Goal: Task Accomplishment & Management: Manage account settings

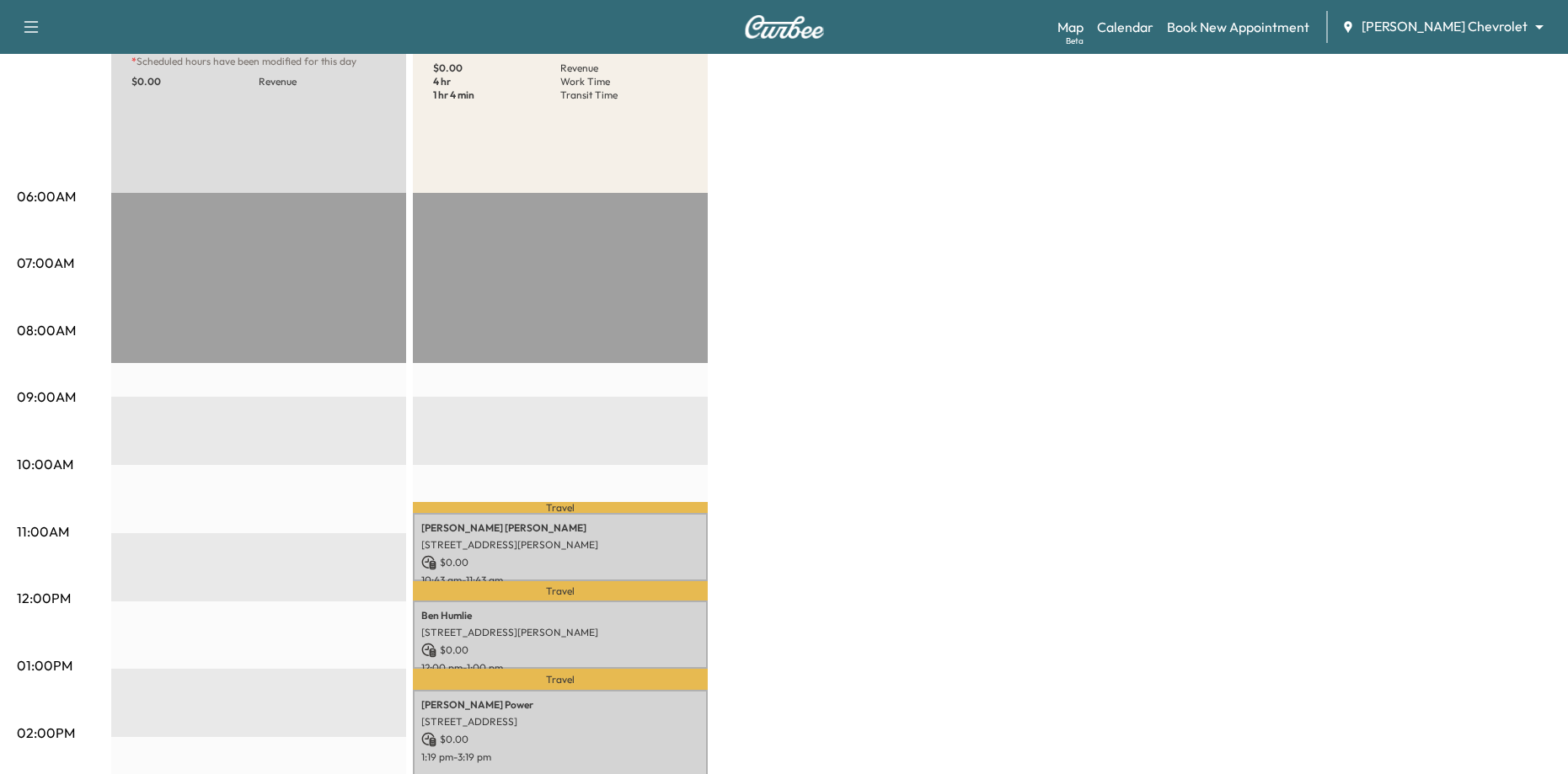
scroll to position [253, 0]
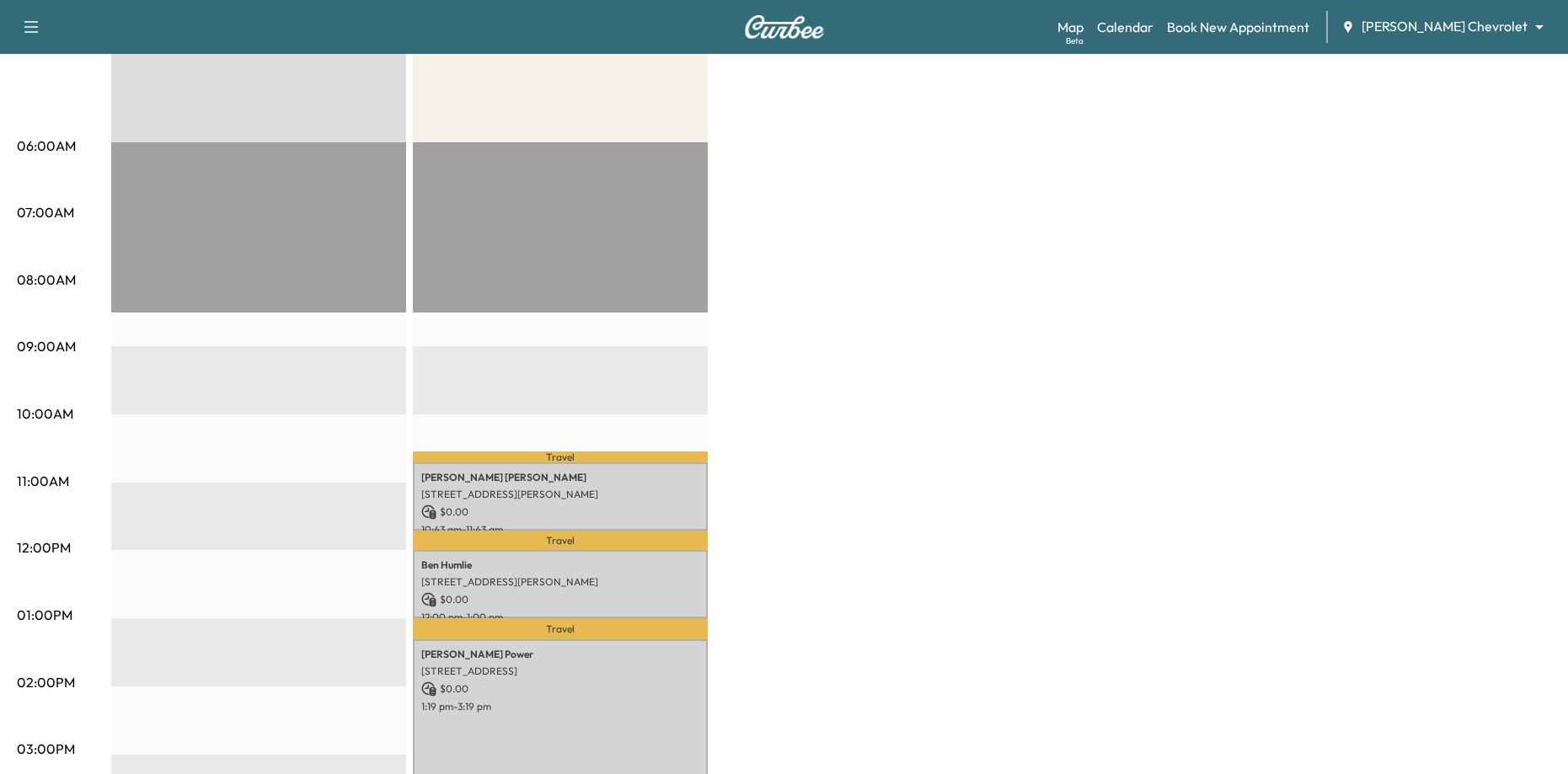
click at [917, 231] on div "BrightDrop * Scheduled hours have been modified for this day $ 0.00 Revenue EST…" at bounding box center [831, 599] width 1440 height 1264
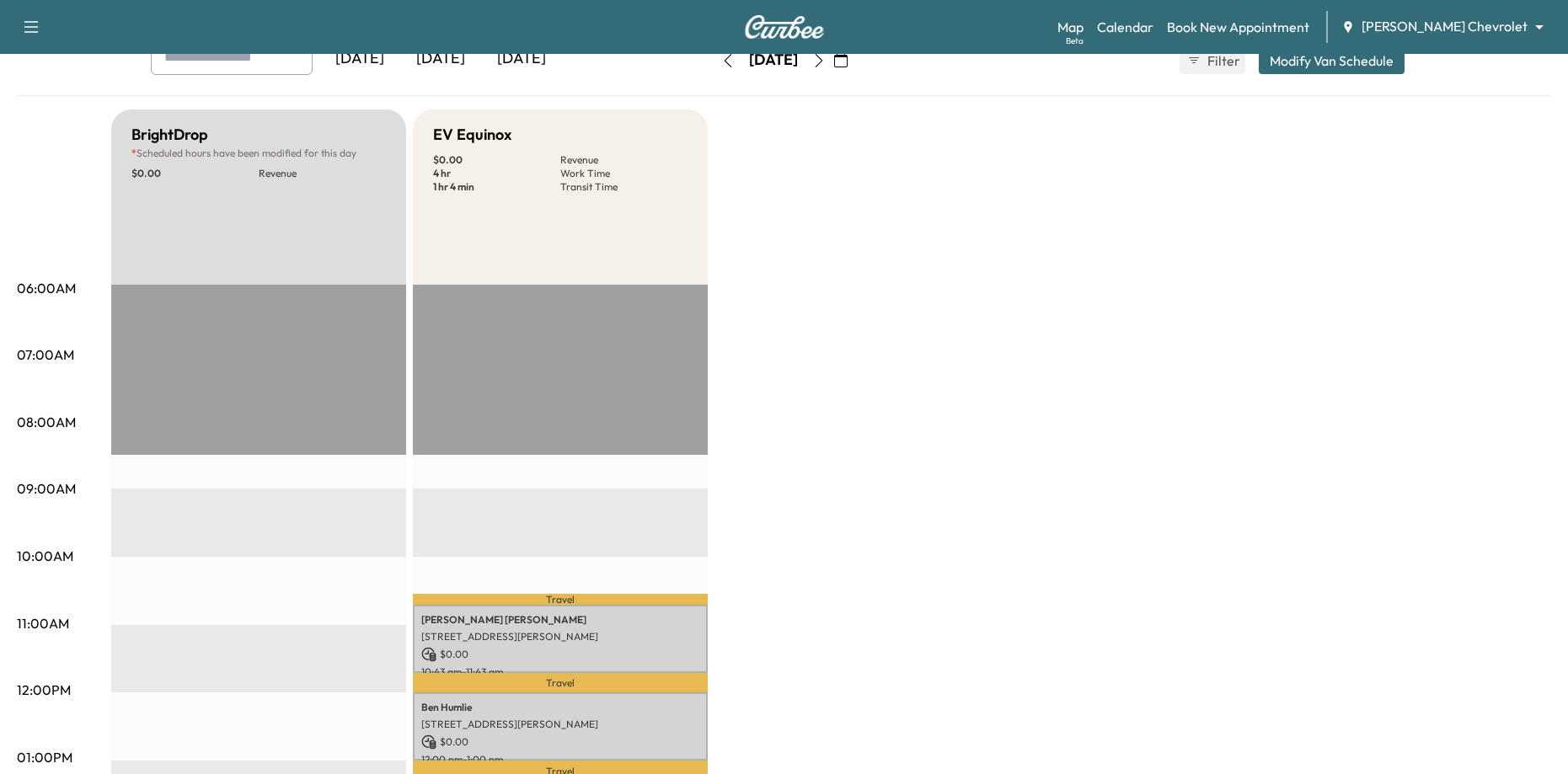
scroll to position [0, 0]
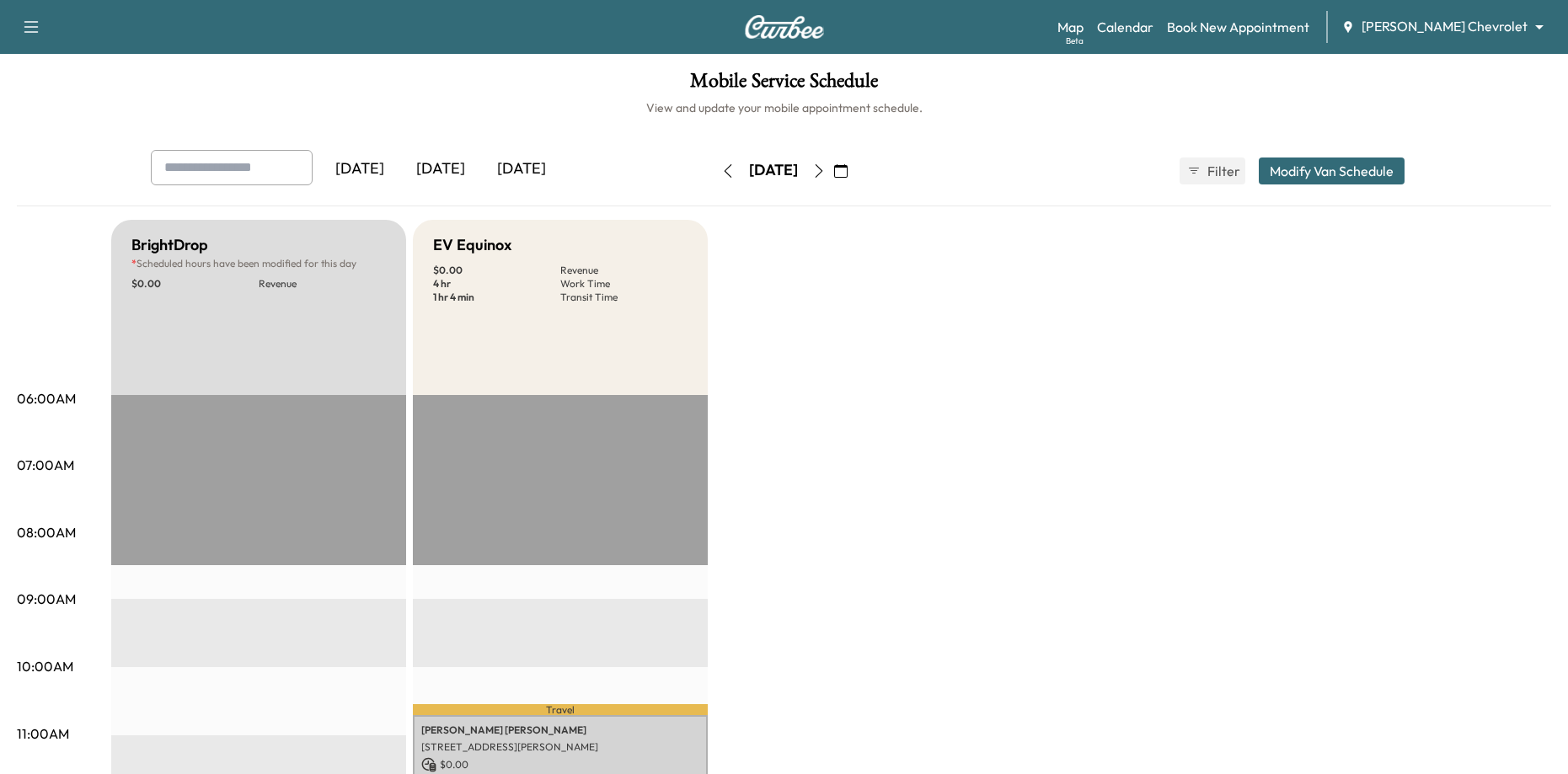
click at [521, 104] on h6 "View and update your mobile appointment schedule." at bounding box center [784, 108] width 1534 height 17
click at [523, 182] on div "[DATE]" at bounding box center [522, 168] width 81 height 39
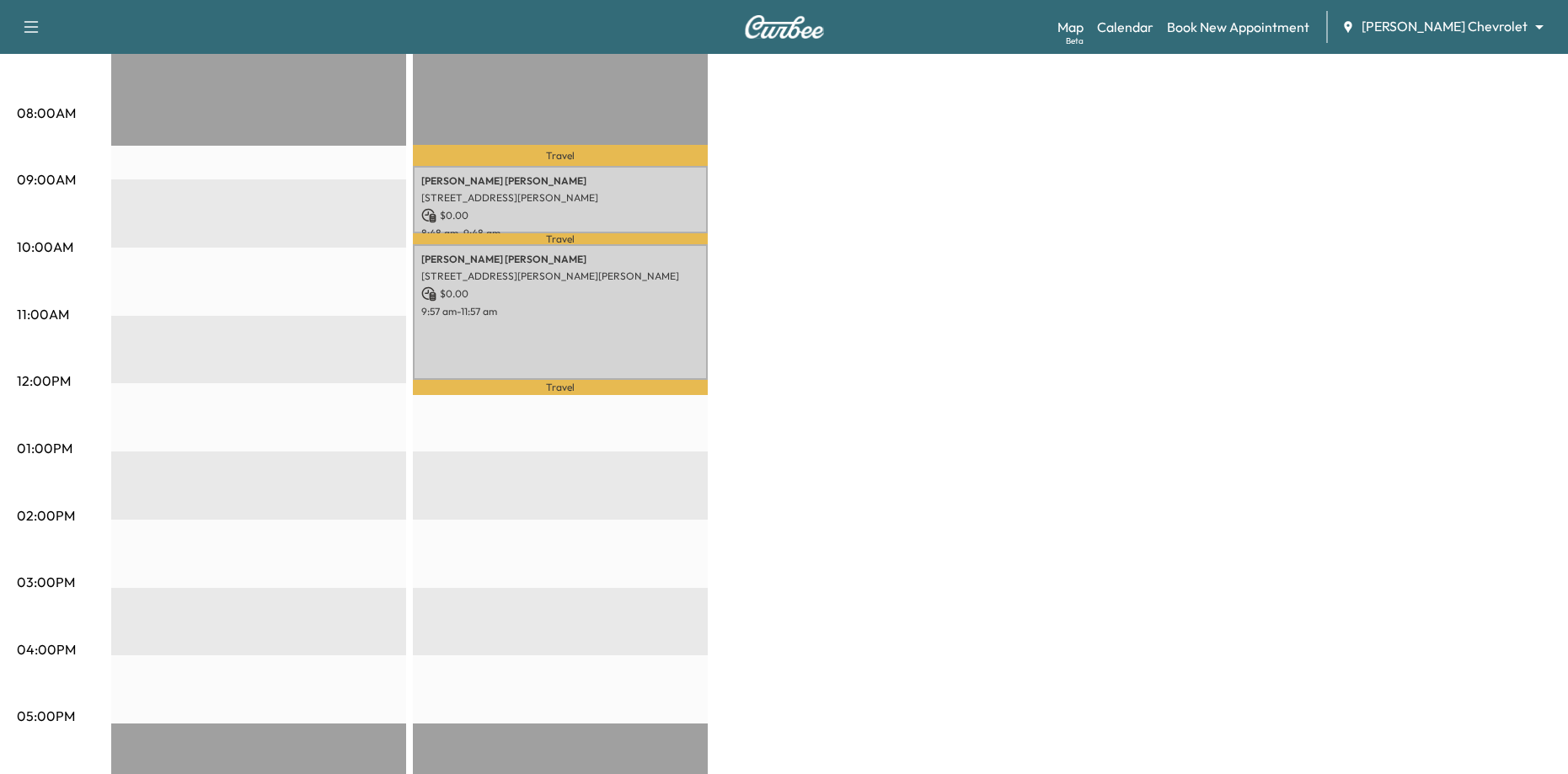
scroll to position [421, 0]
click at [940, 329] on div "BrightDrop * Scheduled hours have been modified for this day $ 0.00 Revenue EST…" at bounding box center [831, 431] width 1440 height 1264
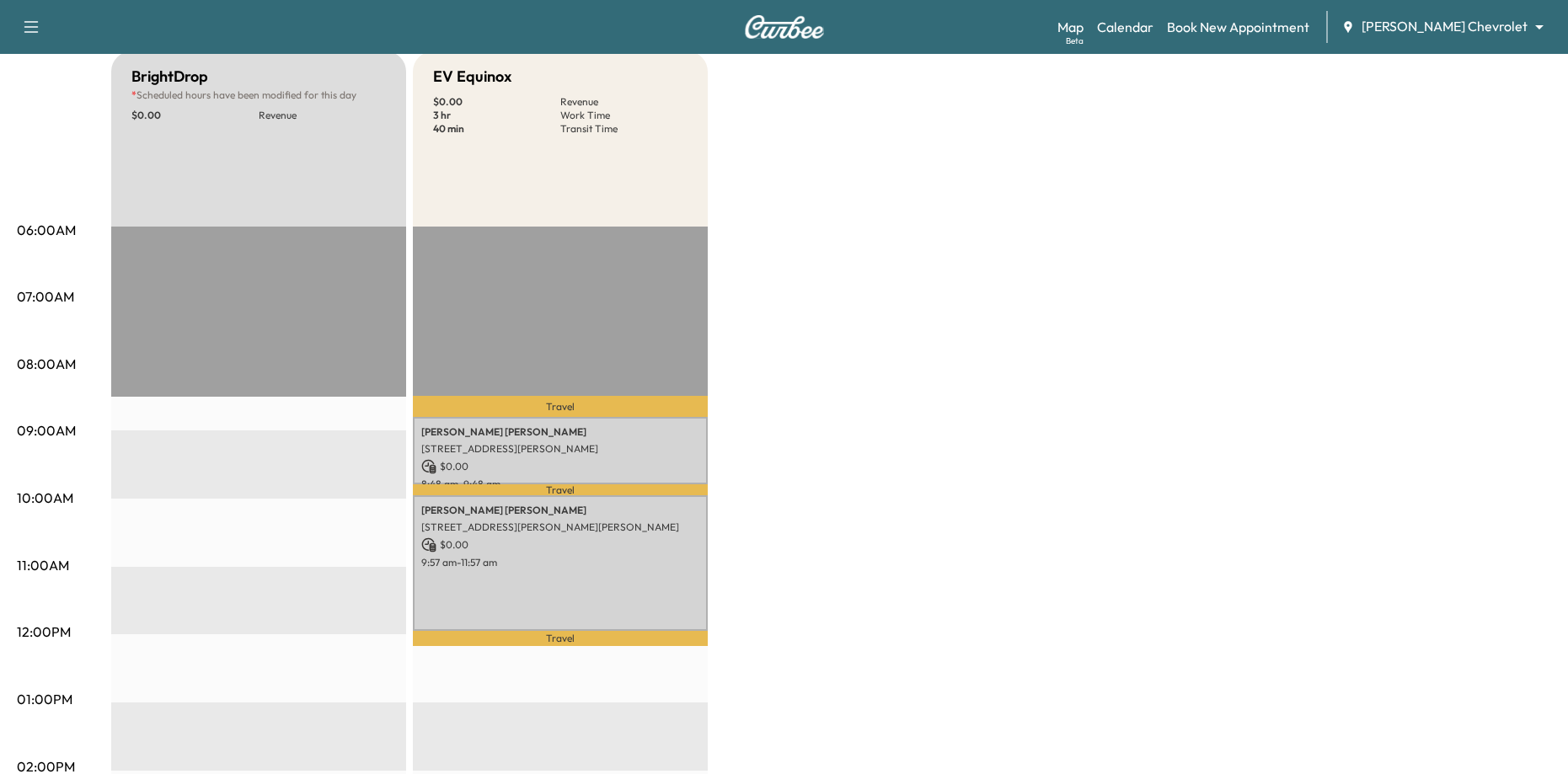
scroll to position [0, 0]
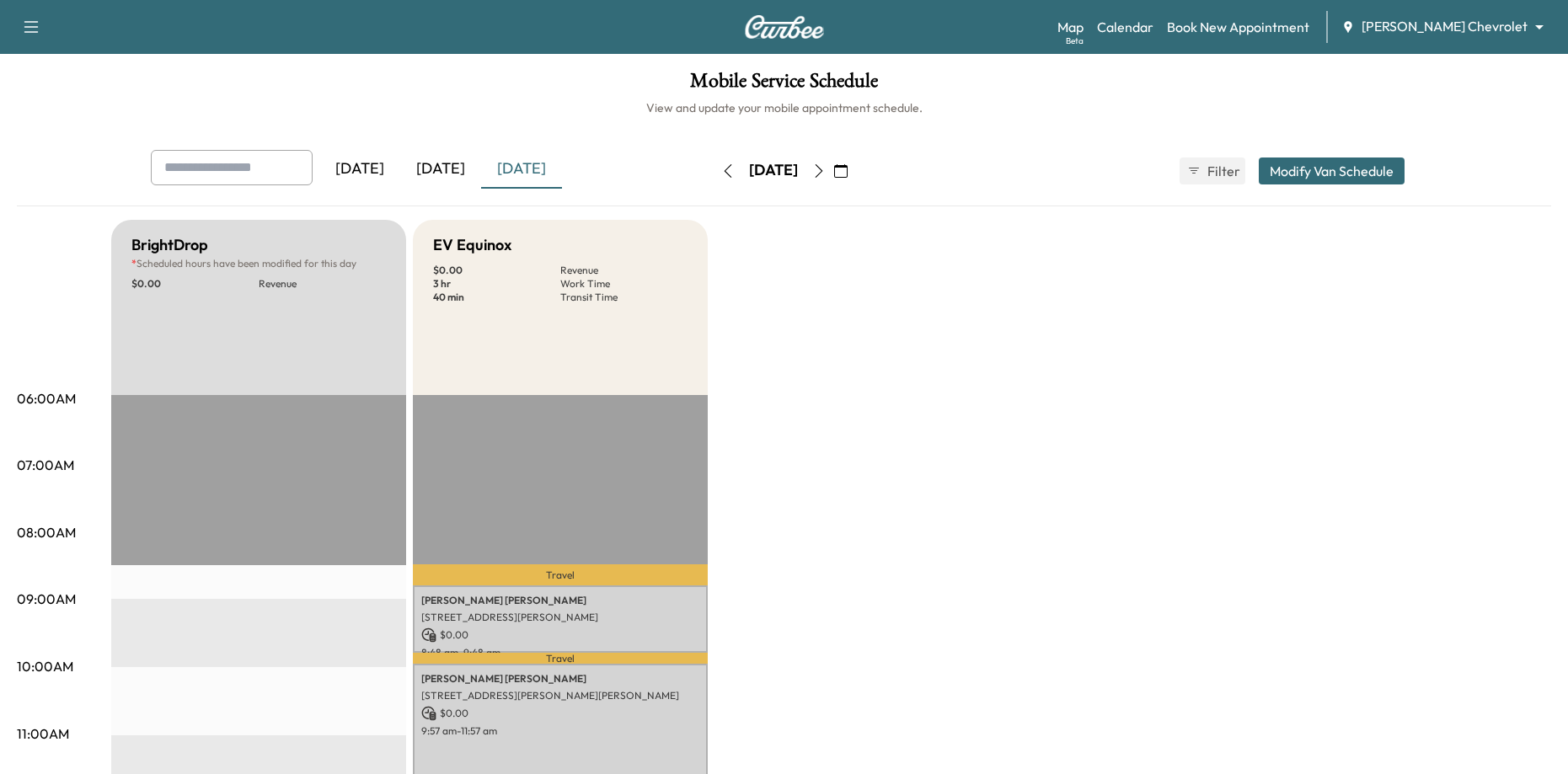
click at [826, 166] on icon "button" at bounding box center [819, 171] width 13 height 13
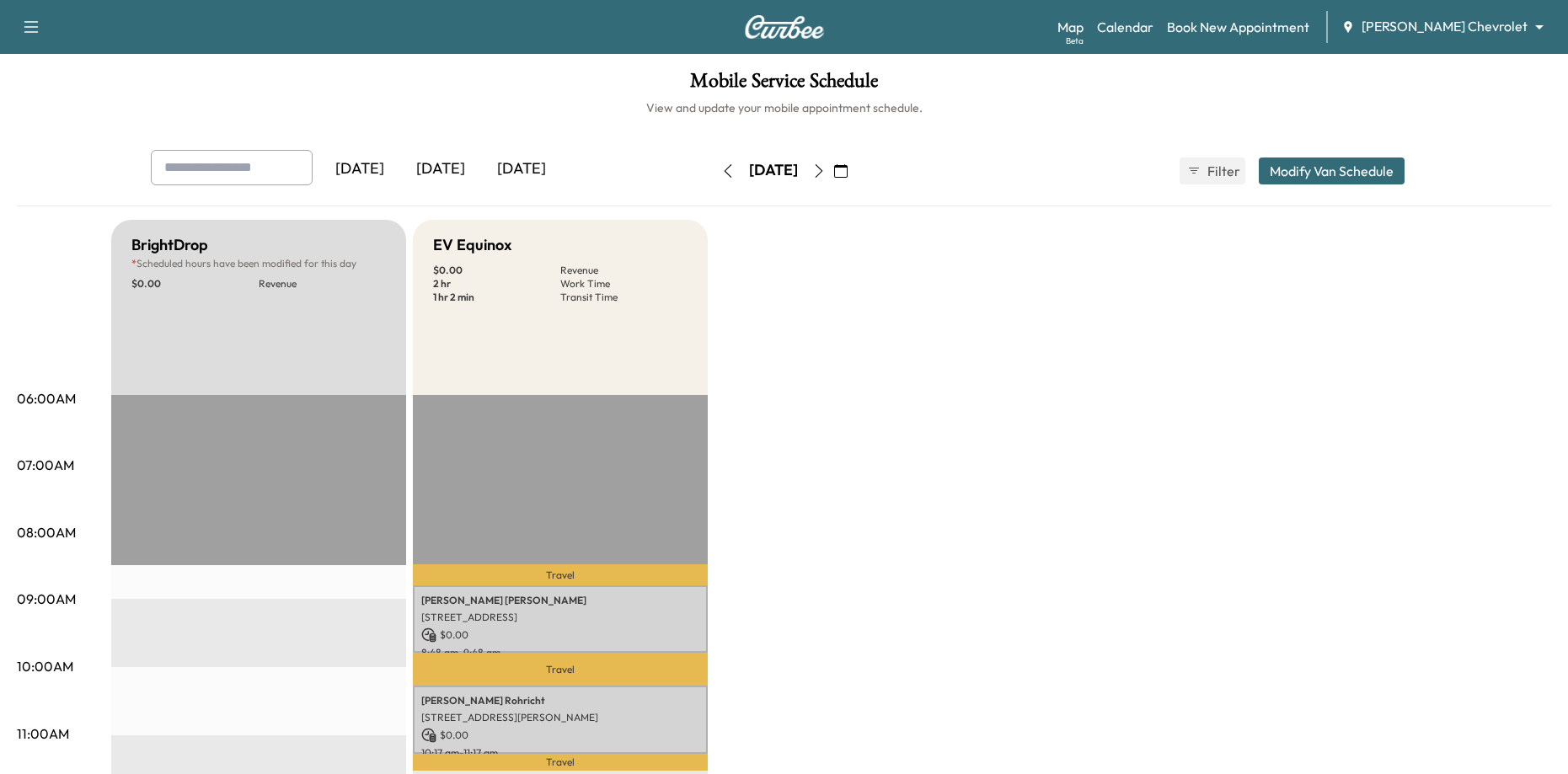
click at [833, 178] on button "button" at bounding box center [819, 171] width 28 height 27
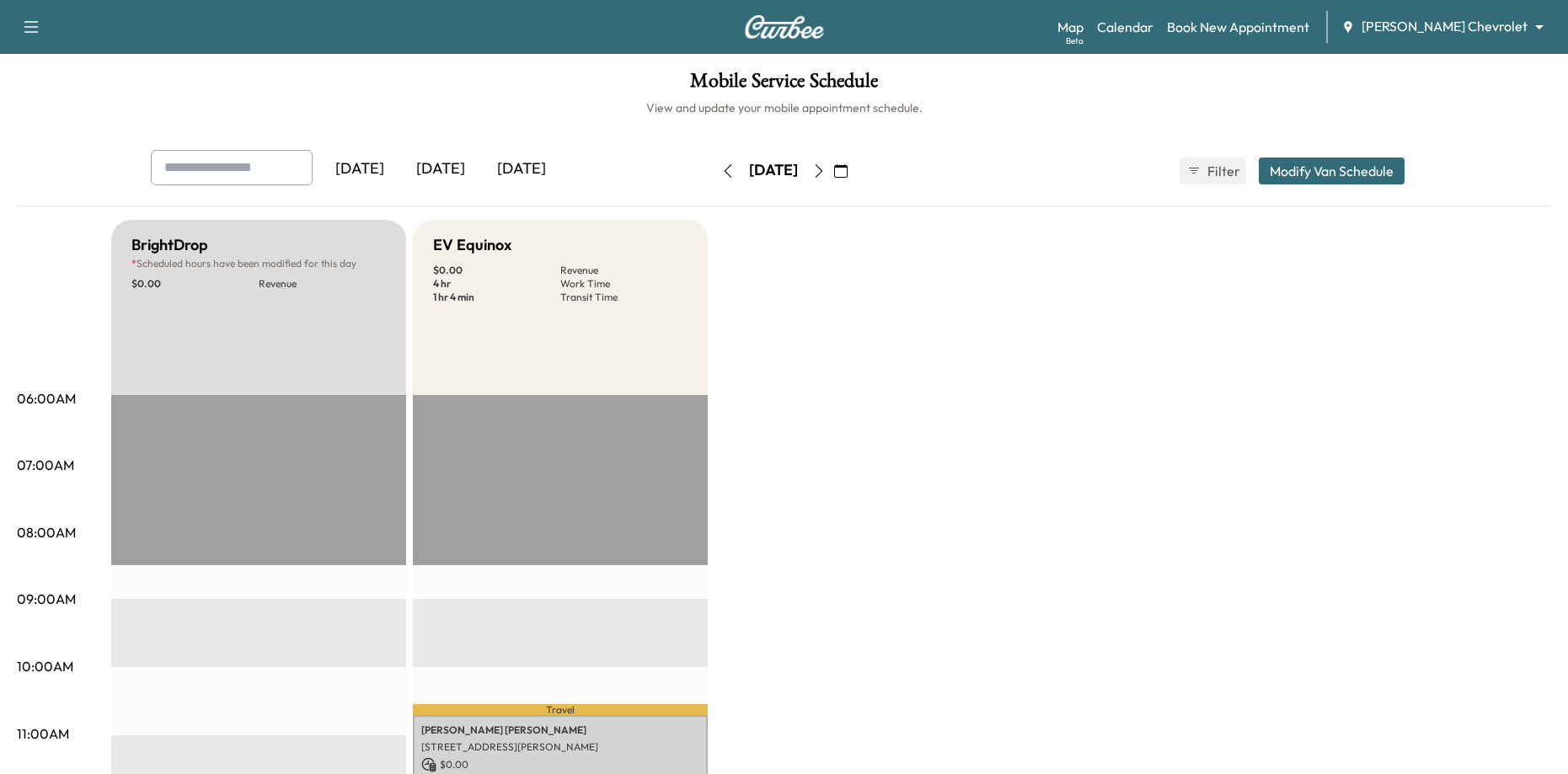
click at [826, 174] on icon "button" at bounding box center [819, 171] width 13 height 13
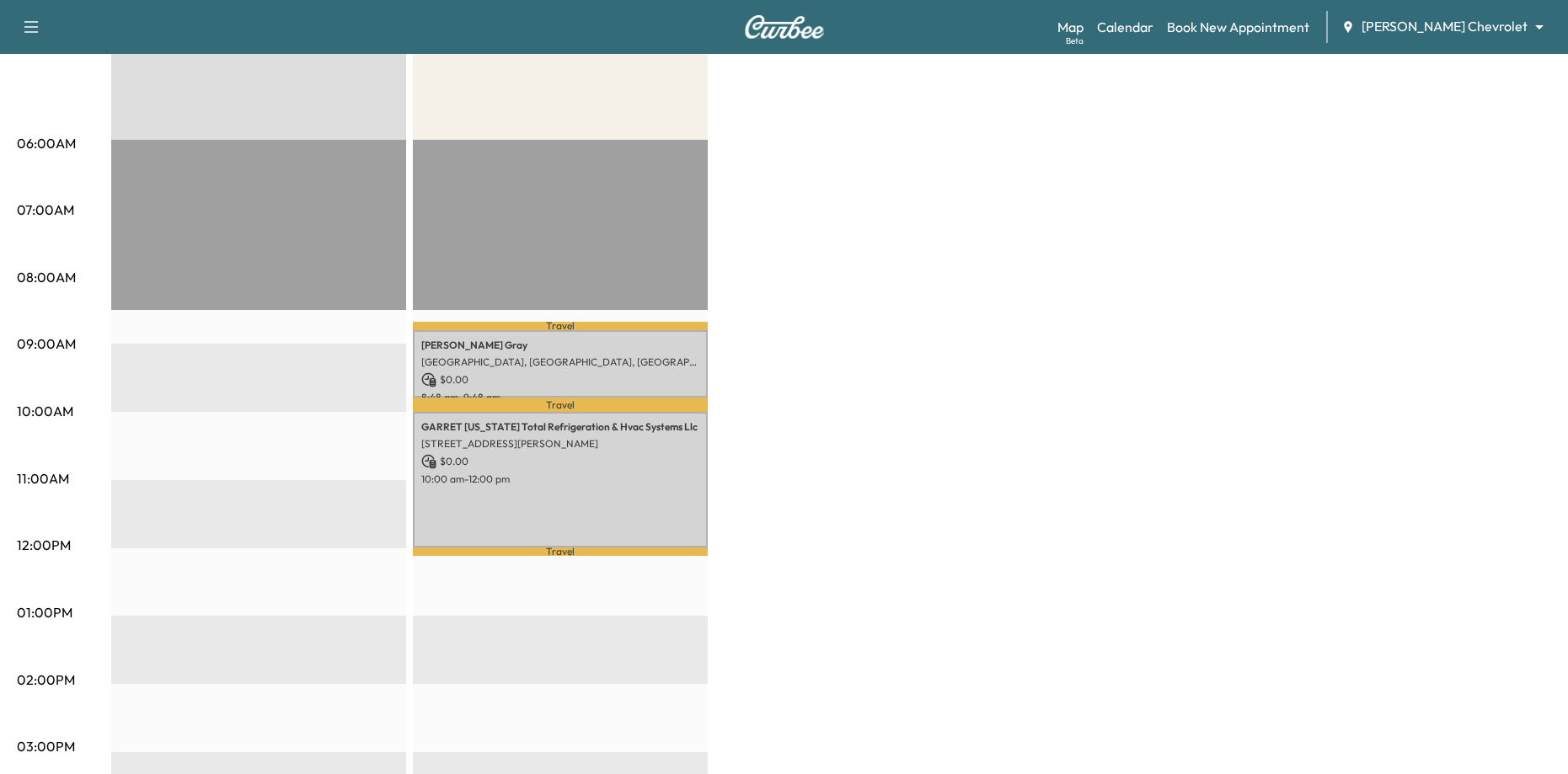
scroll to position [85, 0]
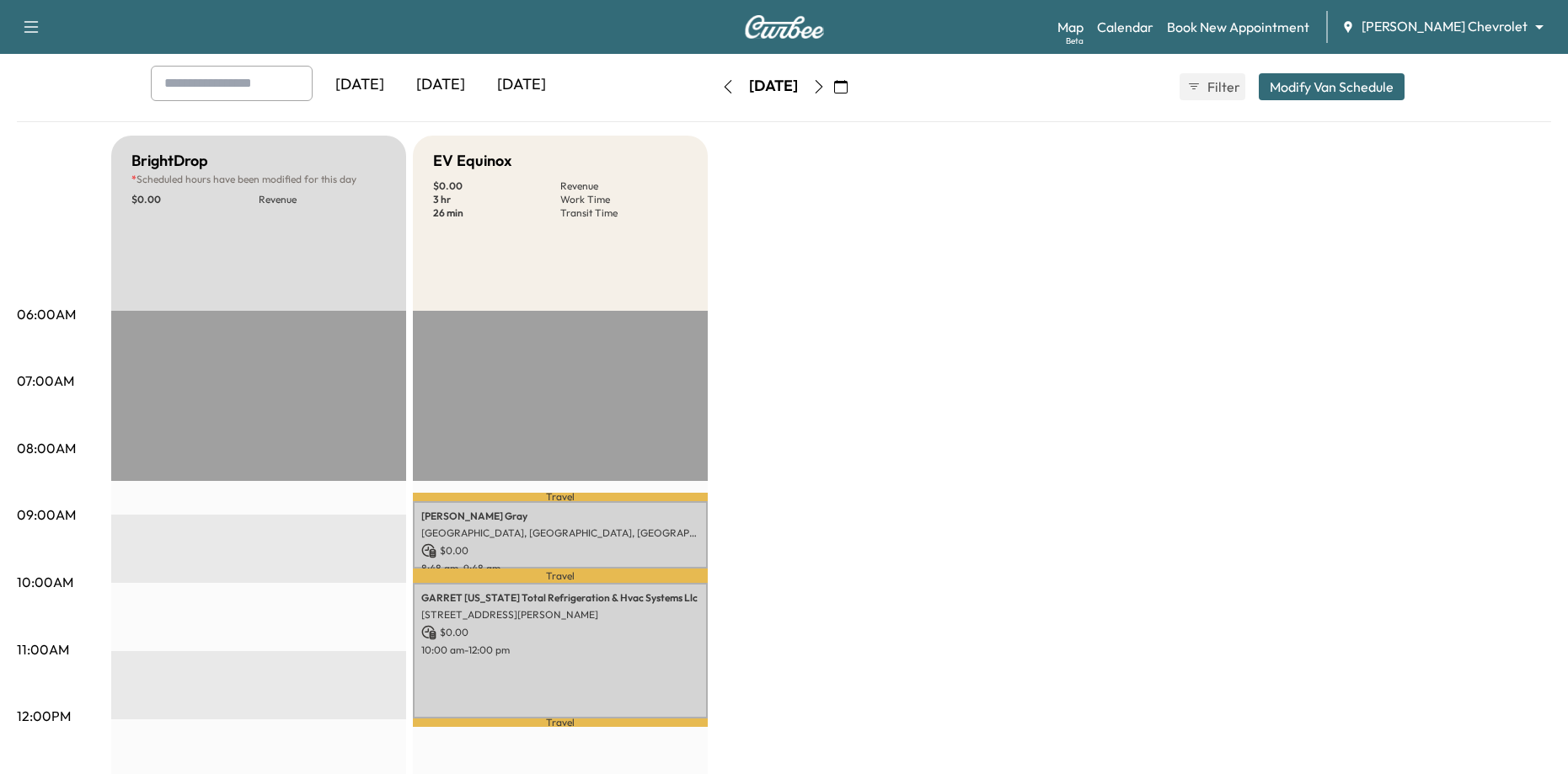
drag, startPoint x: 849, startPoint y: 95, endPoint x: 846, endPoint y: 109, distance: 14.3
click at [833, 96] on button "button" at bounding box center [819, 87] width 28 height 27
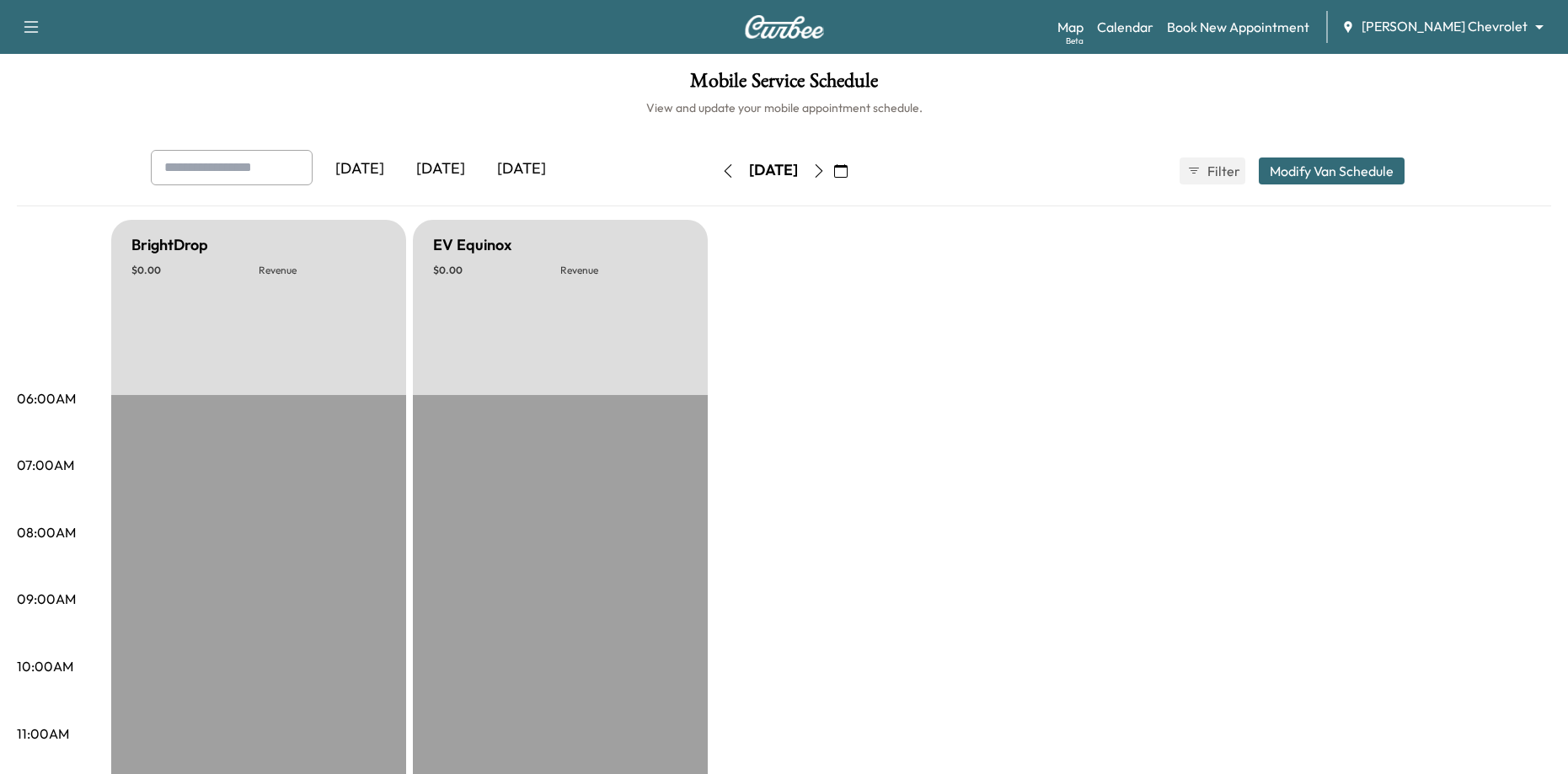
click at [724, 177] on icon "button" at bounding box center [728, 171] width 8 height 13
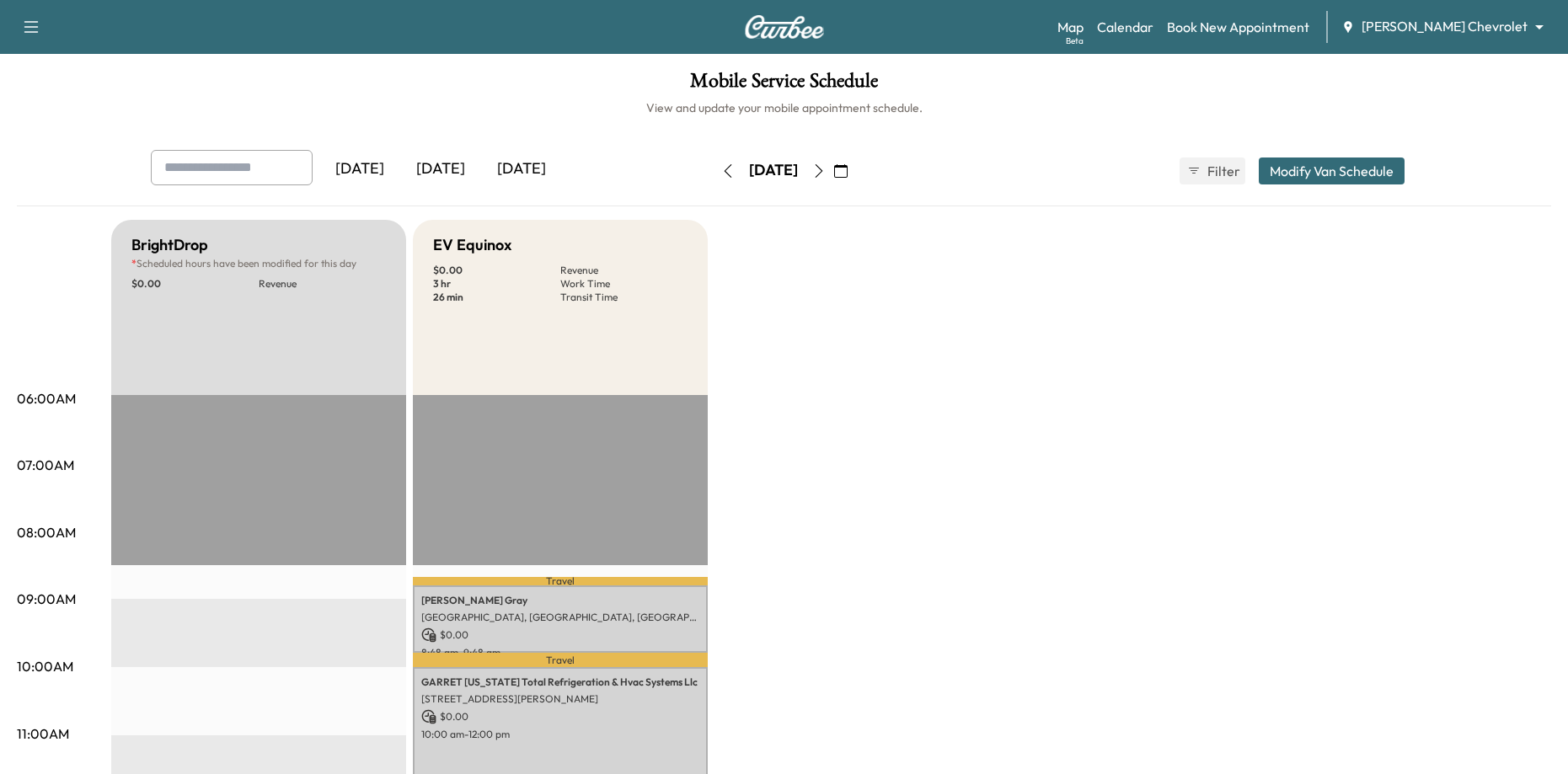
click at [724, 172] on icon "button" at bounding box center [728, 171] width 8 height 13
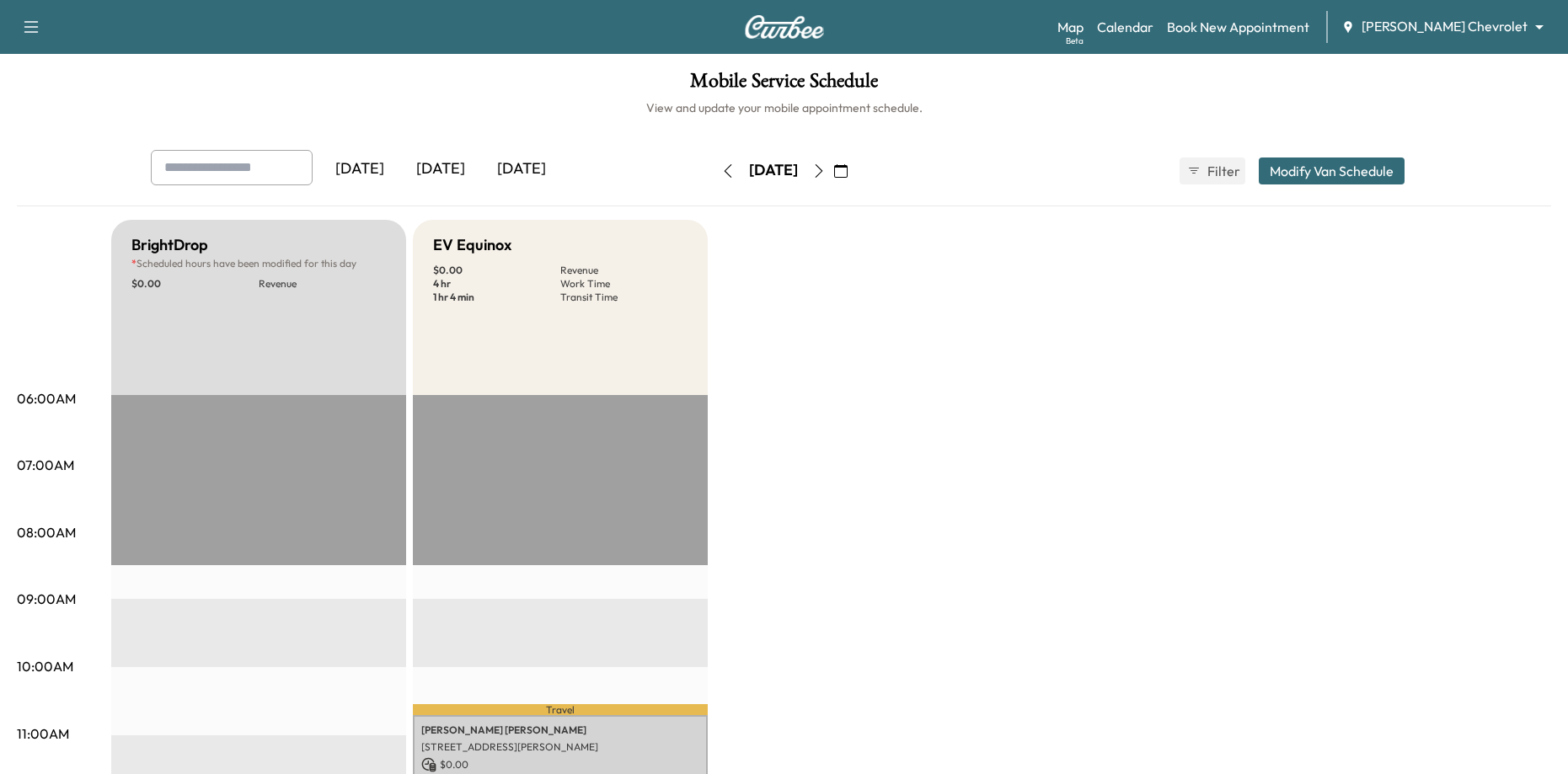
click at [714, 172] on button "button" at bounding box center [728, 171] width 28 height 27
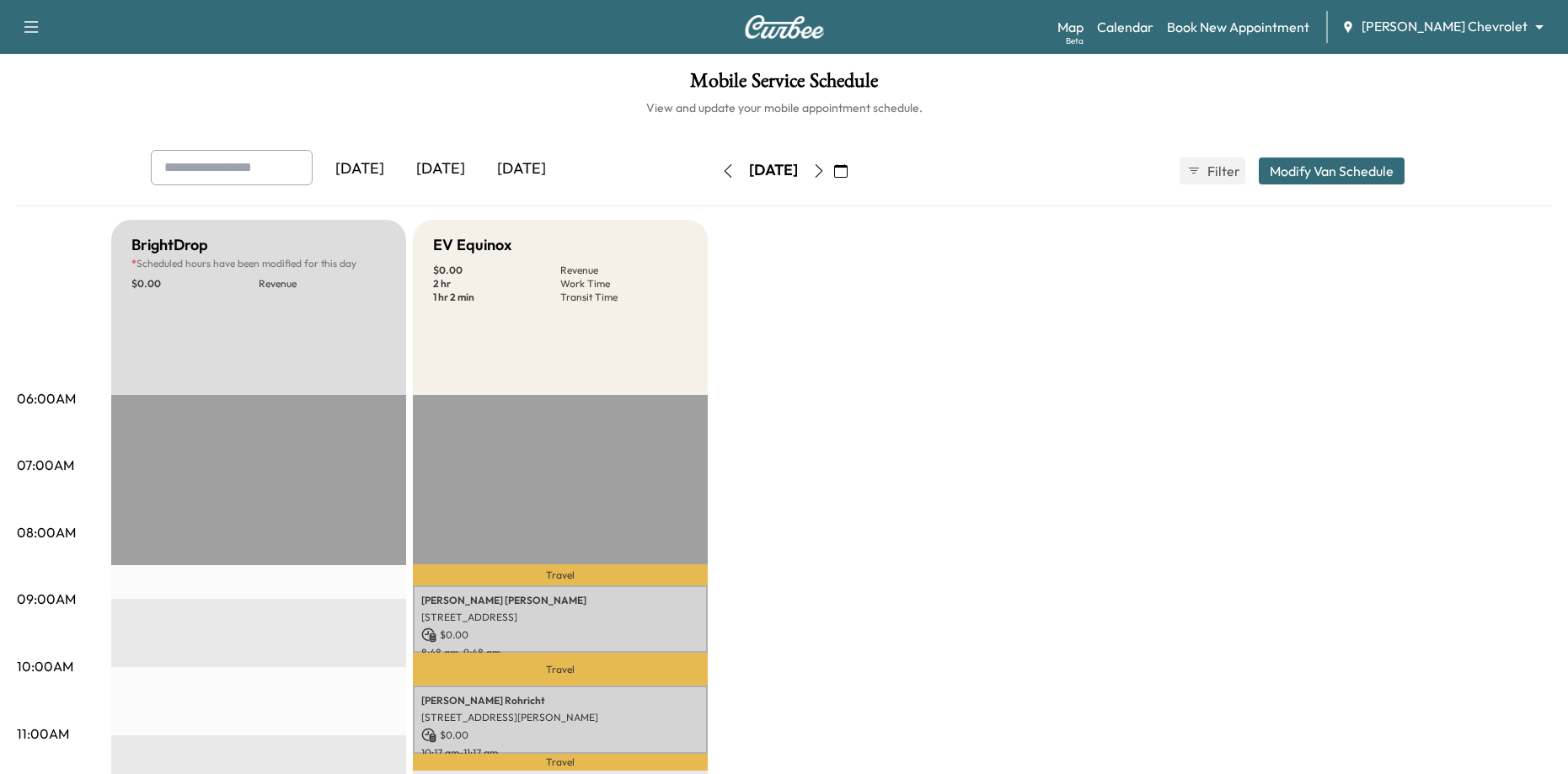
click at [714, 172] on div "[DATE]" at bounding box center [773, 171] width 119 height 27
click at [438, 161] on div "[DATE]" at bounding box center [441, 168] width 81 height 39
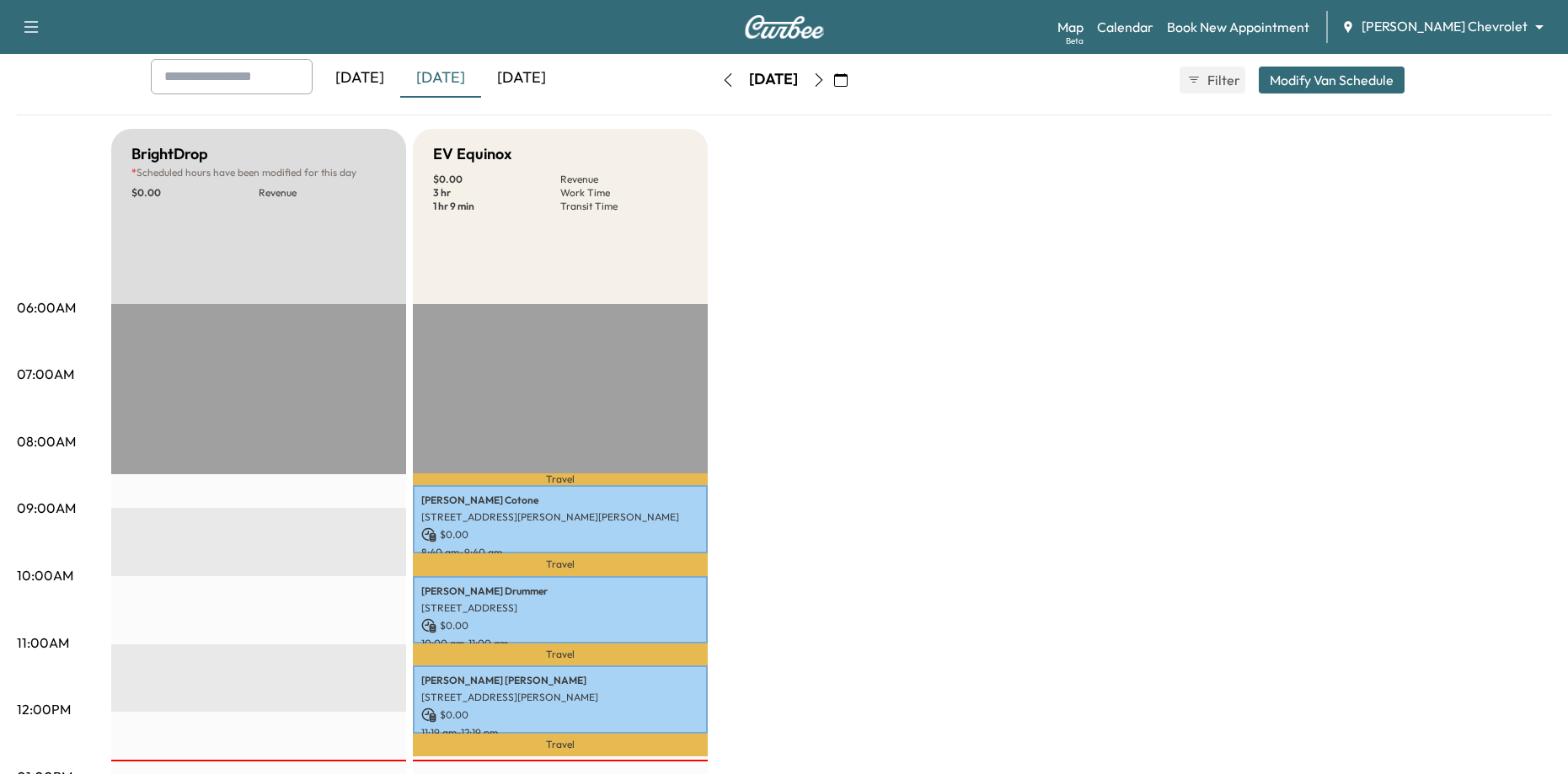
scroll to position [85, 0]
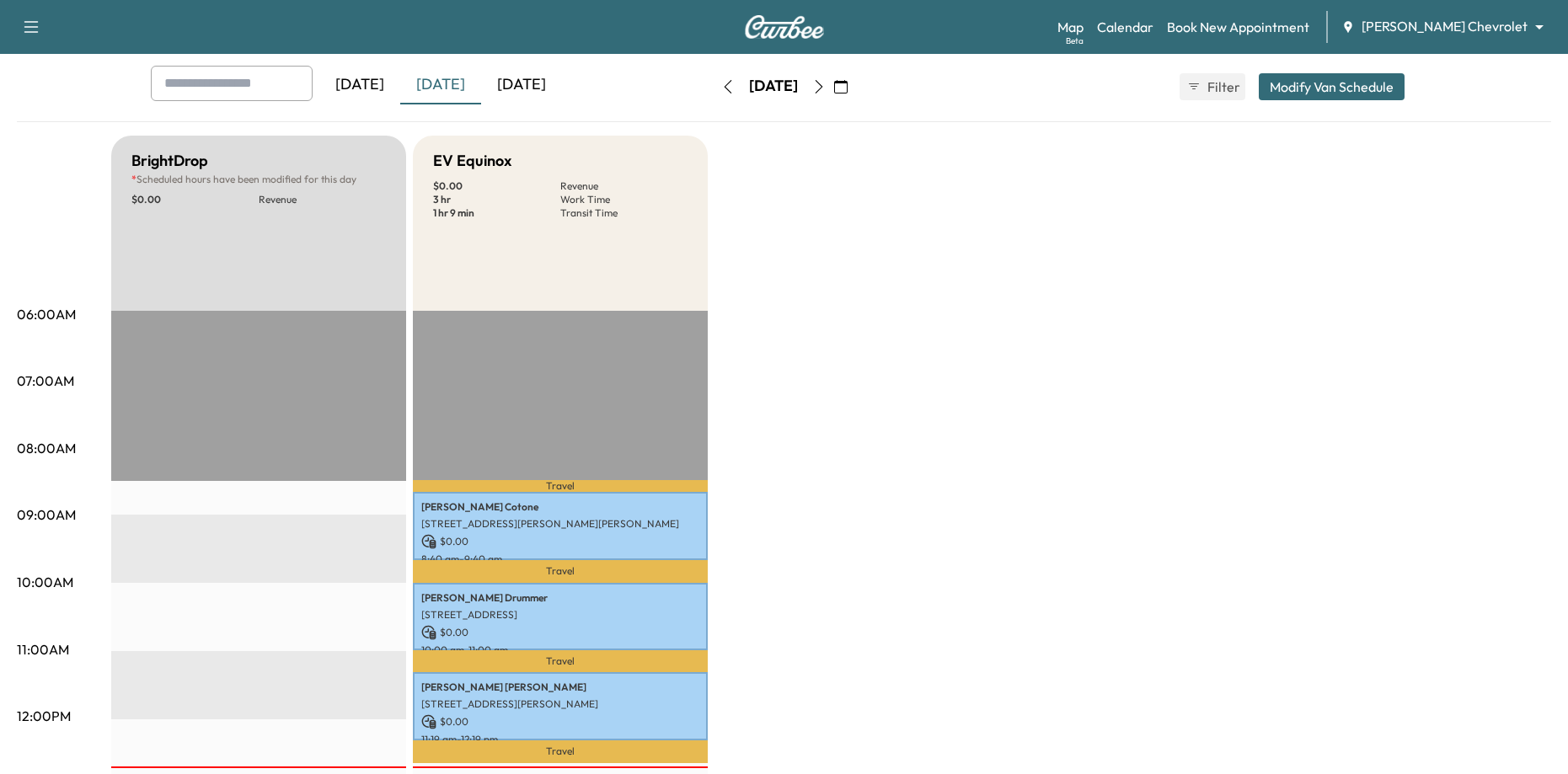
click at [520, 86] on div "[DATE]" at bounding box center [522, 85] width 81 height 39
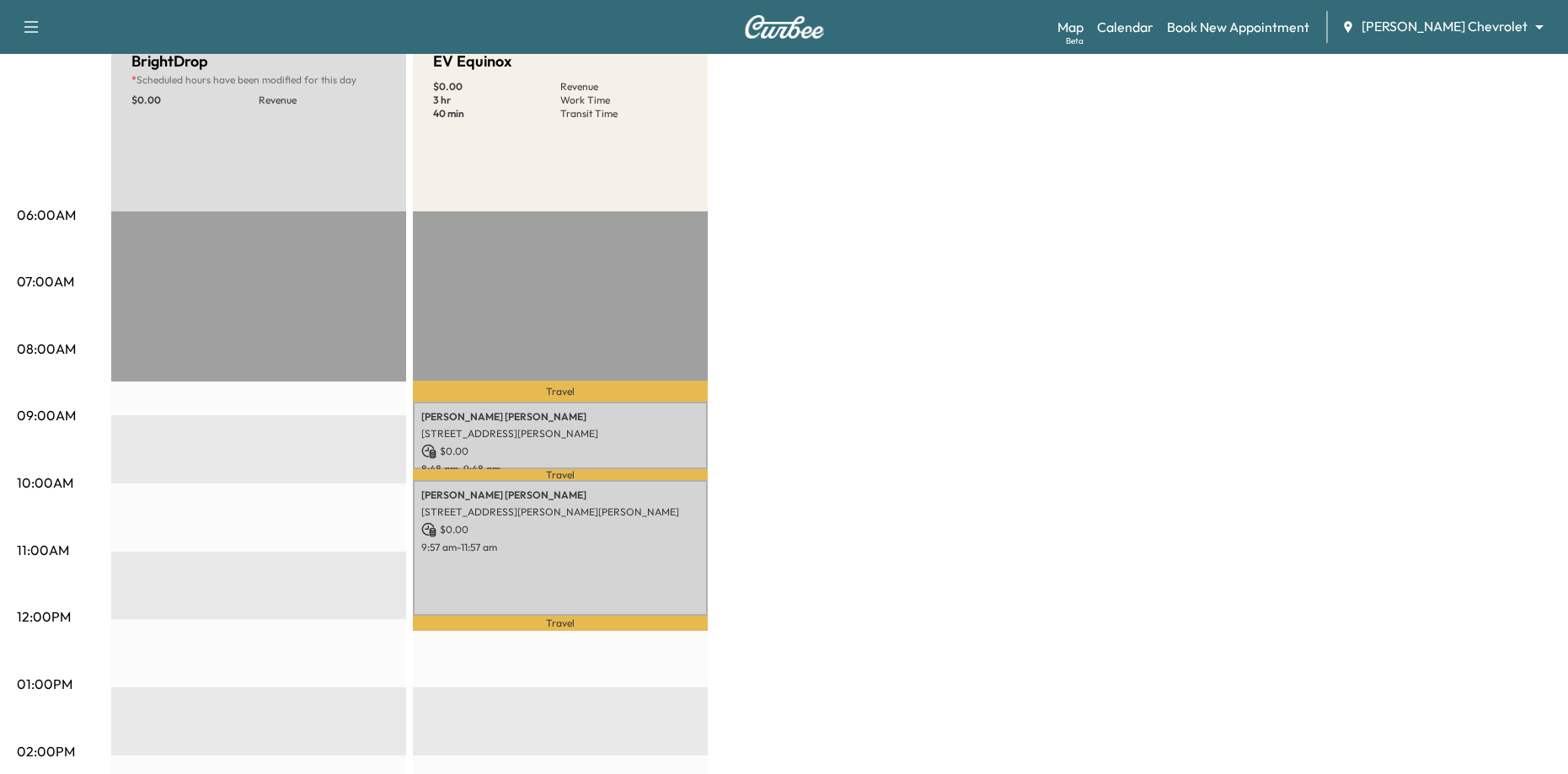
scroll to position [168, 0]
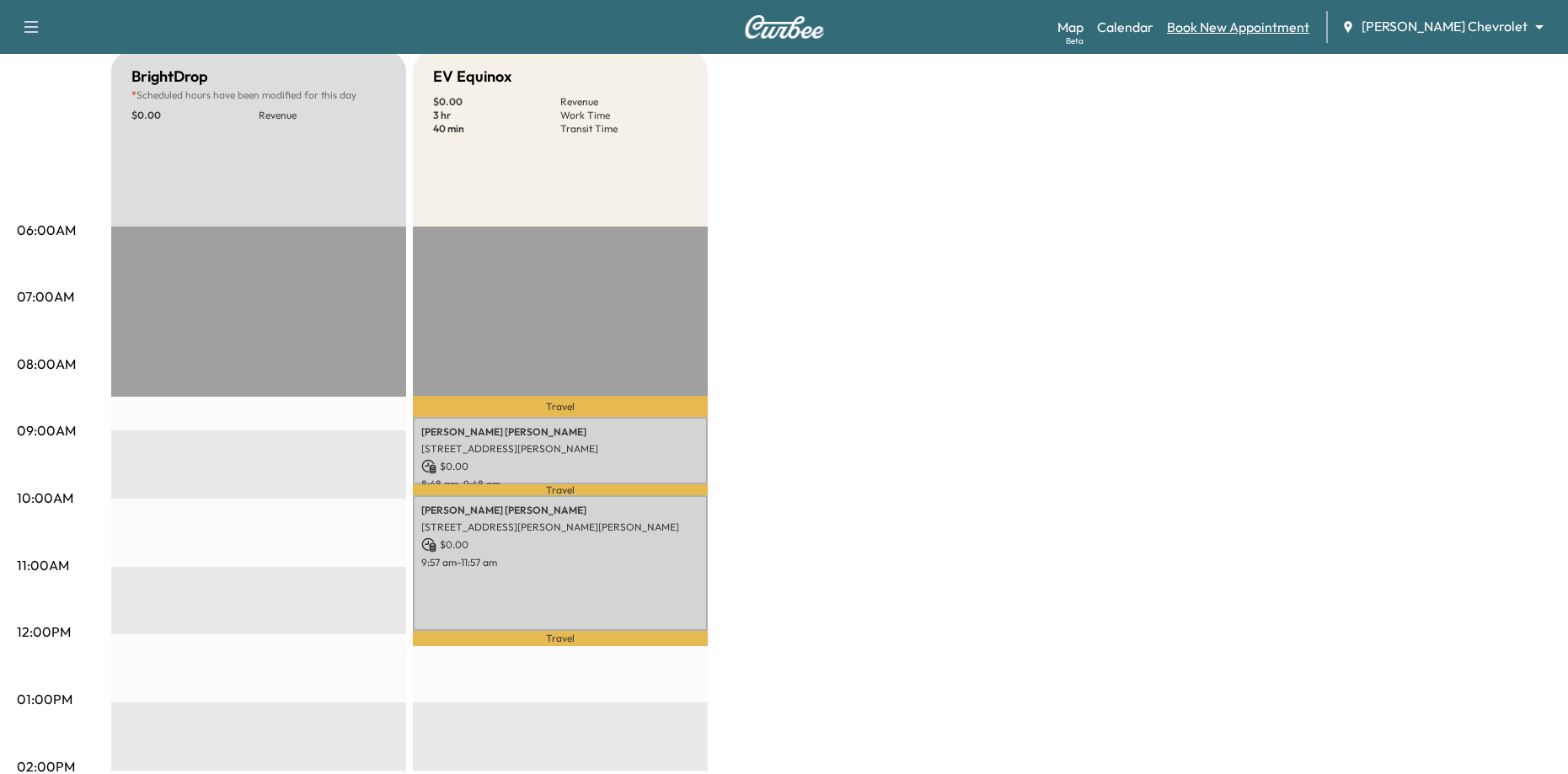
click at [1302, 36] on link "Book New Appointment" at bounding box center [1238, 26] width 142 height 20
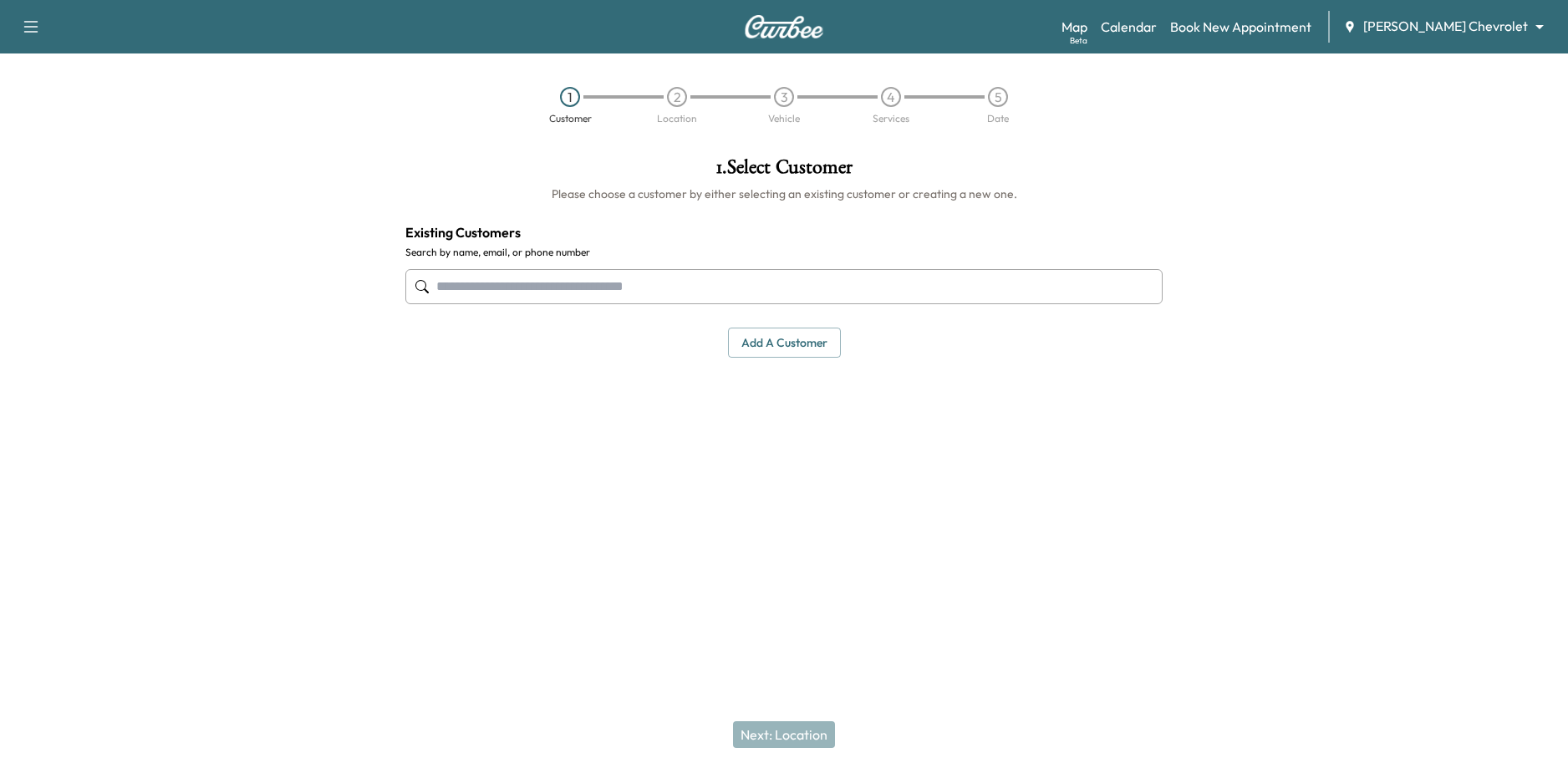
click at [507, 296] on input "text" at bounding box center [784, 286] width 757 height 35
click at [676, 293] on input "text" at bounding box center [784, 286] width 757 height 35
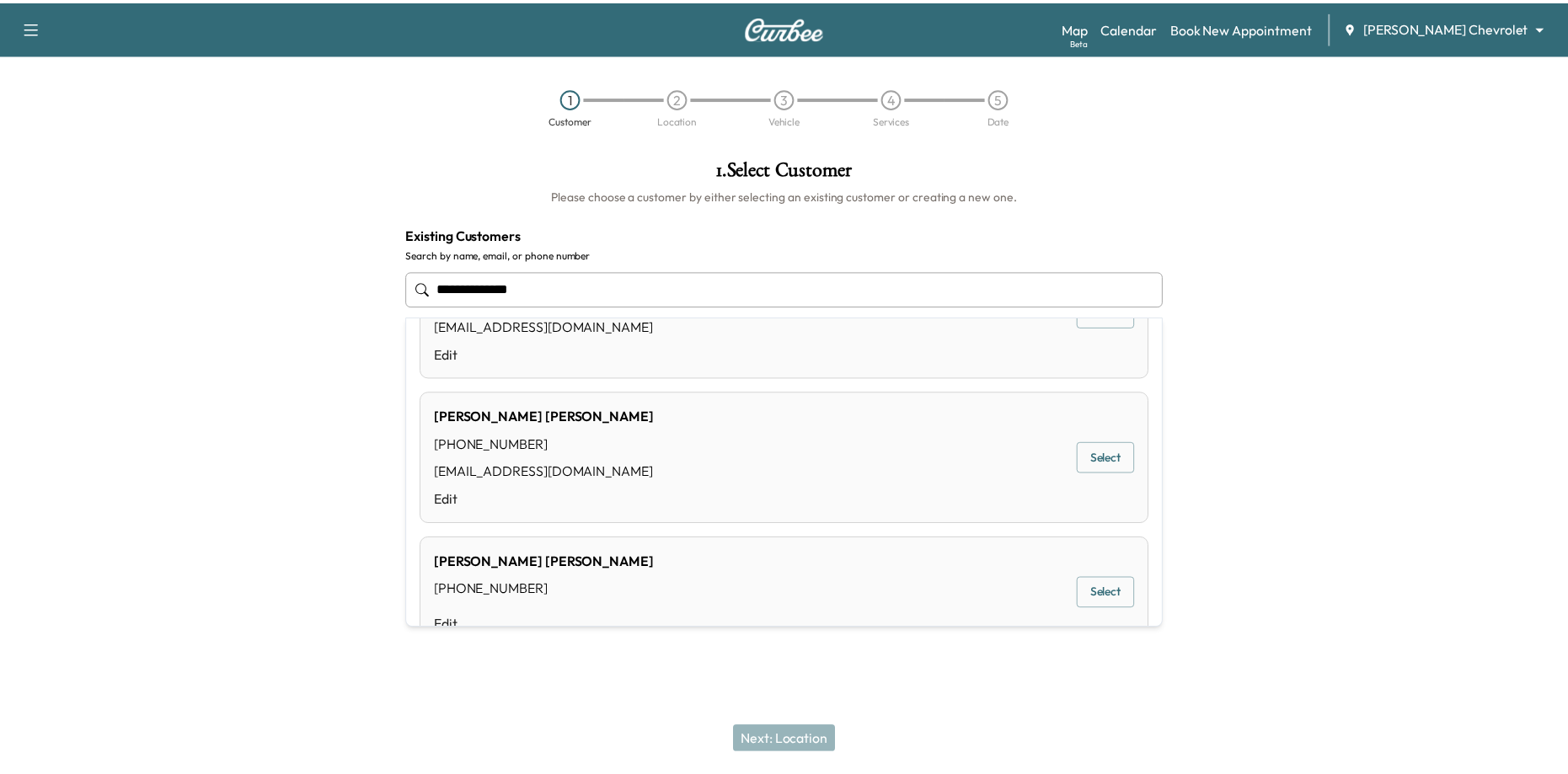
scroll to position [586, 0]
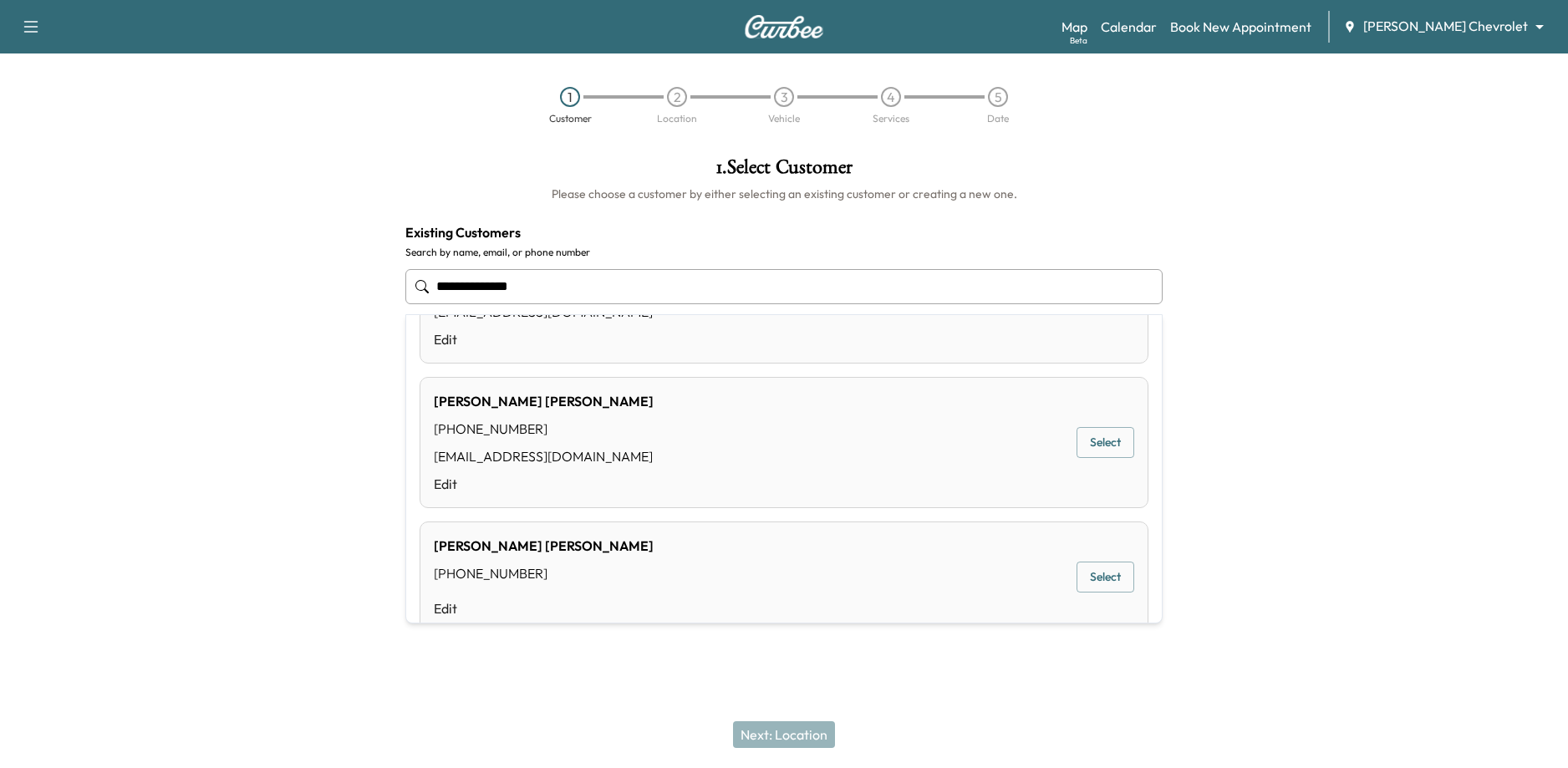
click at [1100, 448] on button "Select" at bounding box center [1105, 442] width 58 height 31
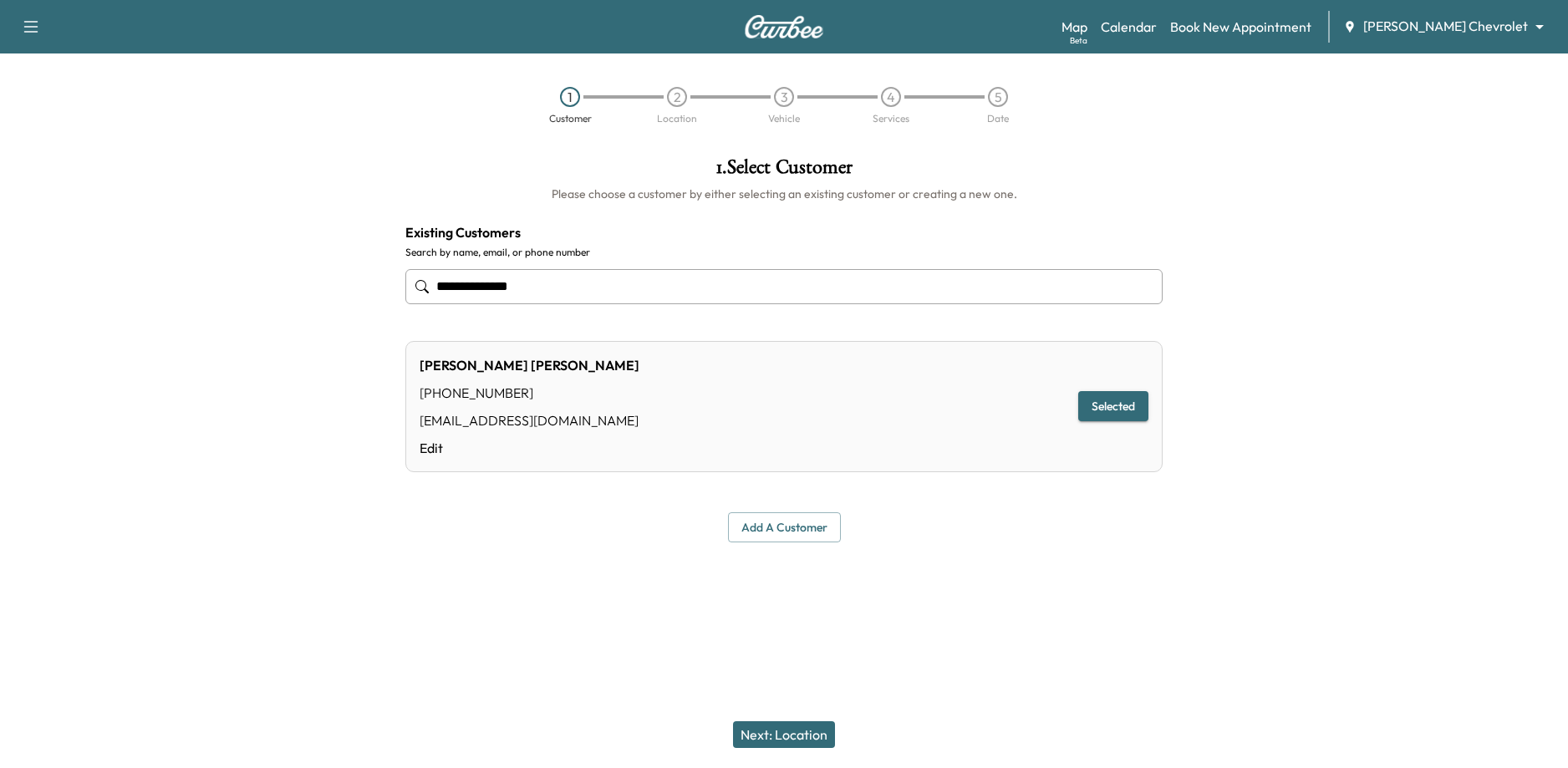
type input "**********"
click at [1089, 403] on button "Selected" at bounding box center [1113, 406] width 70 height 31
click at [798, 740] on button "Next: Location" at bounding box center [784, 734] width 102 height 27
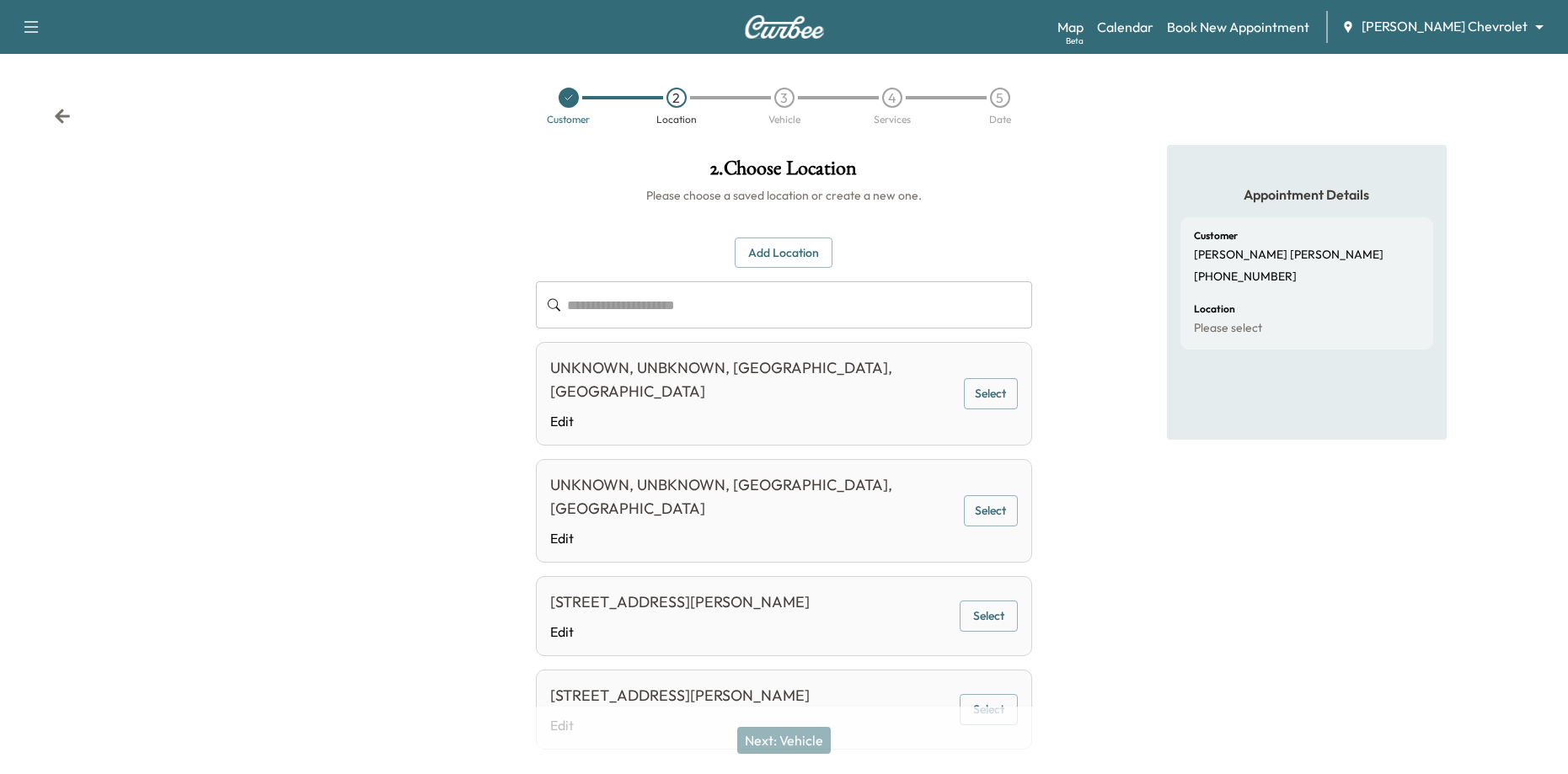
drag, startPoint x: 733, startPoint y: 300, endPoint x: 826, endPoint y: 320, distance: 95.1
click at [734, 300] on input "text" at bounding box center [800, 305] width 465 height 47
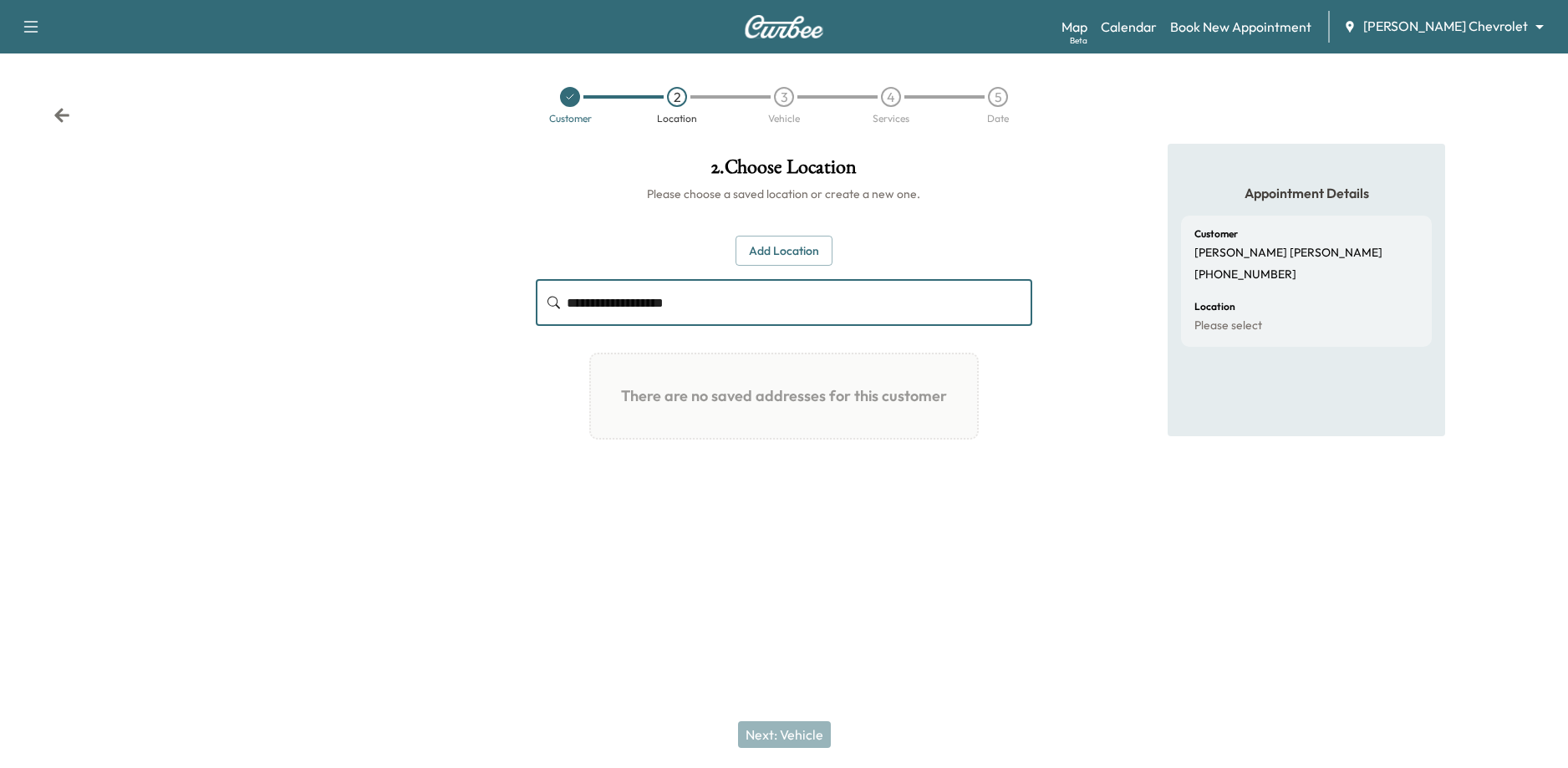
type input "**********"
click at [799, 242] on button "Add Location" at bounding box center [784, 251] width 97 height 31
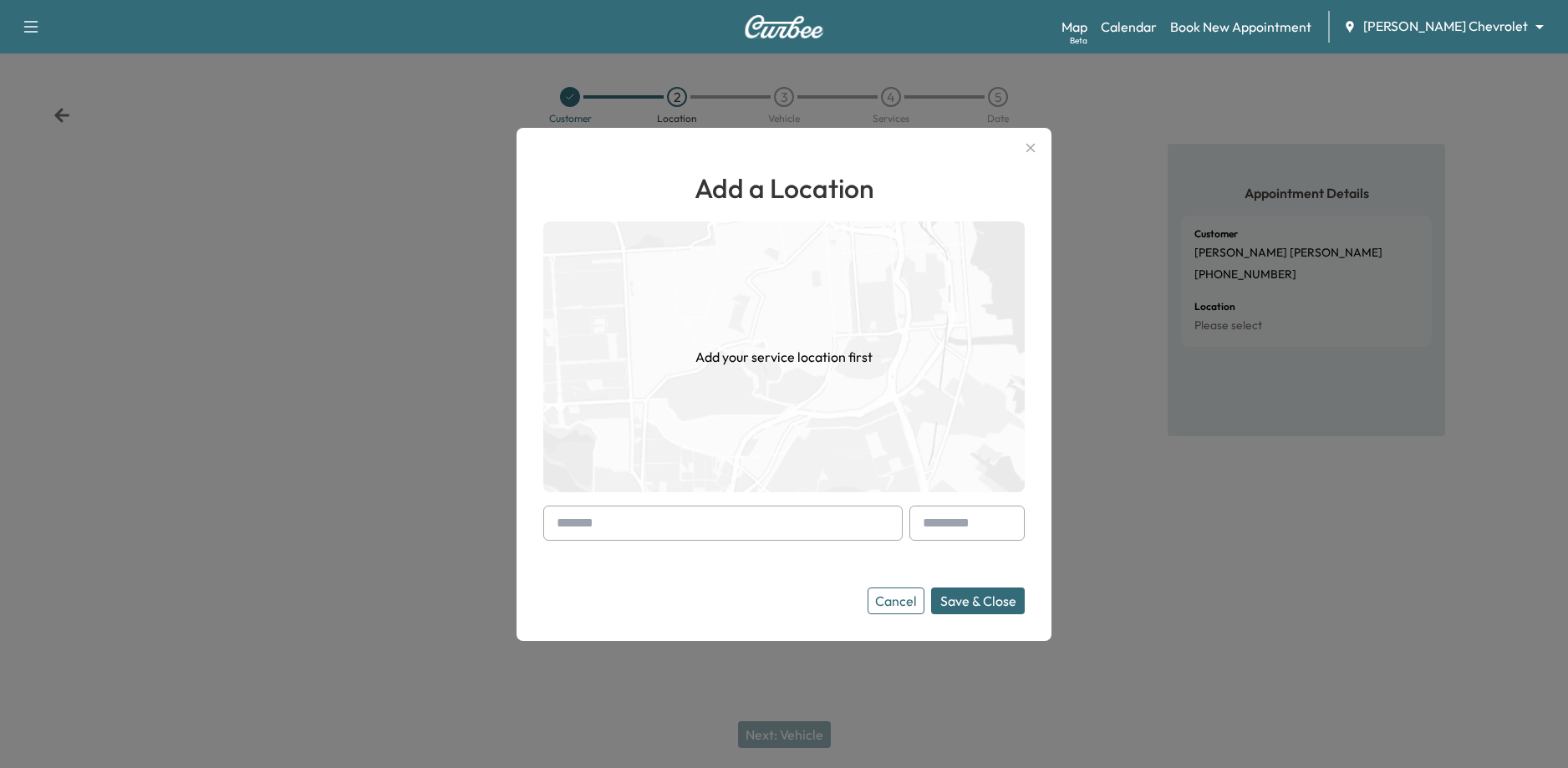
click at [764, 527] on input "text" at bounding box center [722, 524] width 359 height 35
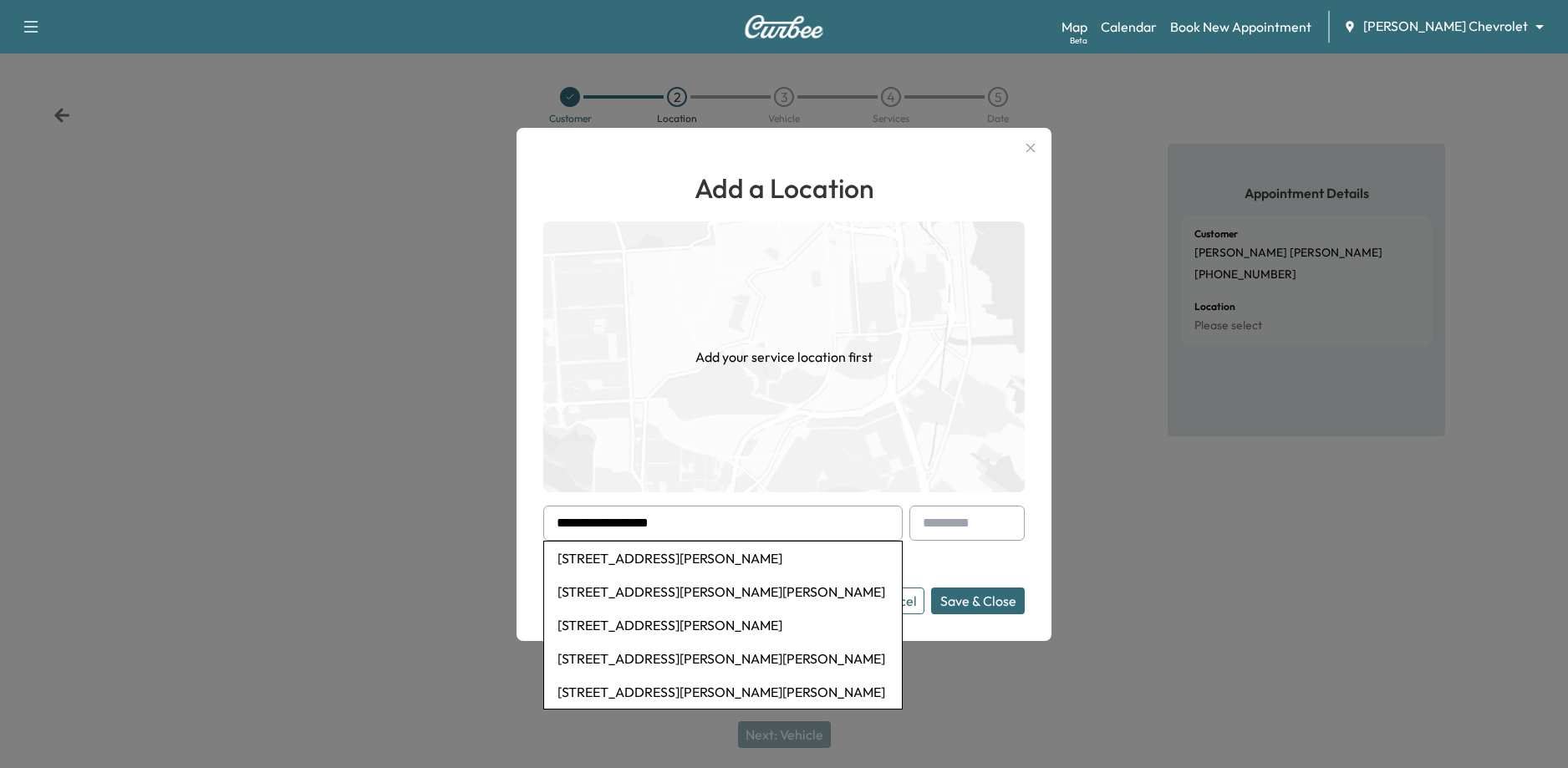
click at [757, 561] on li "[STREET_ADDRESS][PERSON_NAME]" at bounding box center [722, 558] width 357 height 34
type input "**********"
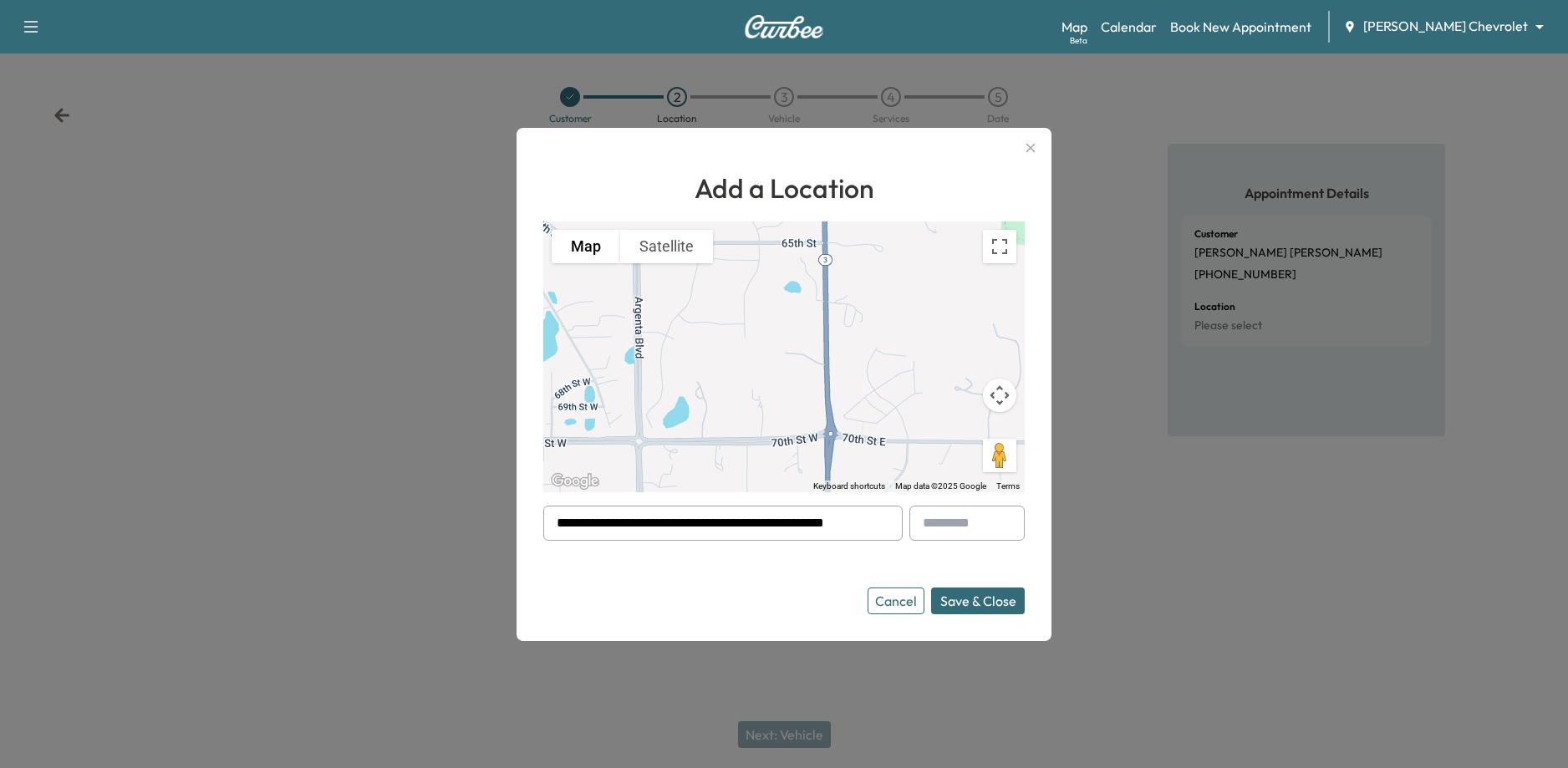
click at [981, 598] on button "Save & Close" at bounding box center [978, 601] width 93 height 27
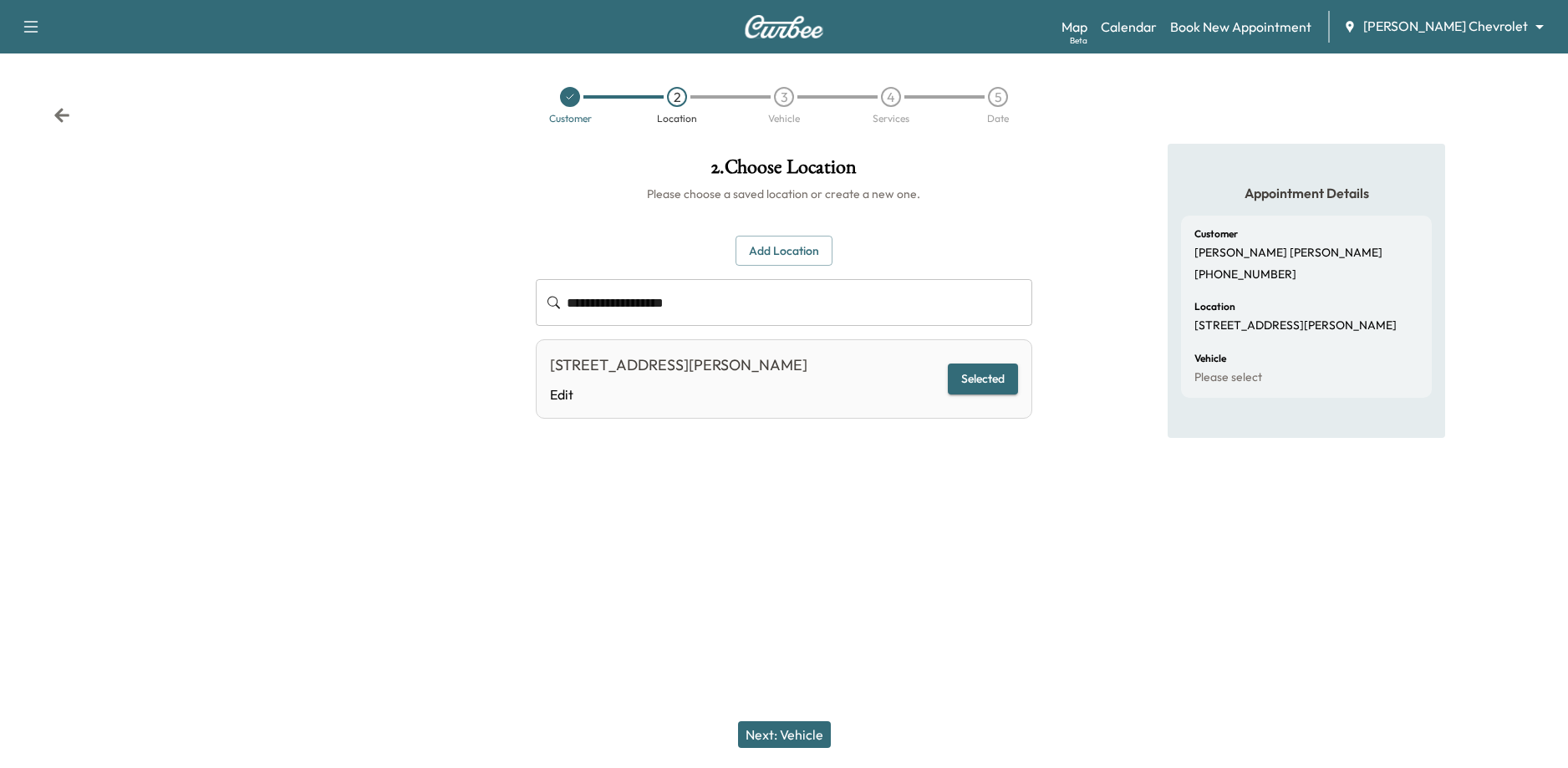
click at [989, 381] on button "Selected" at bounding box center [982, 379] width 70 height 31
click at [799, 732] on button "Next: Vehicle" at bounding box center [784, 734] width 92 height 27
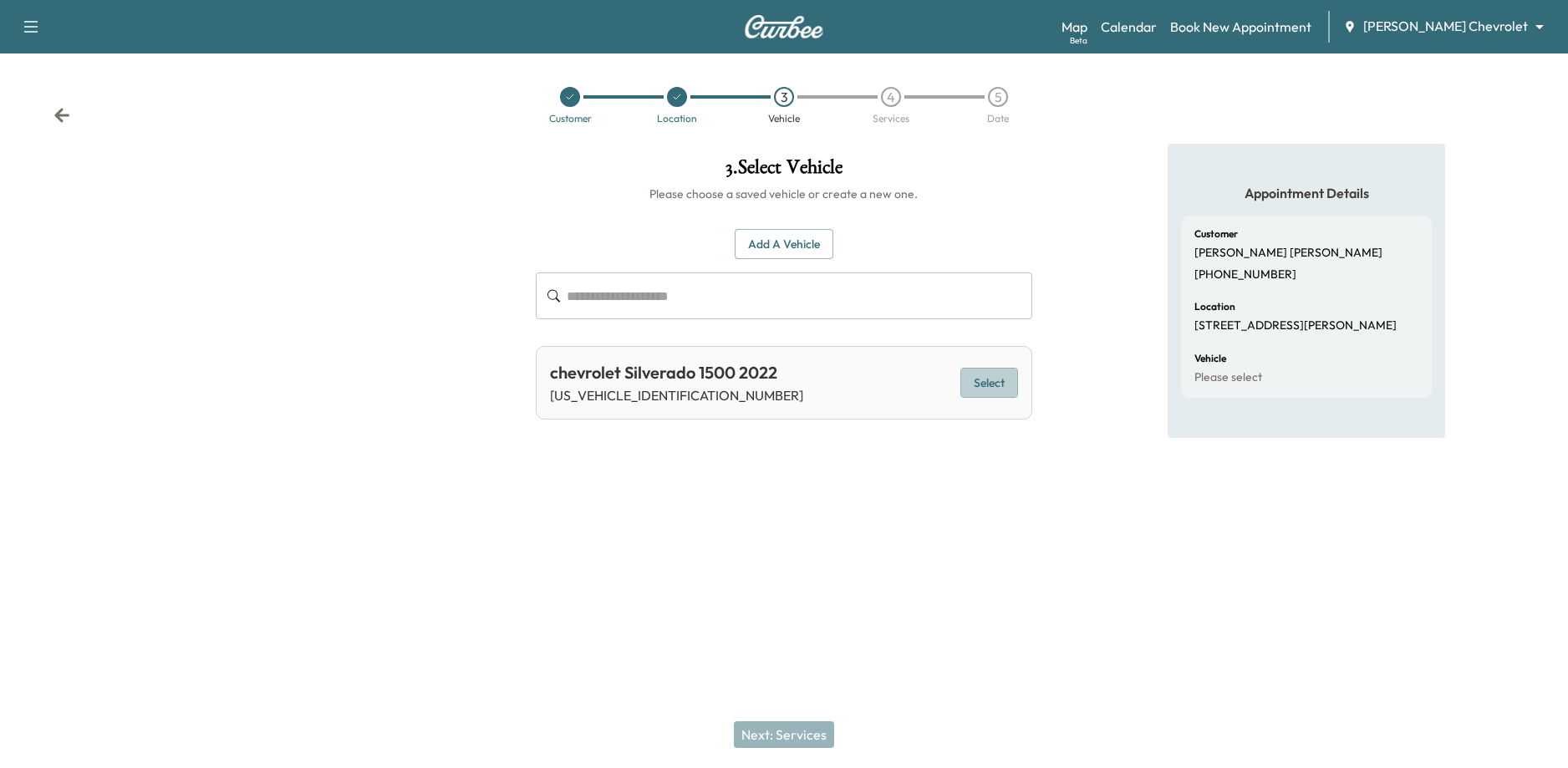
click at [993, 386] on button "Select" at bounding box center [989, 383] width 58 height 31
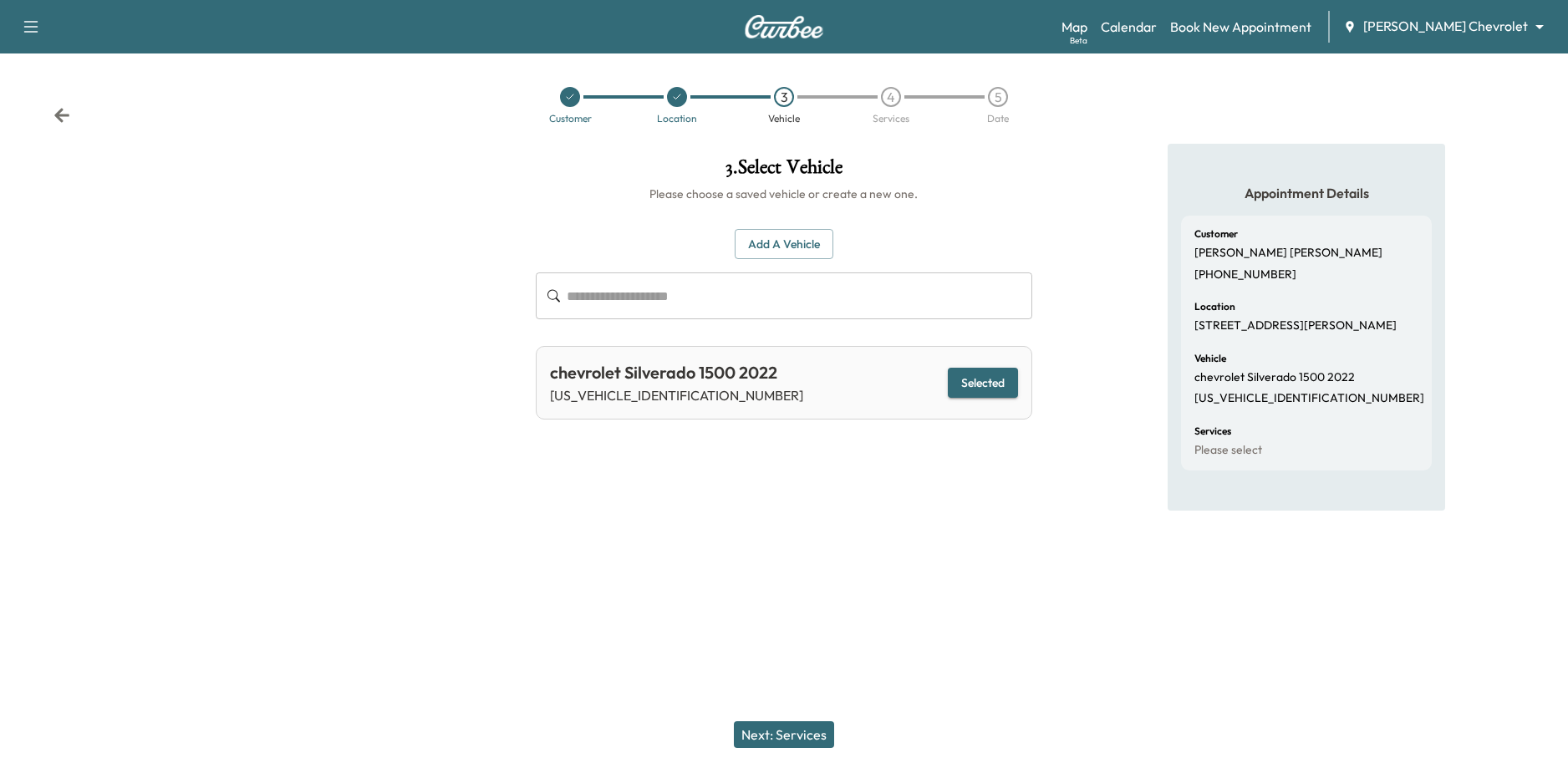
click at [798, 737] on button "Next: Services" at bounding box center [784, 734] width 100 height 27
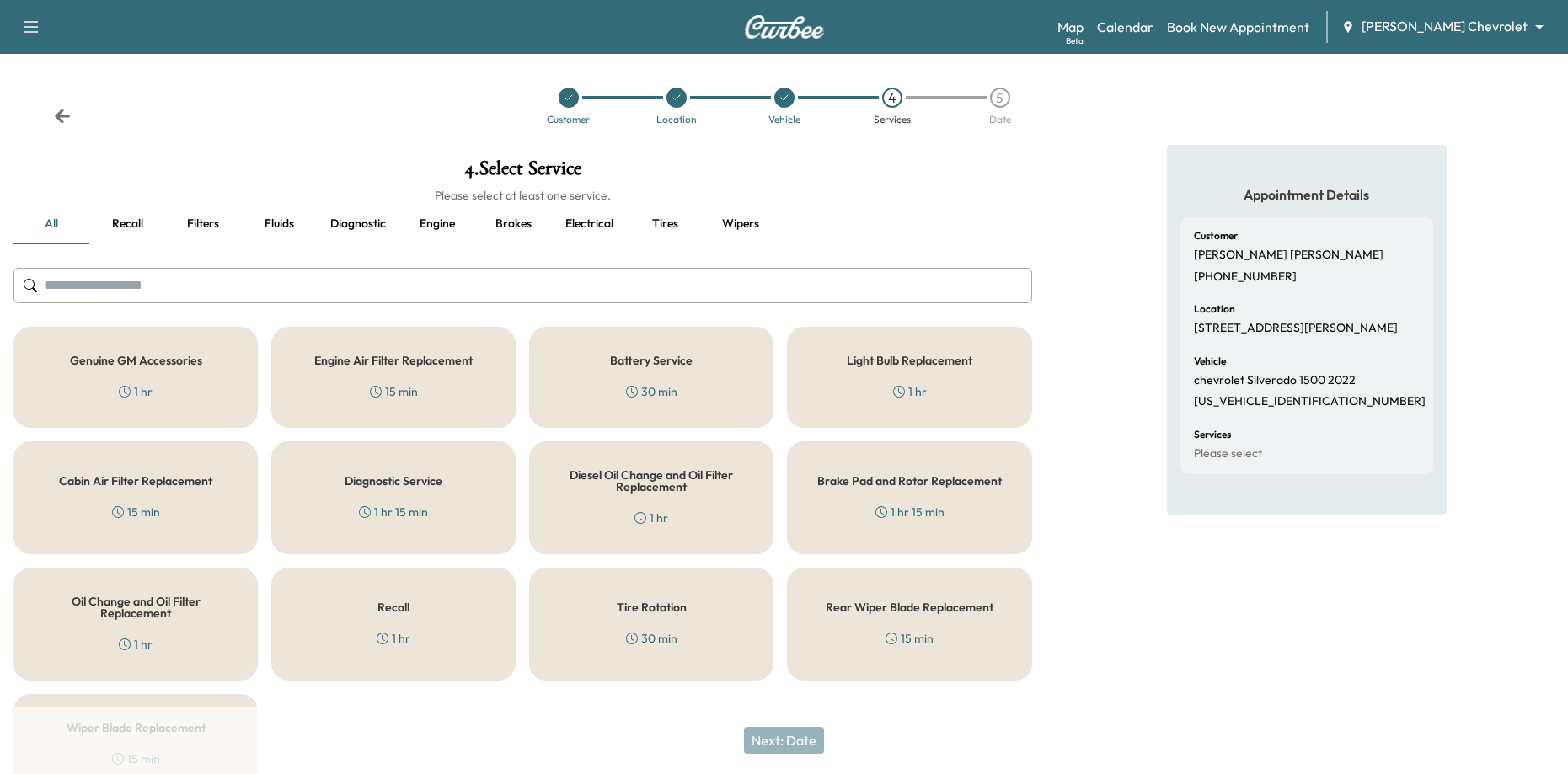
click at [383, 609] on h5 "Recall" at bounding box center [393, 608] width 32 height 12
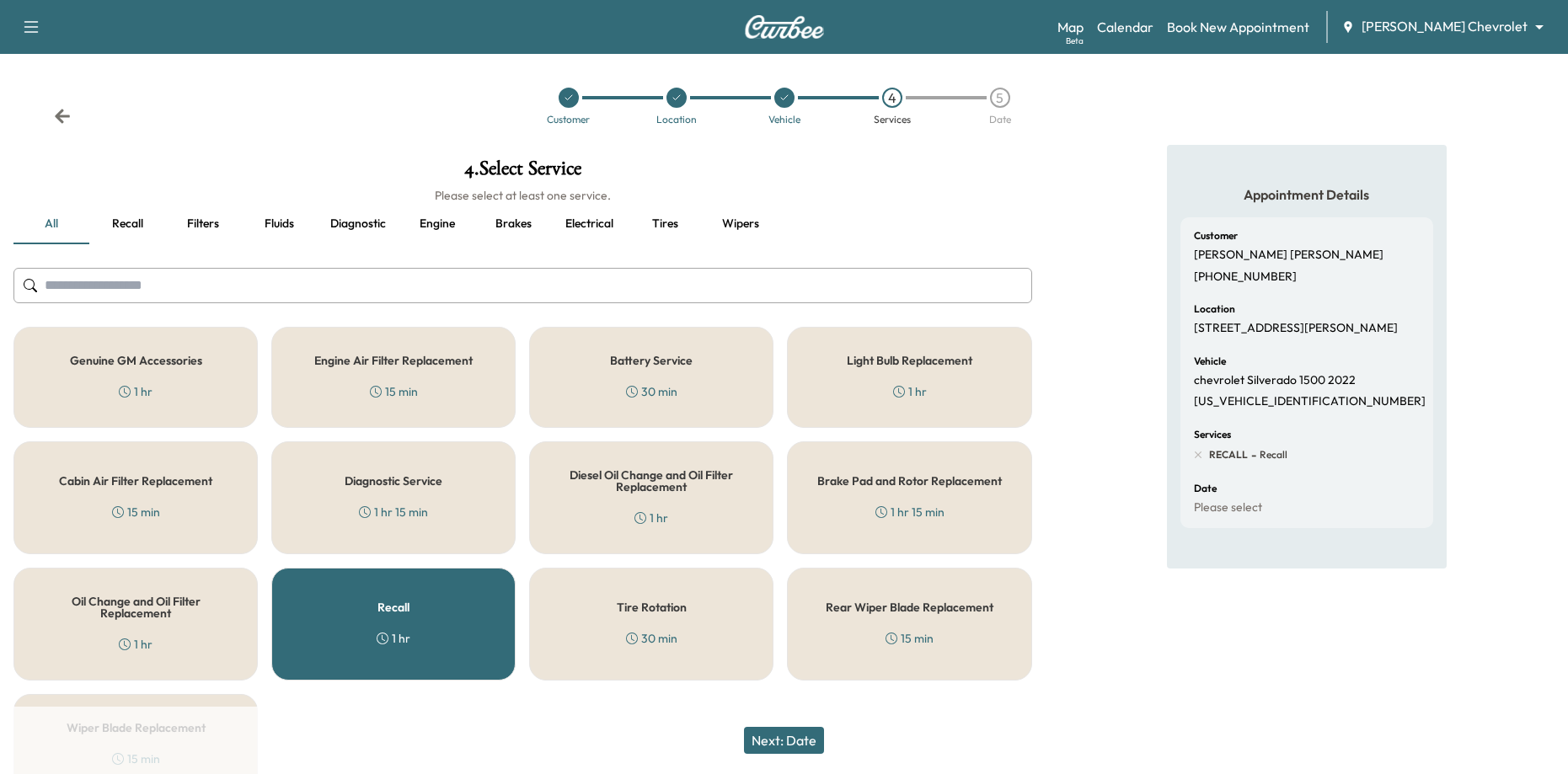
click at [792, 735] on button "Next: Date" at bounding box center [784, 740] width 80 height 27
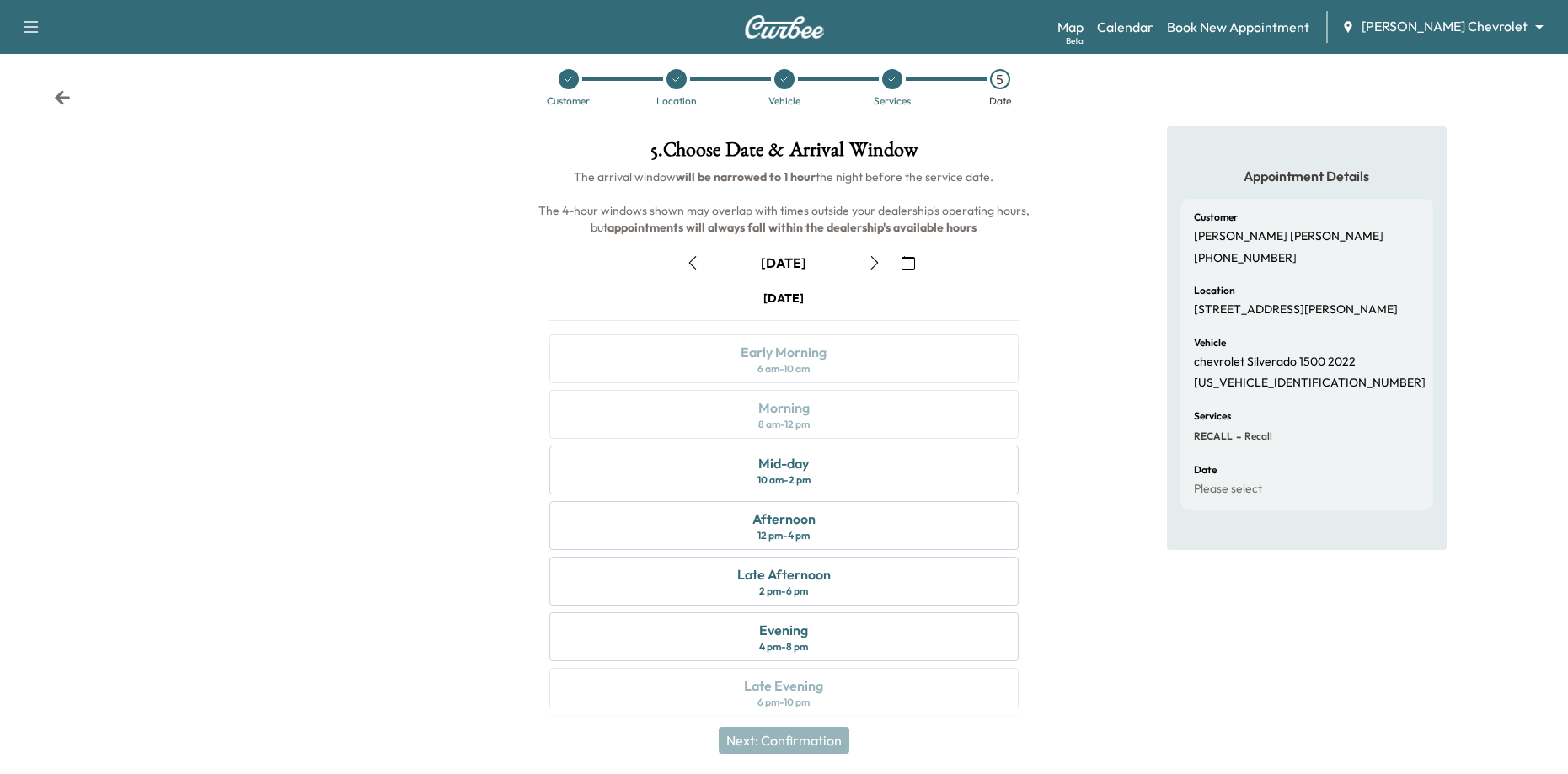
scroll to position [36, 0]
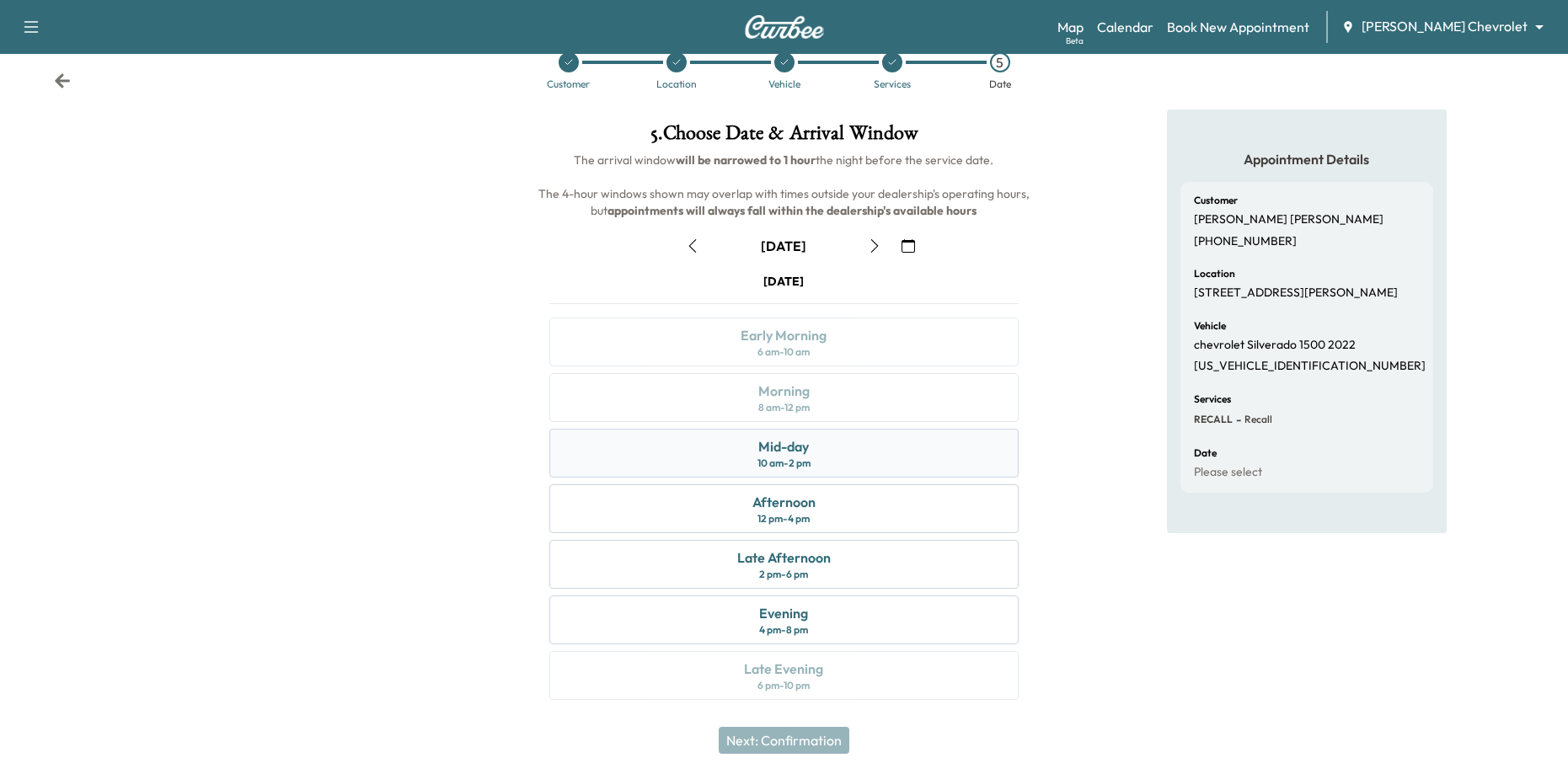
click at [853, 459] on div "Mid-day 10 am - 2 pm" at bounding box center [784, 453] width 468 height 49
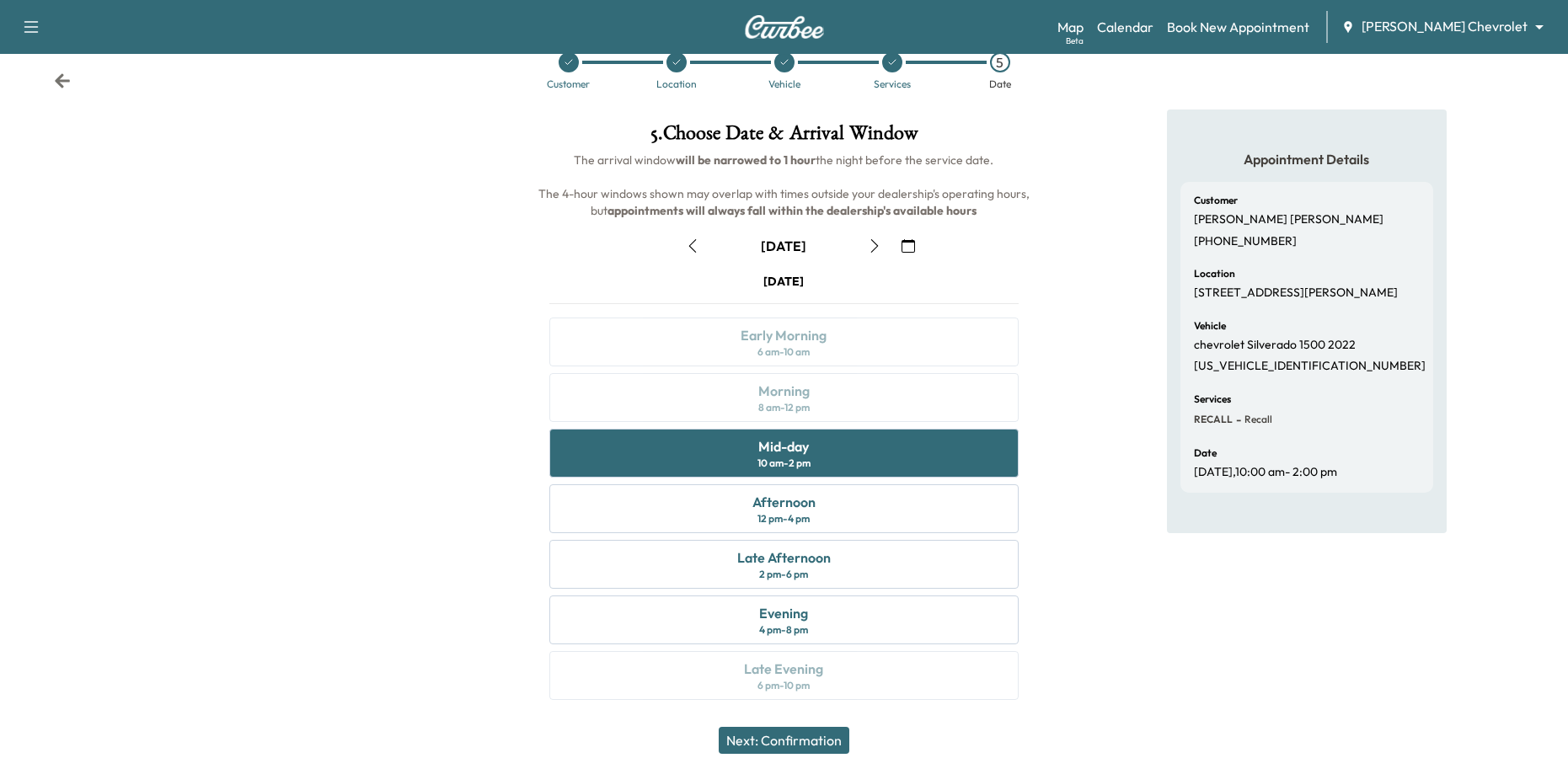
click at [822, 744] on button "Next: Confirmation" at bounding box center [784, 740] width 131 height 27
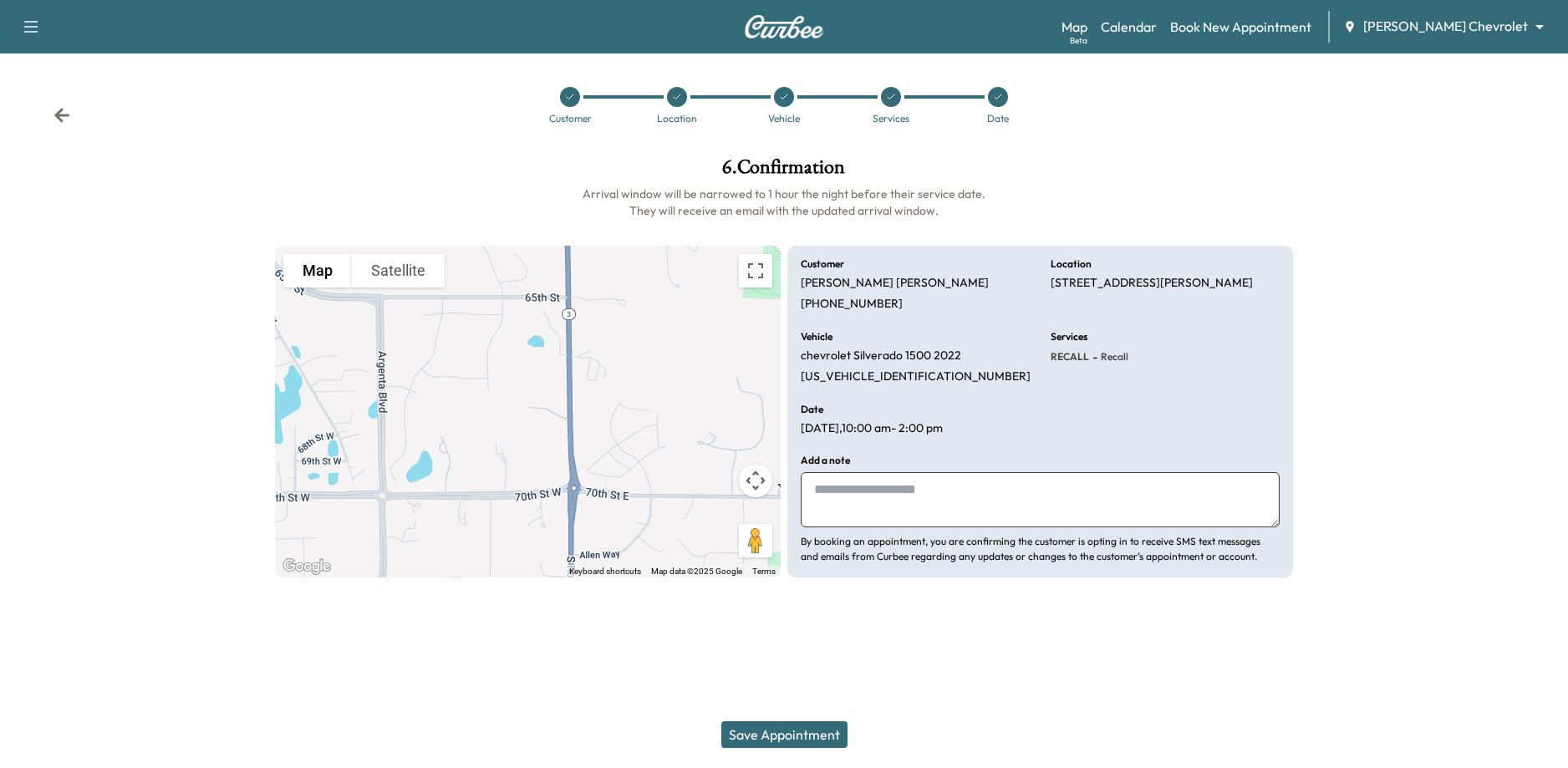
click at [938, 494] on textarea at bounding box center [1039, 499] width 479 height 55
click at [888, 496] on textarea at bounding box center [1039, 499] width 479 height 55
type textarea "**********"
click at [798, 729] on button "Save Appointment" at bounding box center [784, 734] width 126 height 27
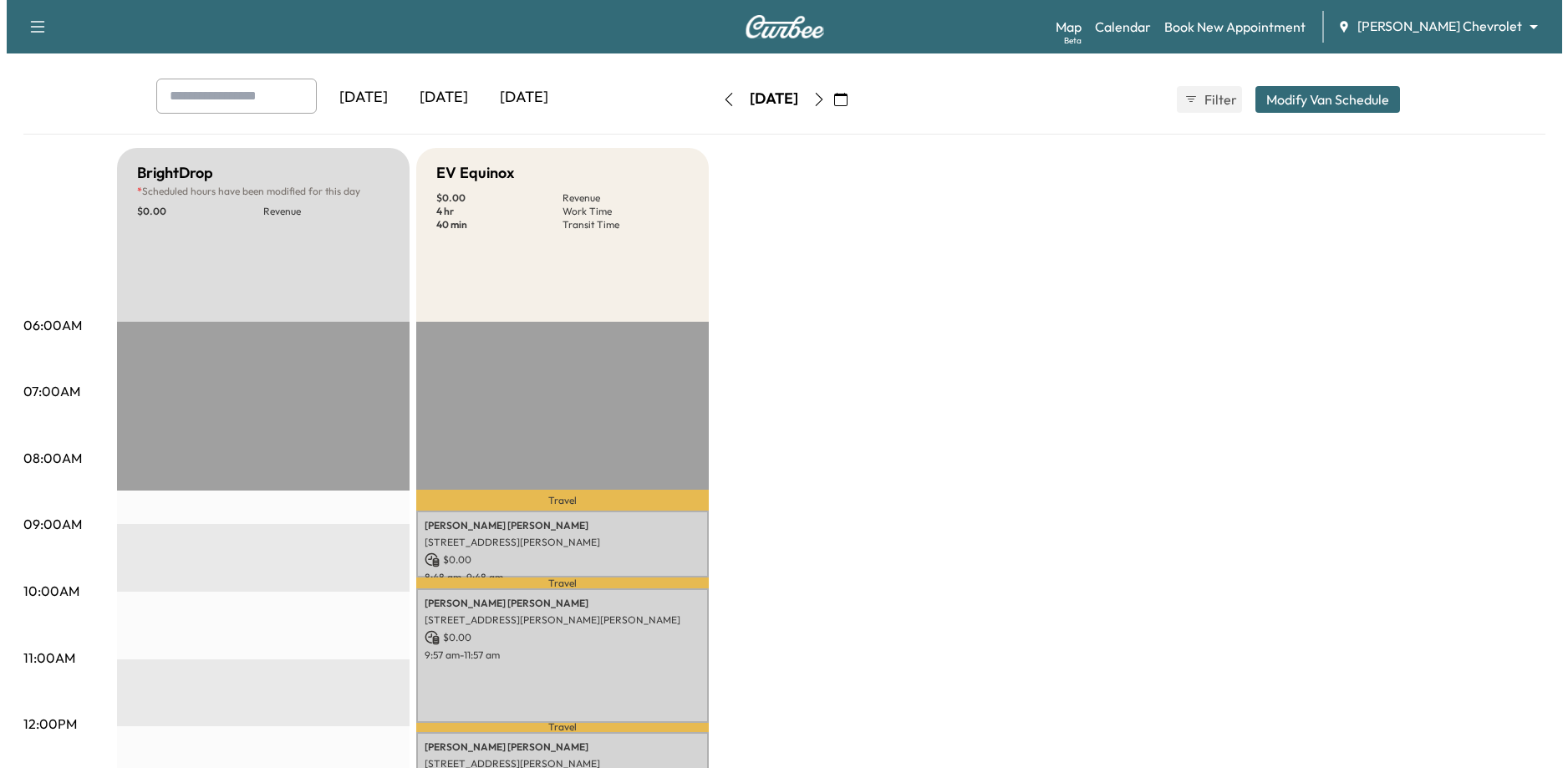
scroll to position [251, 0]
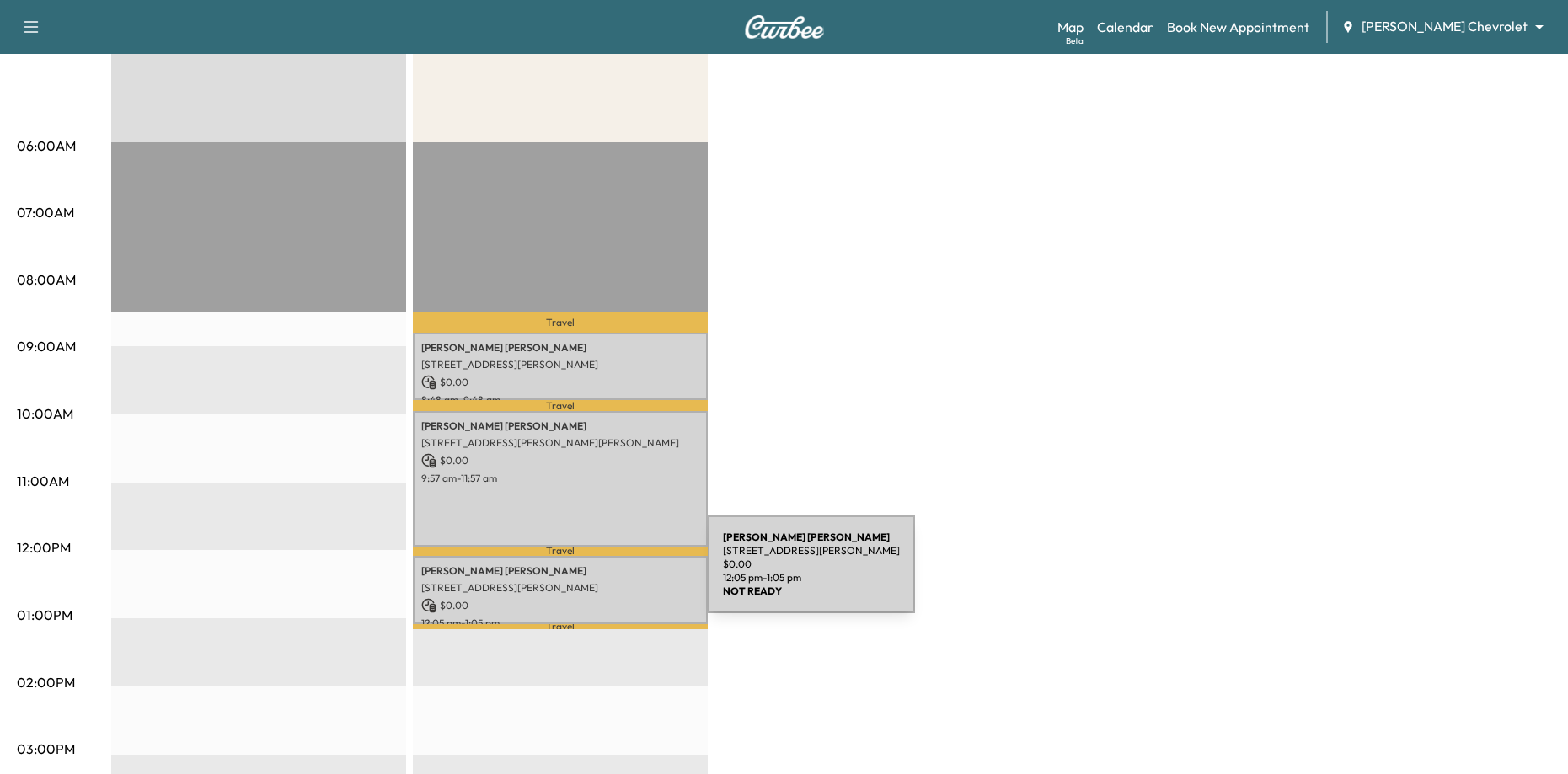
click at [581, 575] on div "[PERSON_NAME] [STREET_ADDRESS][PERSON_NAME] $ 0.00 12:05 pm - 1:05 pm" at bounding box center [561, 590] width 295 height 69
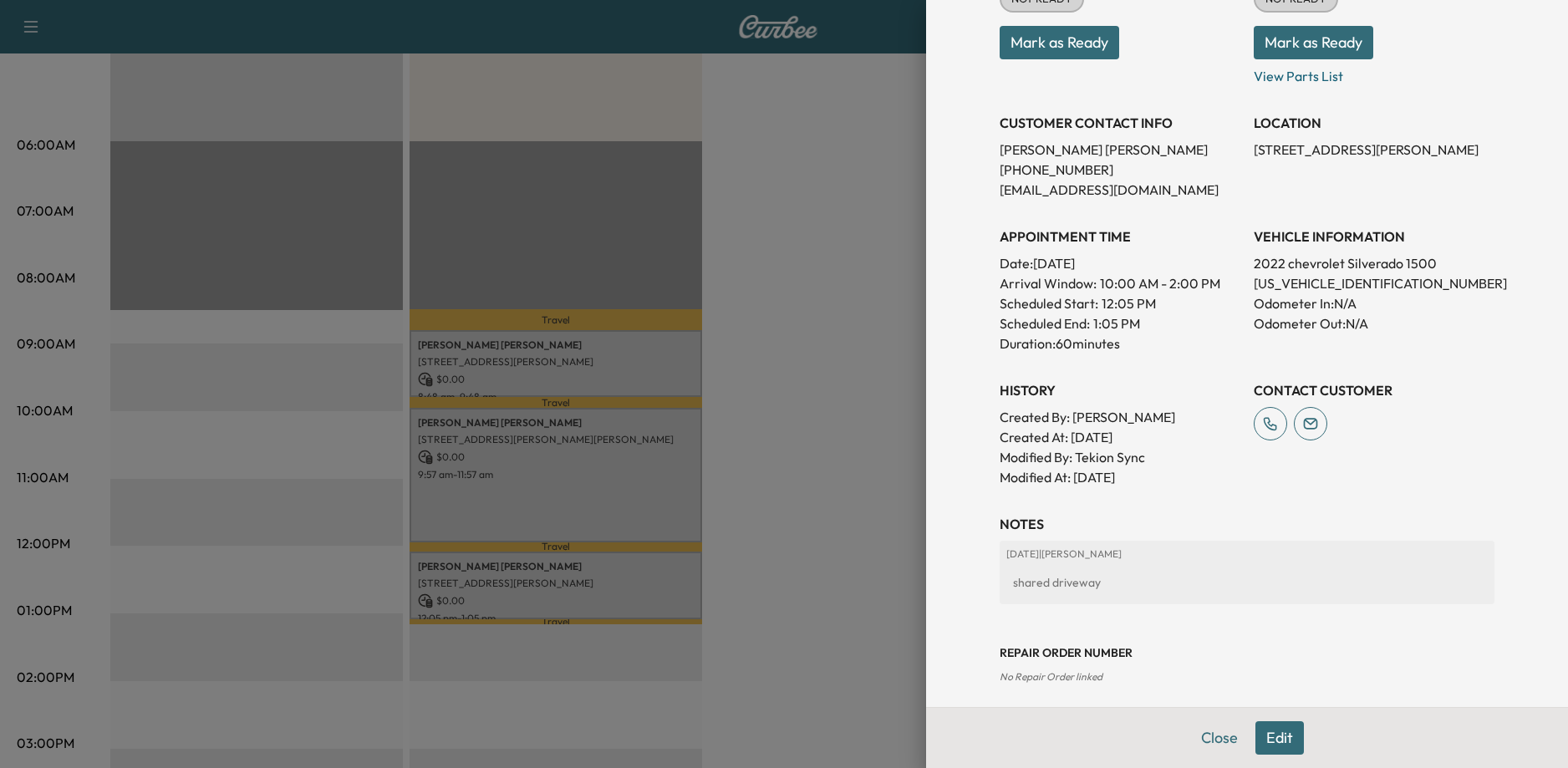
click at [1272, 737] on button "Edit" at bounding box center [1280, 738] width 49 height 34
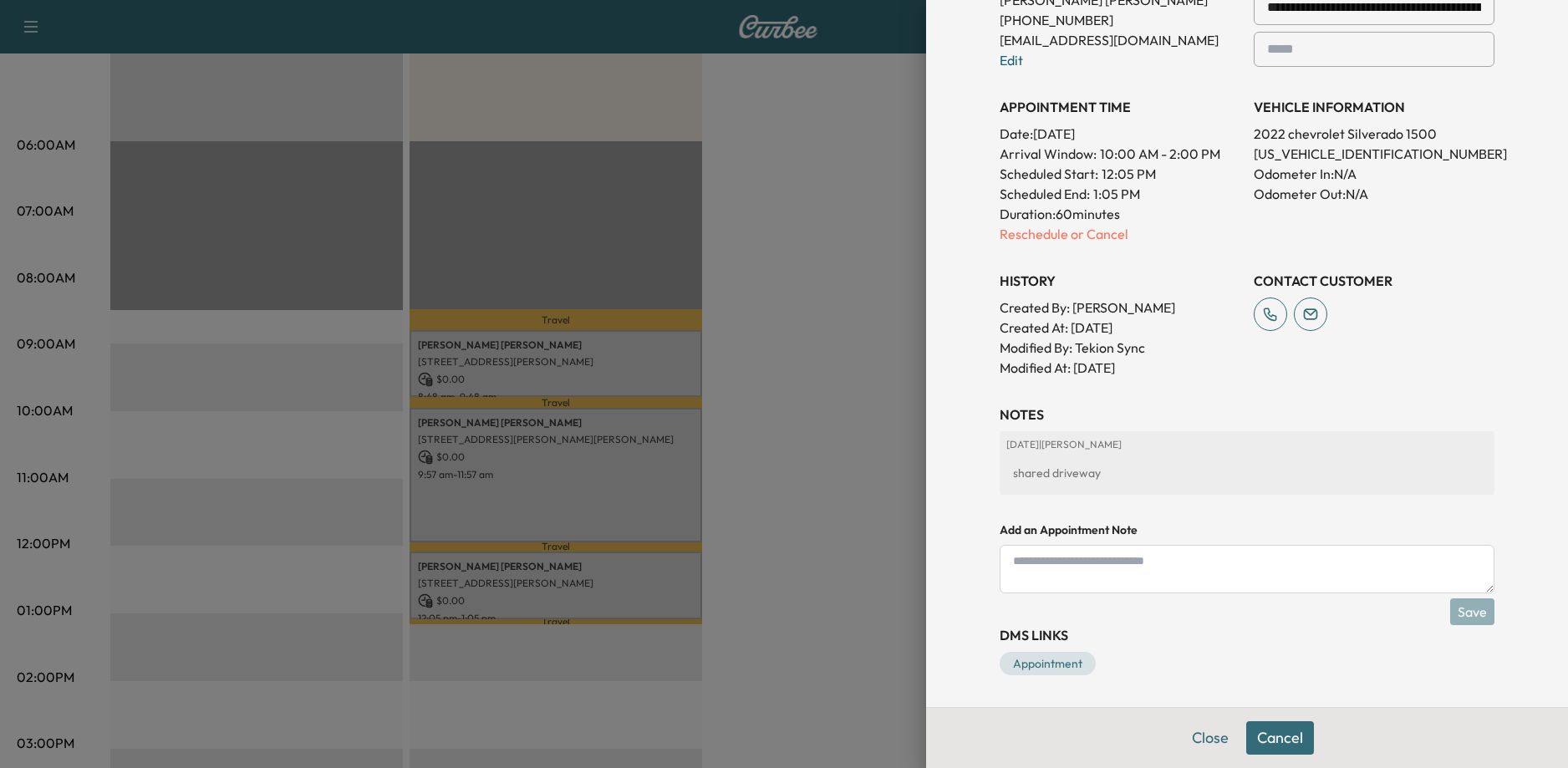
scroll to position [438, 0]
click at [1097, 567] on textarea at bounding box center [1246, 567] width 494 height 49
type textarea "*"
type textarea "**********"
click at [1464, 611] on button "Save" at bounding box center [1471, 610] width 44 height 27
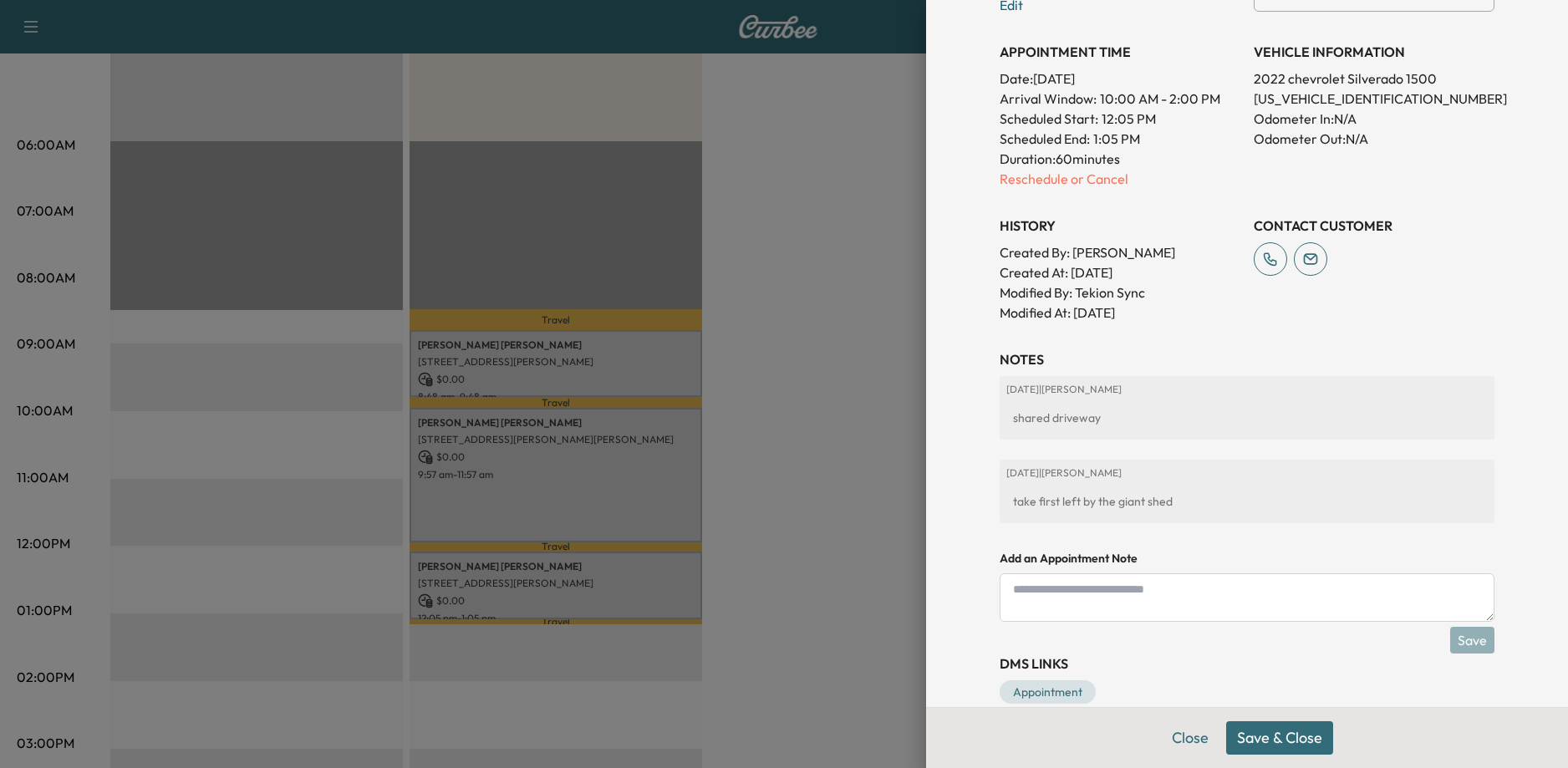
scroll to position [521, 0]
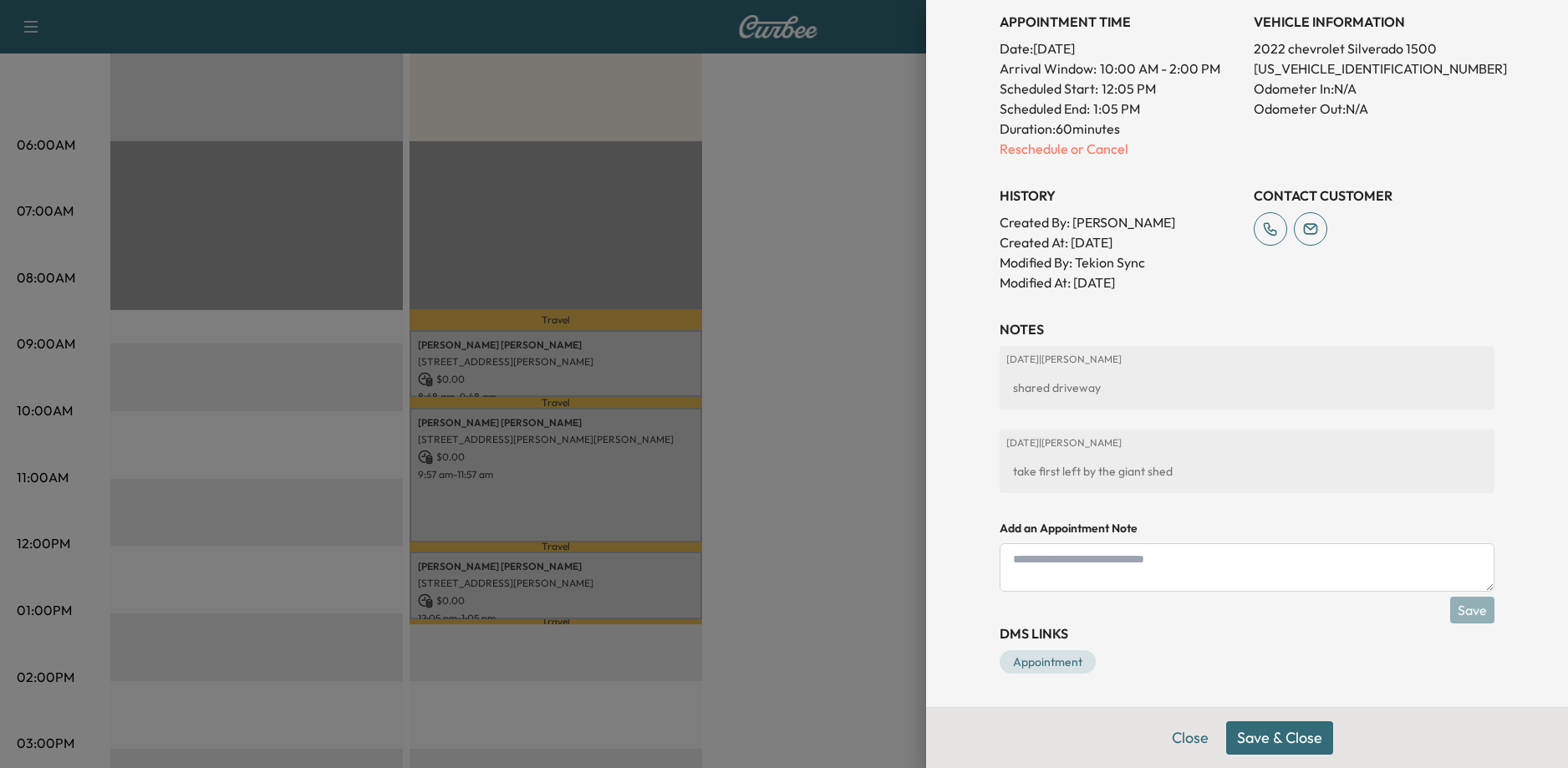
click at [1264, 734] on button "Save & Close" at bounding box center [1279, 738] width 107 height 34
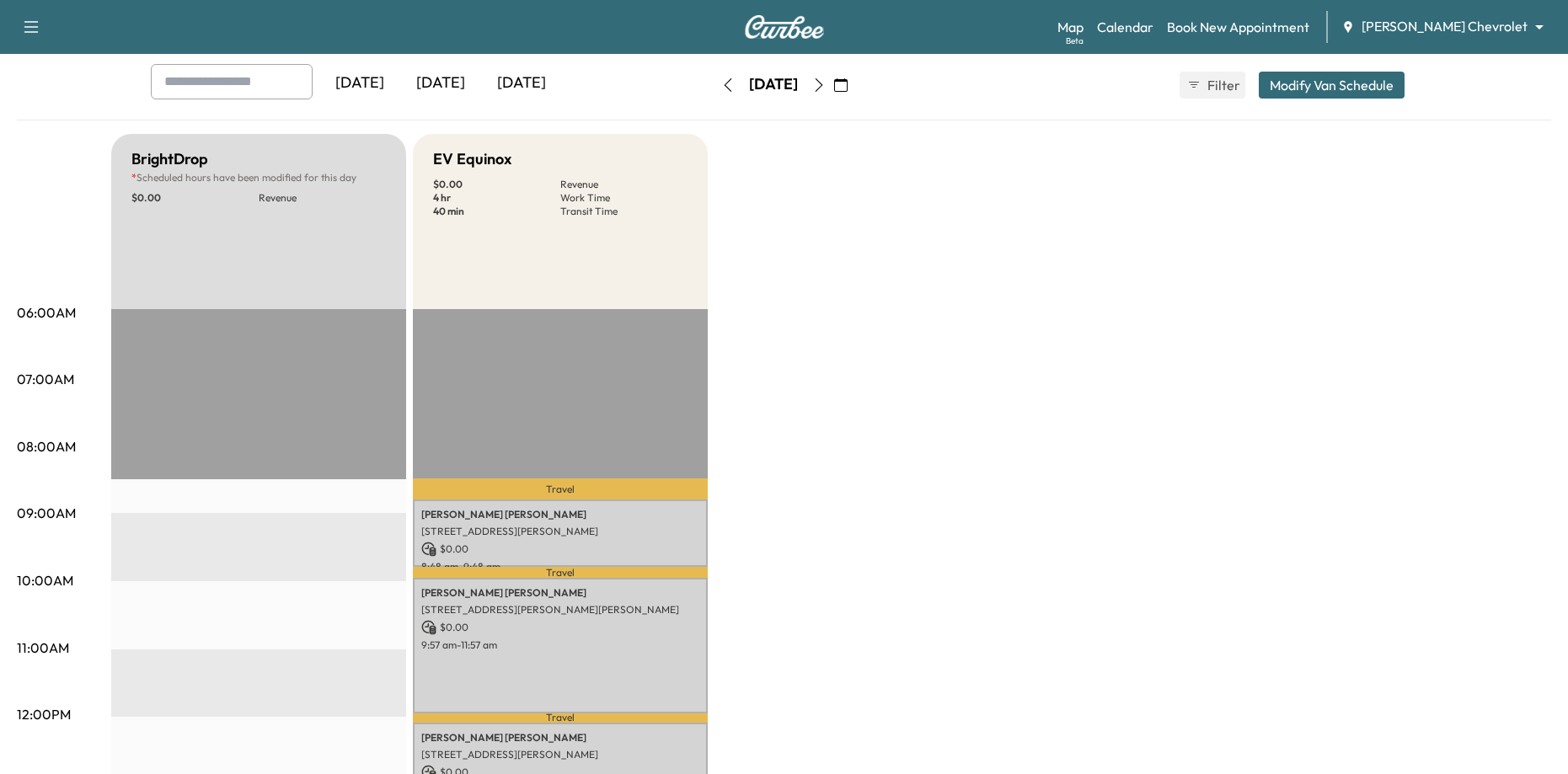
scroll to position [85, 0]
click at [464, 85] on div "[DATE]" at bounding box center [441, 85] width 81 height 39
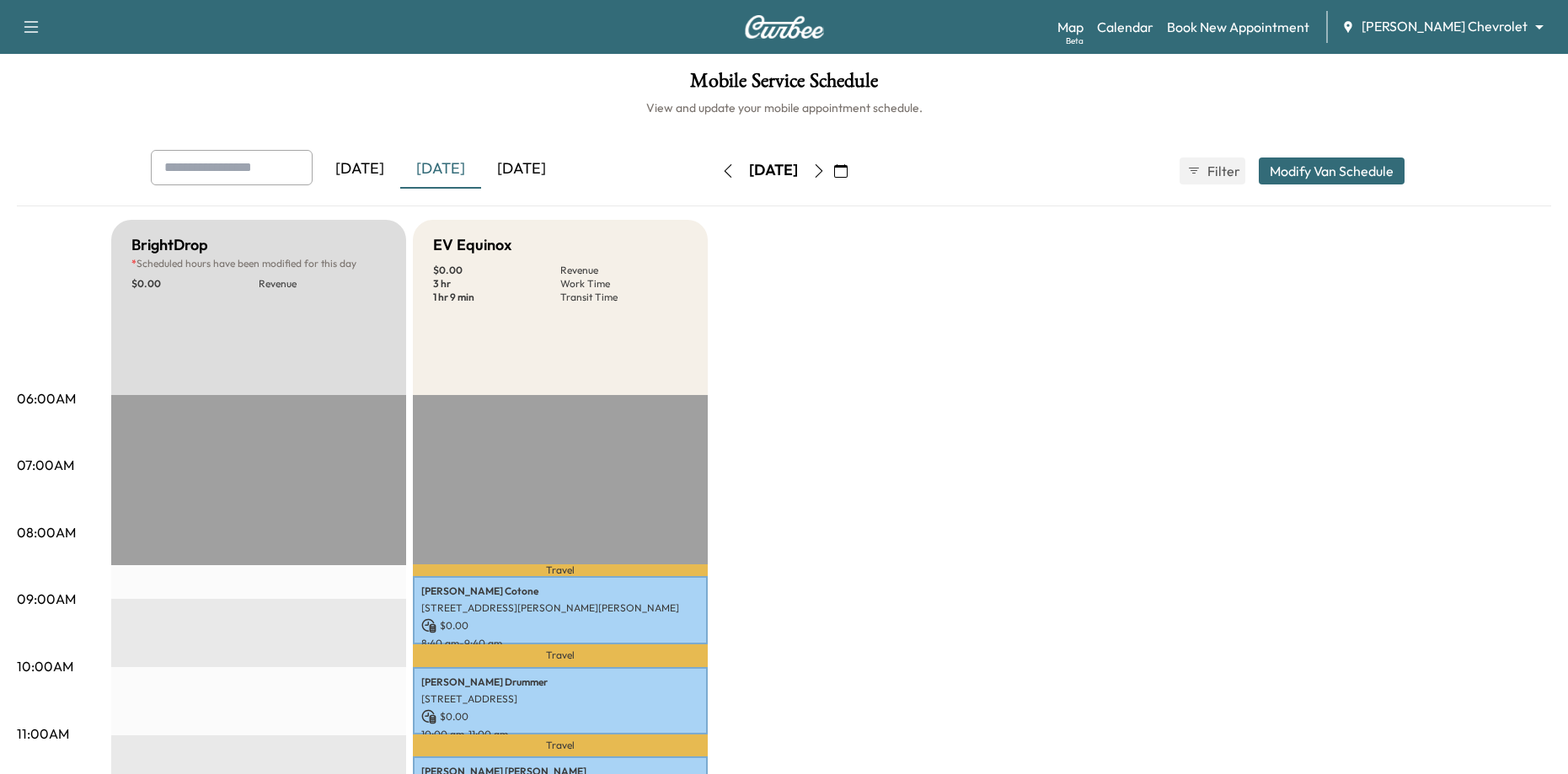
drag, startPoint x: 858, startPoint y: 172, endPoint x: 858, endPoint y: 182, distance: 10.0
click at [826, 171] on icon "button" at bounding box center [819, 171] width 13 height 13
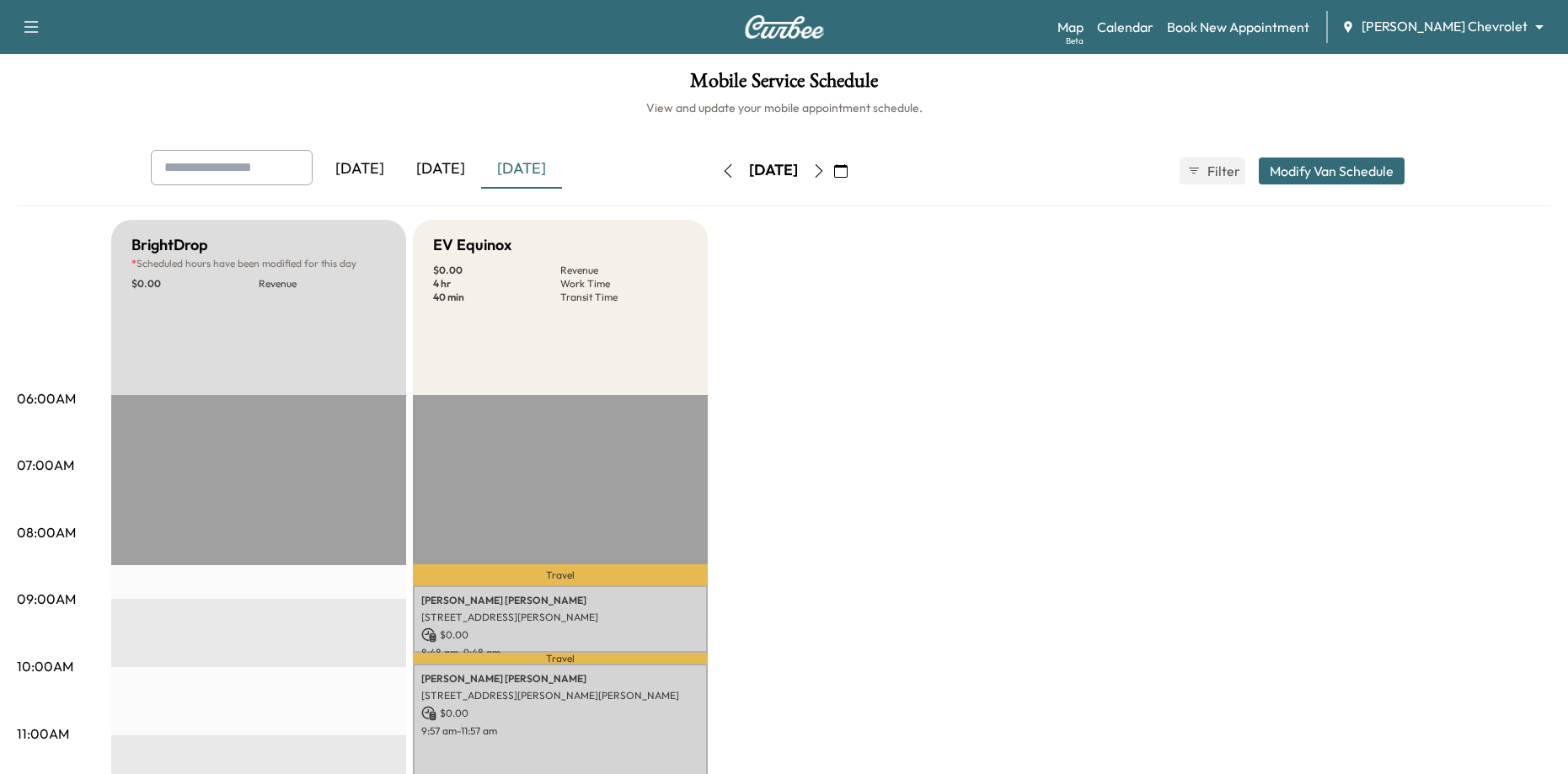
click at [847, 171] on icon "button" at bounding box center [841, 171] width 13 height 13
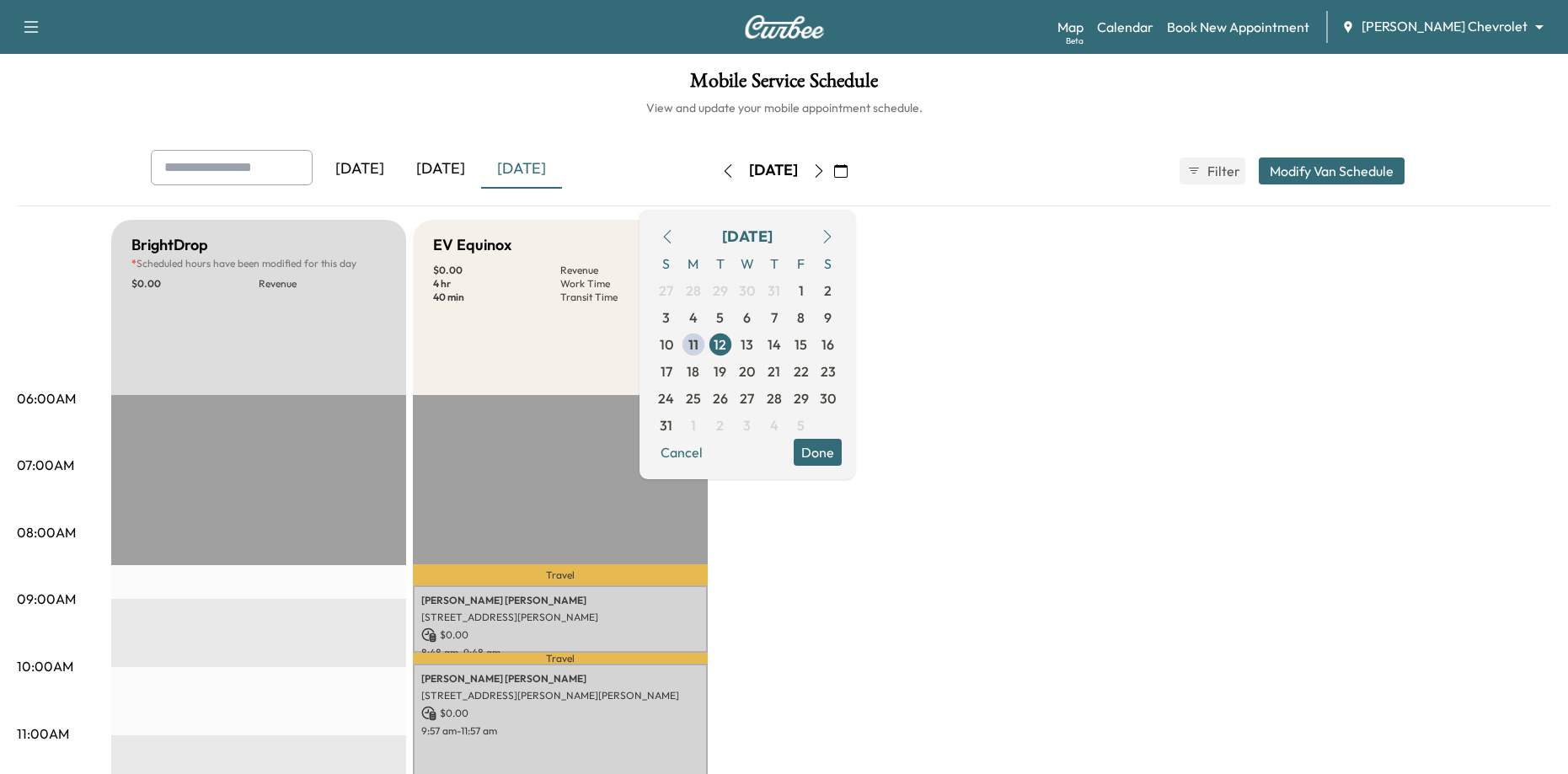
click at [842, 448] on button "Done" at bounding box center [817, 452] width 48 height 27
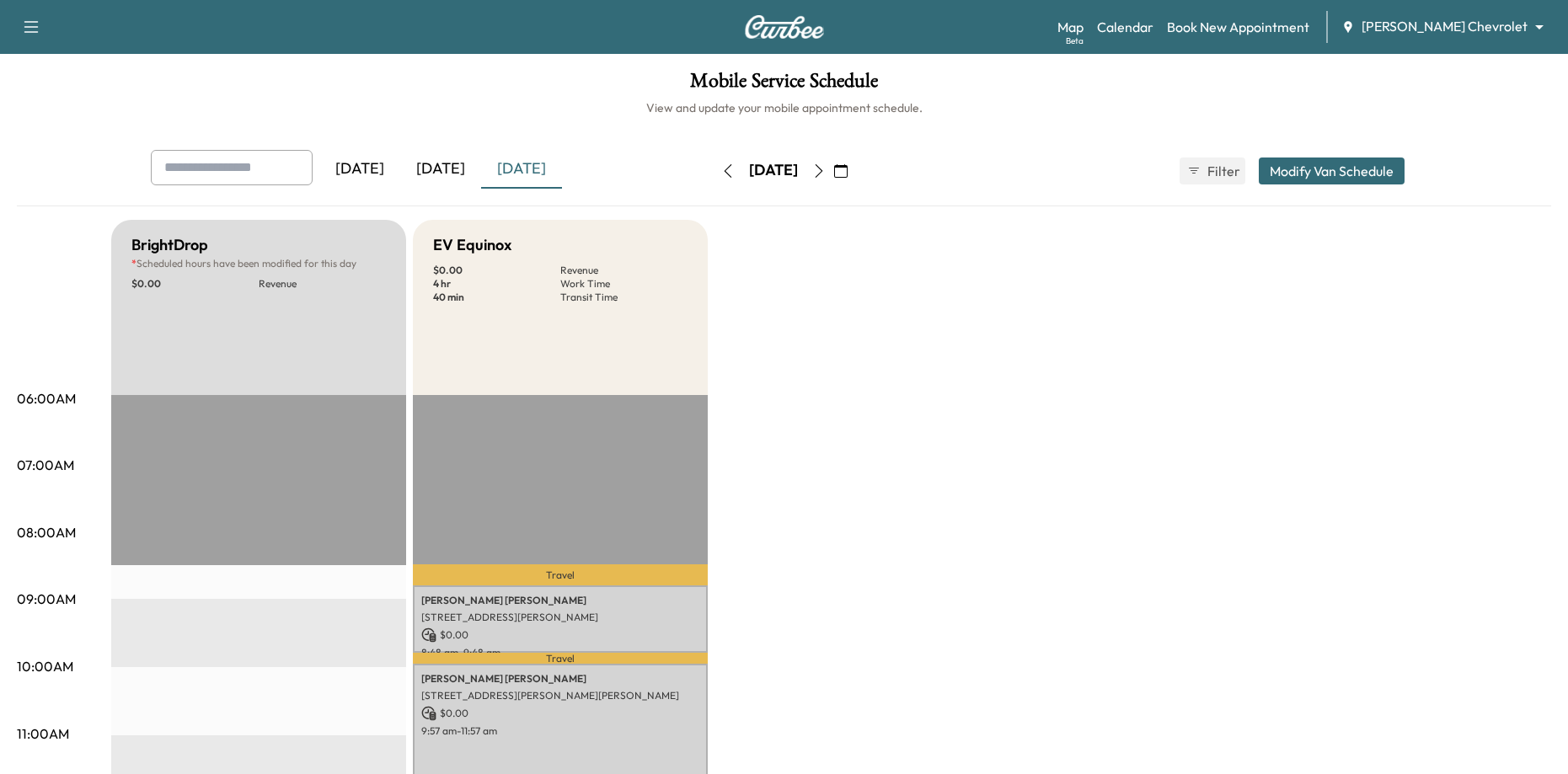
click at [452, 171] on div "[DATE]" at bounding box center [441, 168] width 81 height 39
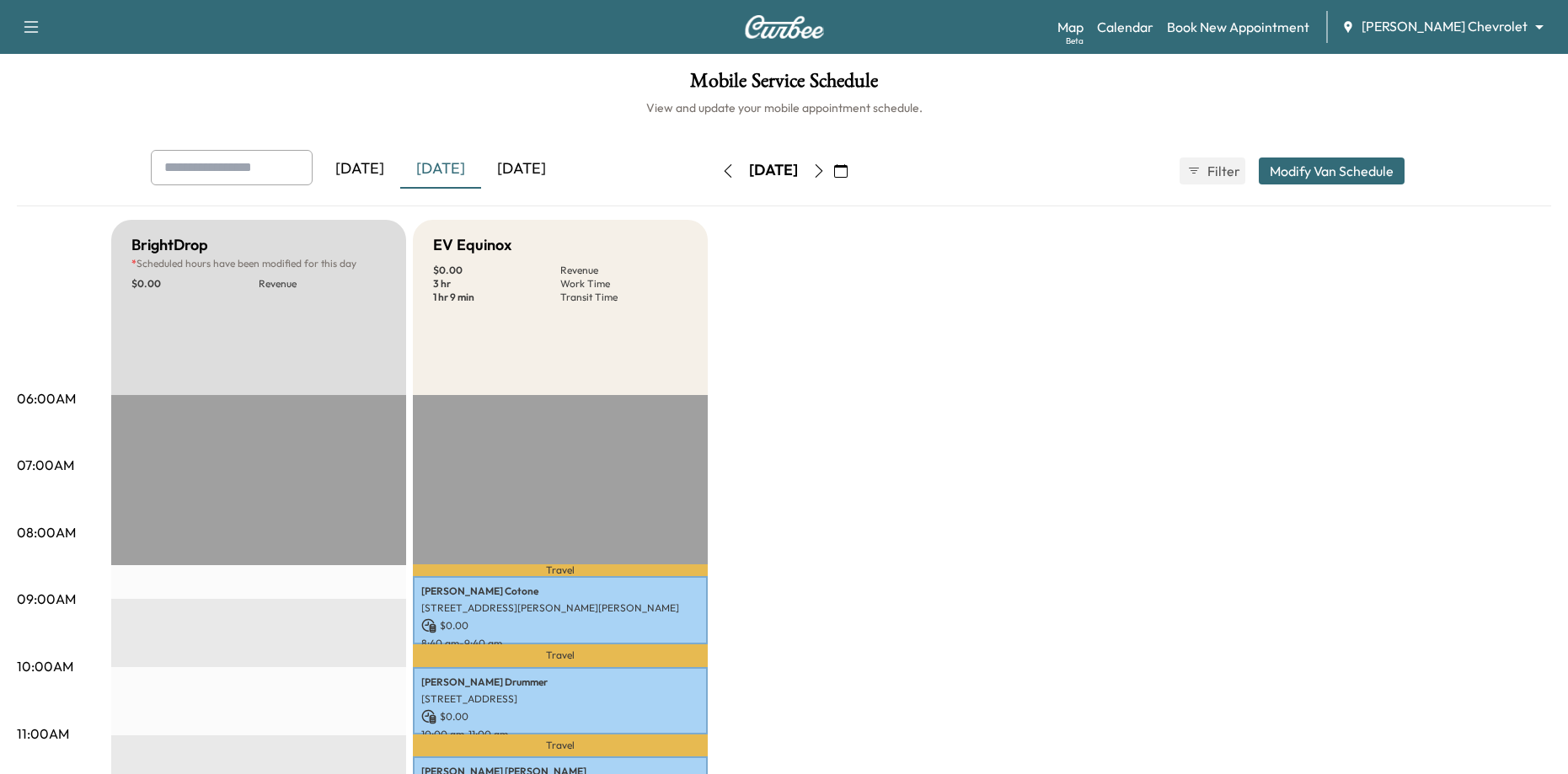
click at [514, 169] on div "[DATE]" at bounding box center [522, 168] width 81 height 39
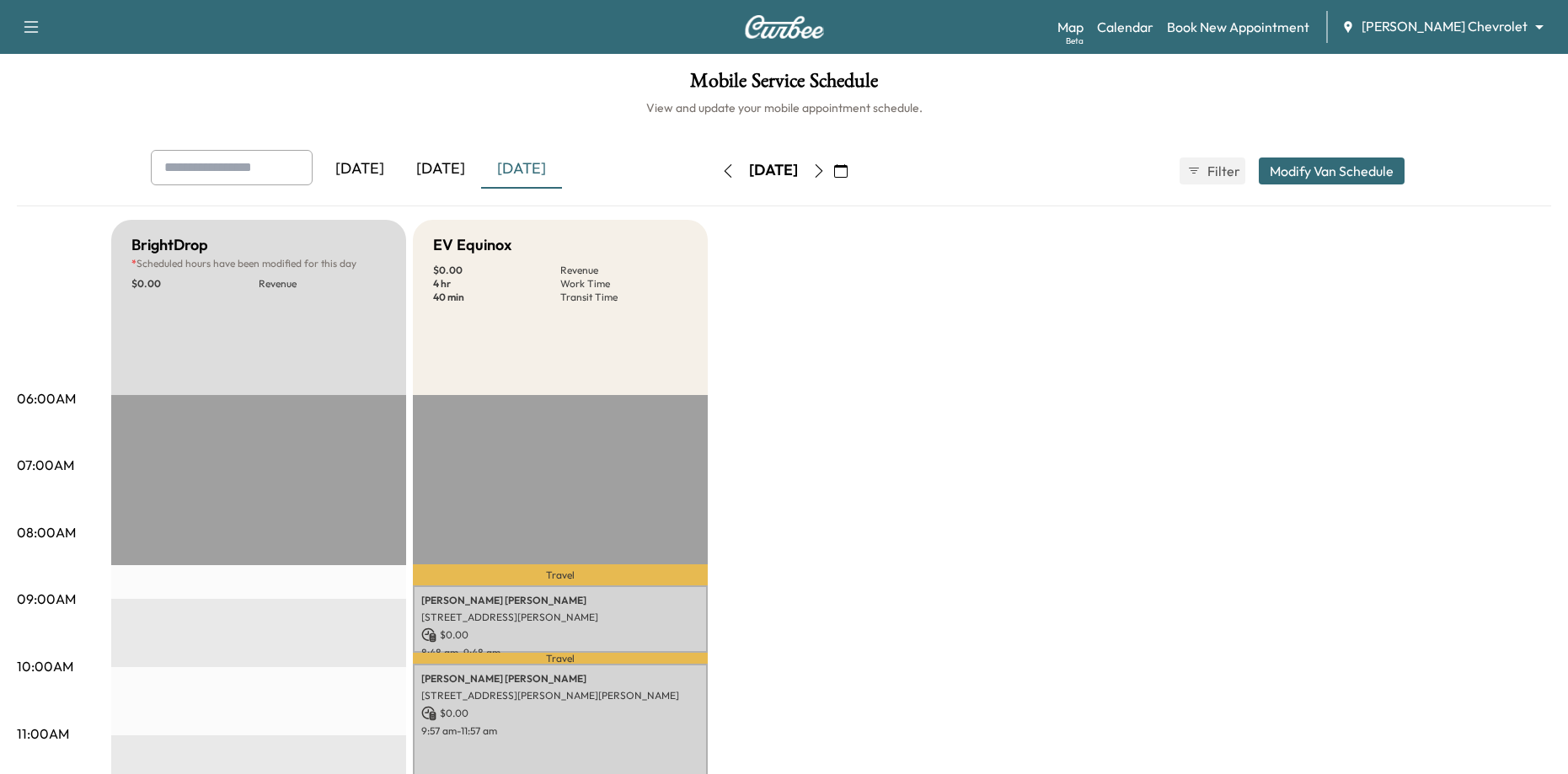
click at [826, 173] on icon "button" at bounding box center [819, 171] width 13 height 13
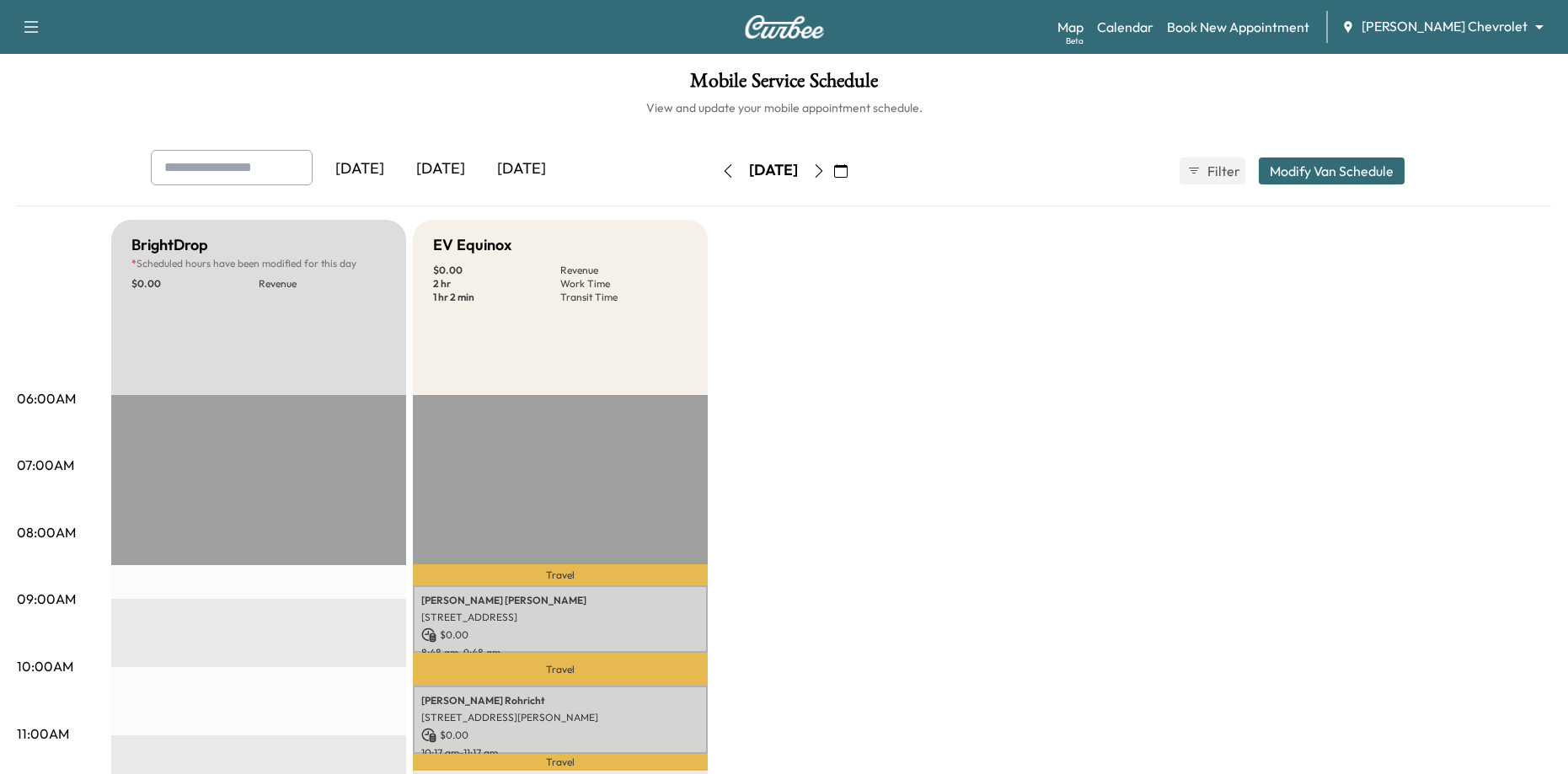
click at [833, 179] on button "button" at bounding box center [819, 171] width 28 height 27
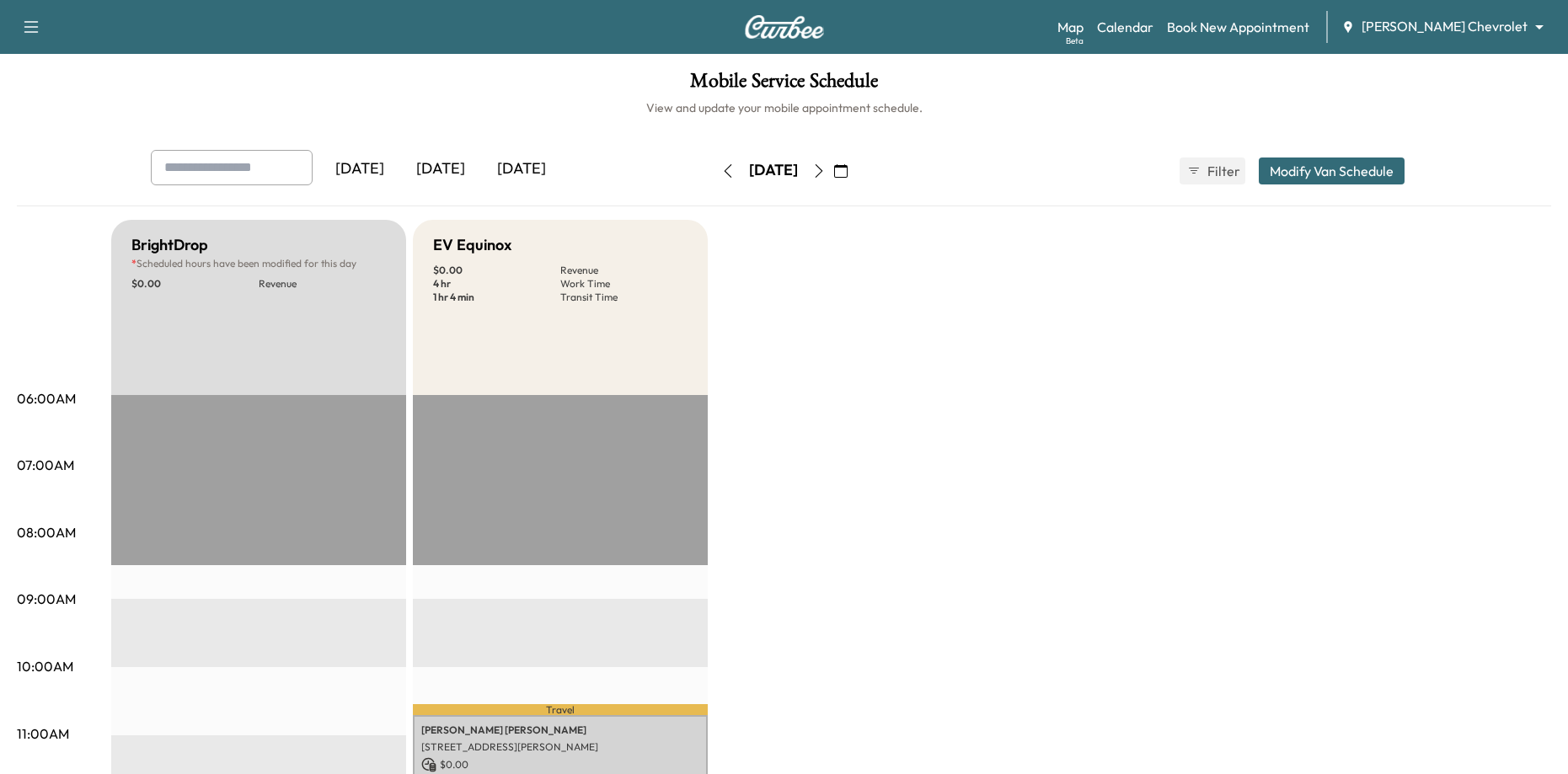
click at [833, 158] on button "button" at bounding box center [819, 171] width 28 height 27
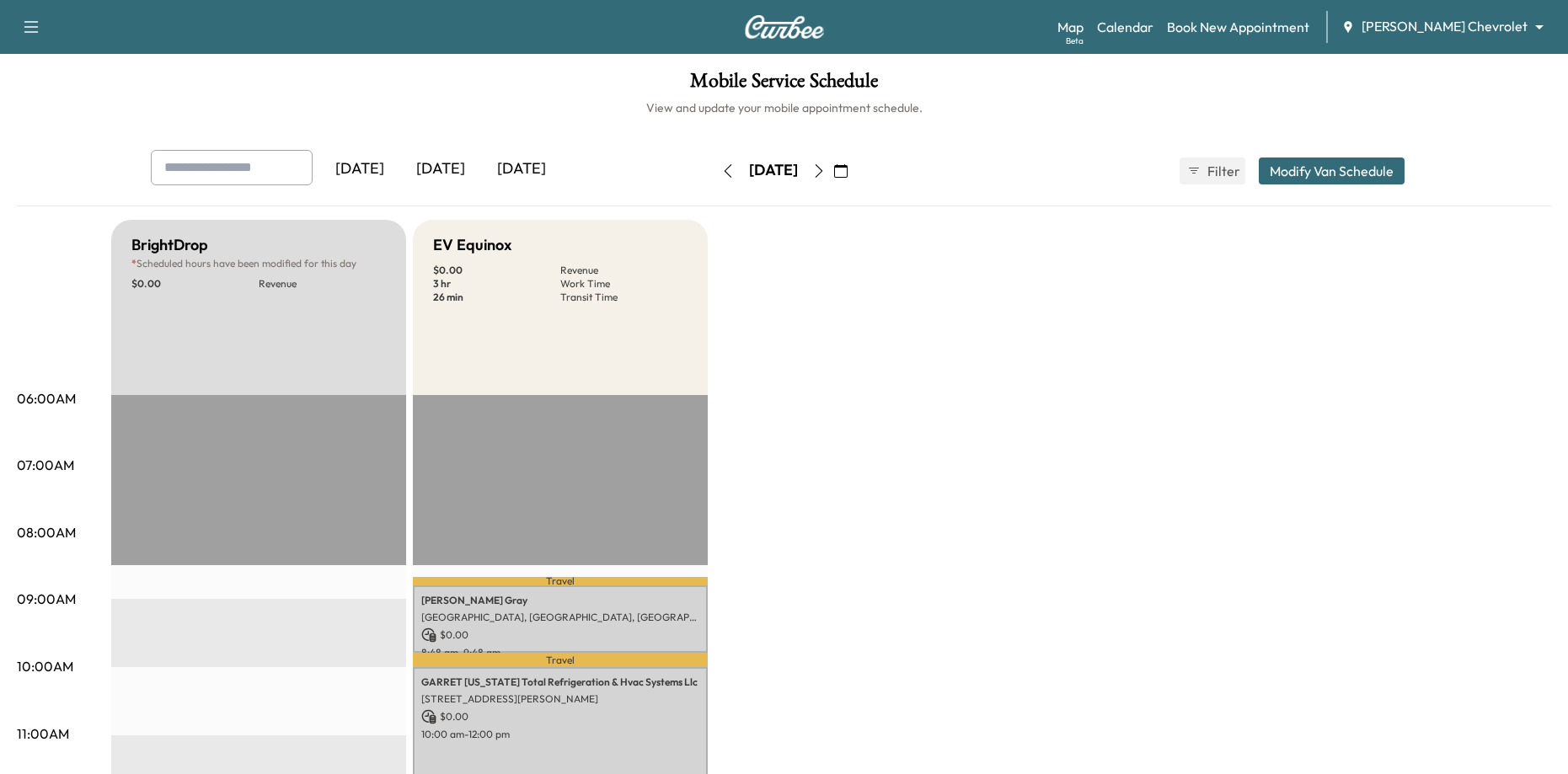
click at [826, 171] on icon "button" at bounding box center [819, 171] width 13 height 13
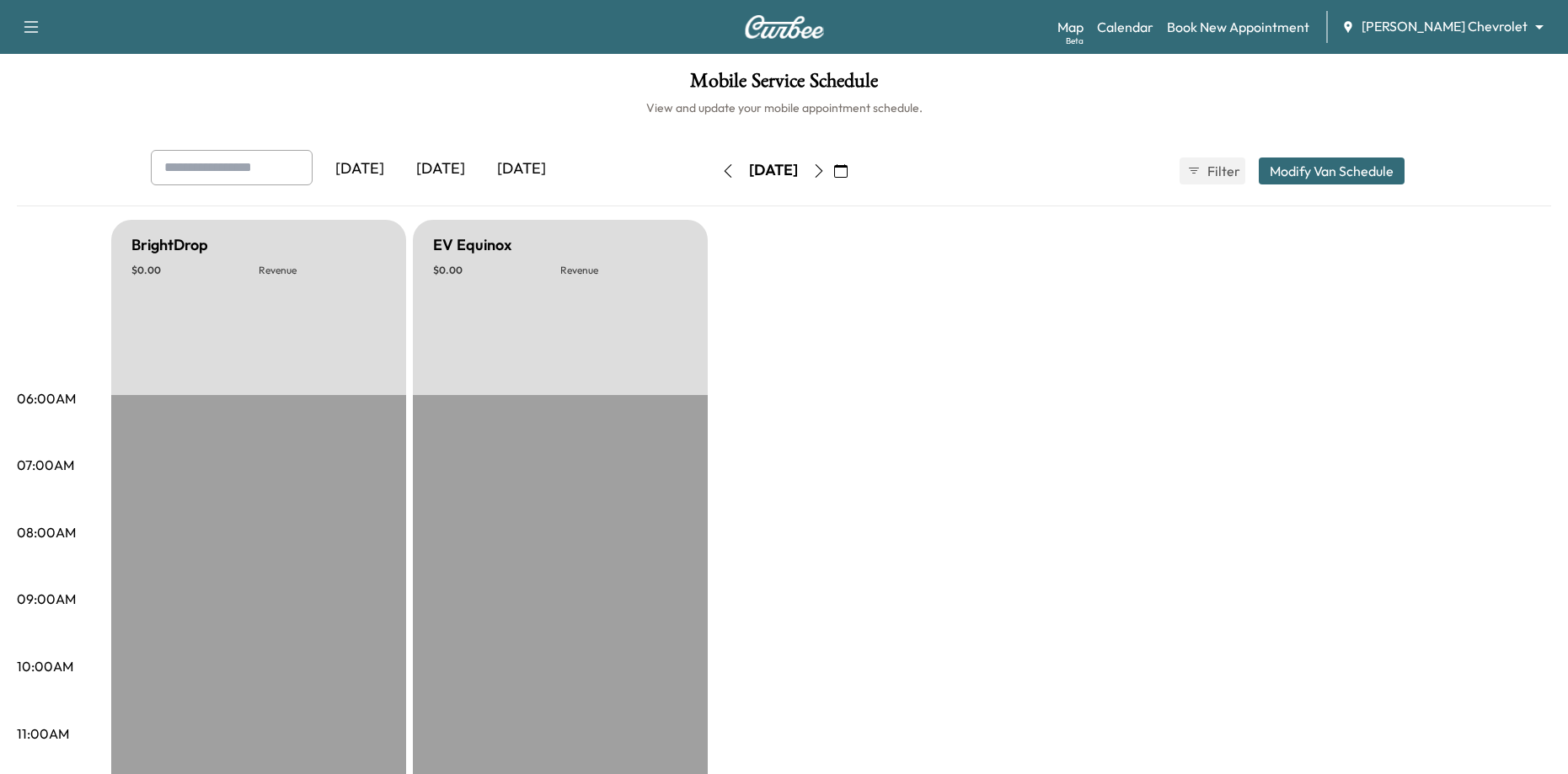
click at [833, 170] on button "button" at bounding box center [819, 171] width 28 height 27
click at [826, 172] on icon "button" at bounding box center [819, 171] width 13 height 13
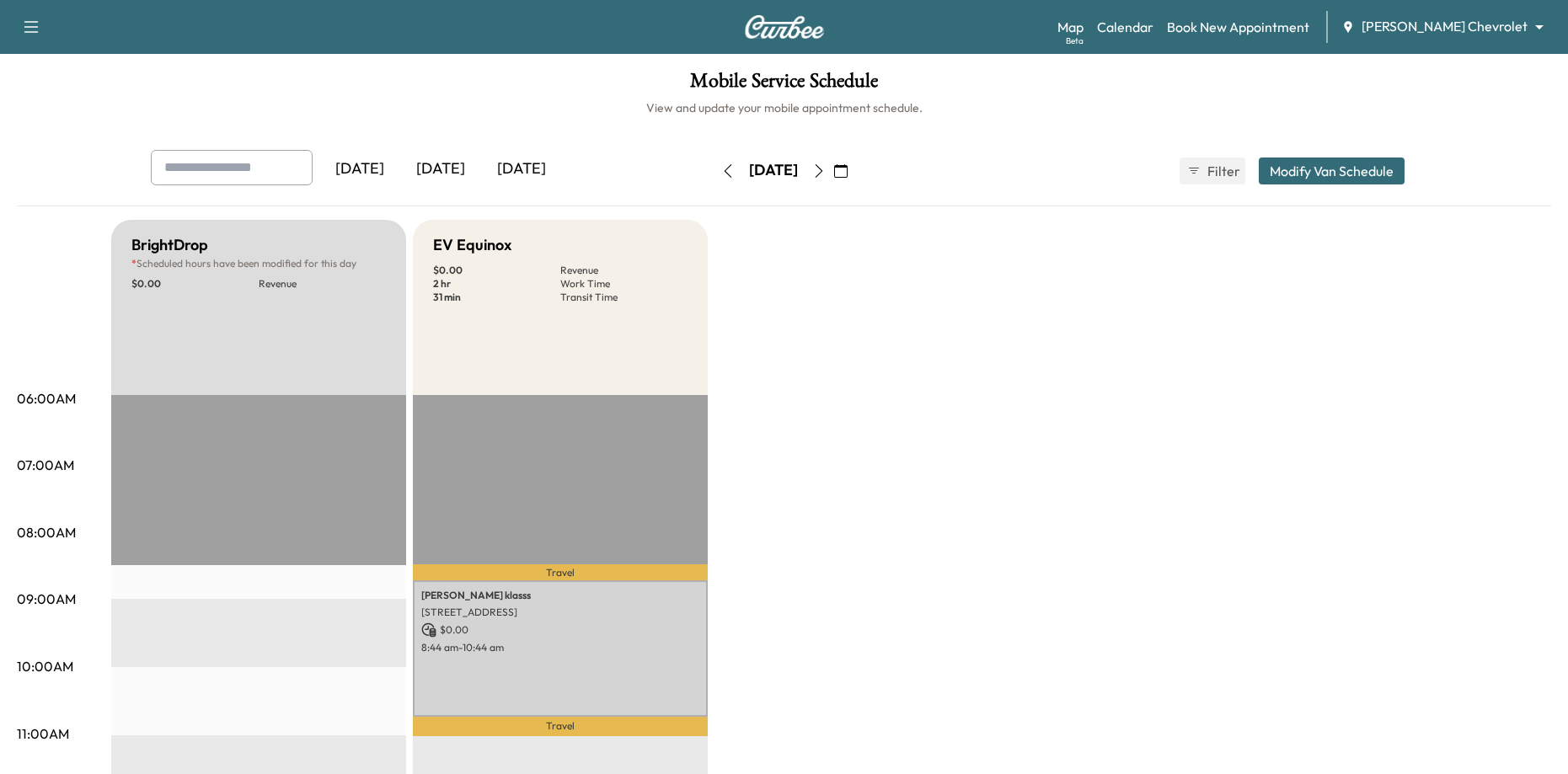
click at [826, 173] on icon "button" at bounding box center [819, 171] width 13 height 13
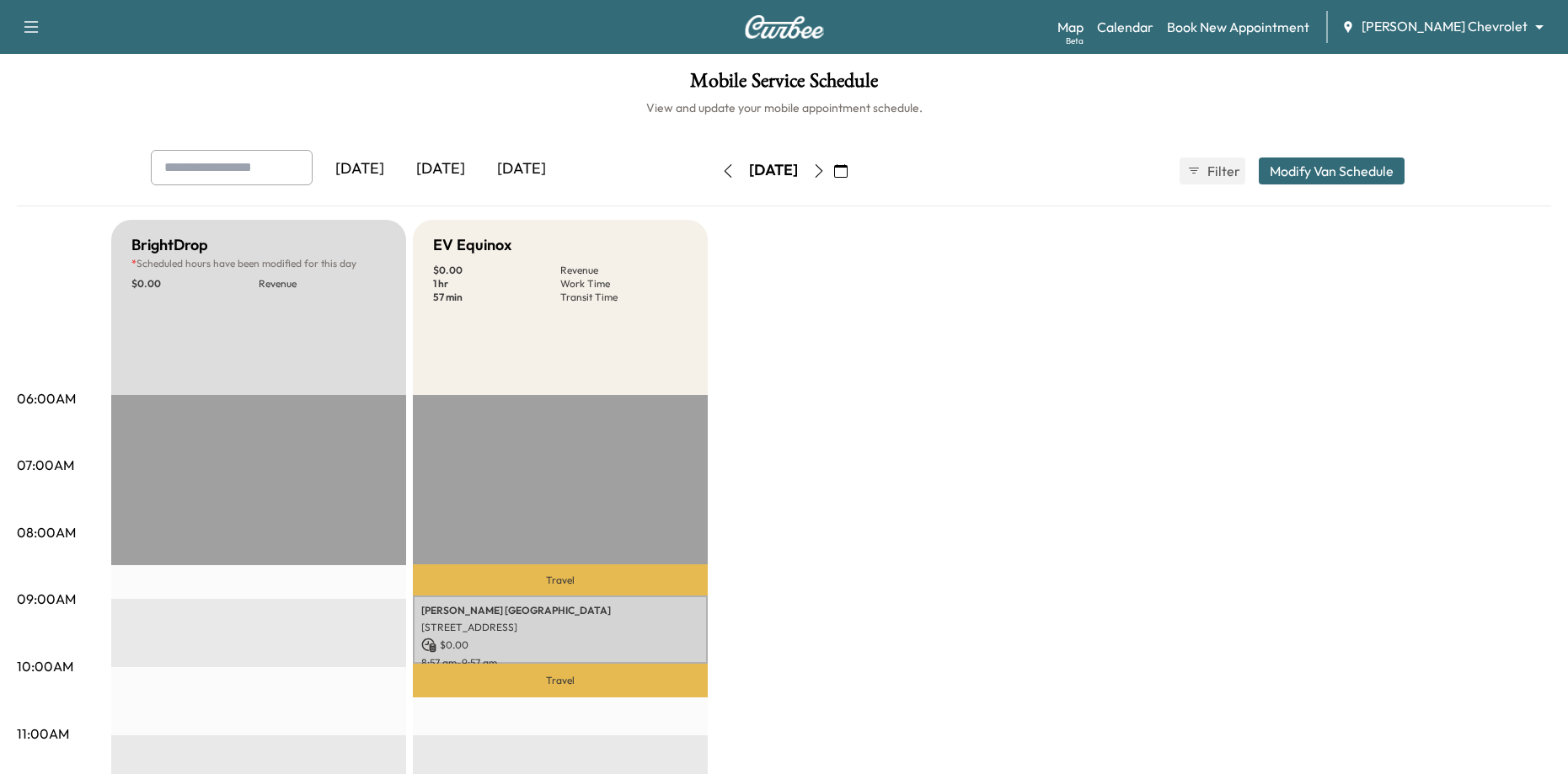
click at [826, 177] on icon "button" at bounding box center [819, 171] width 13 height 13
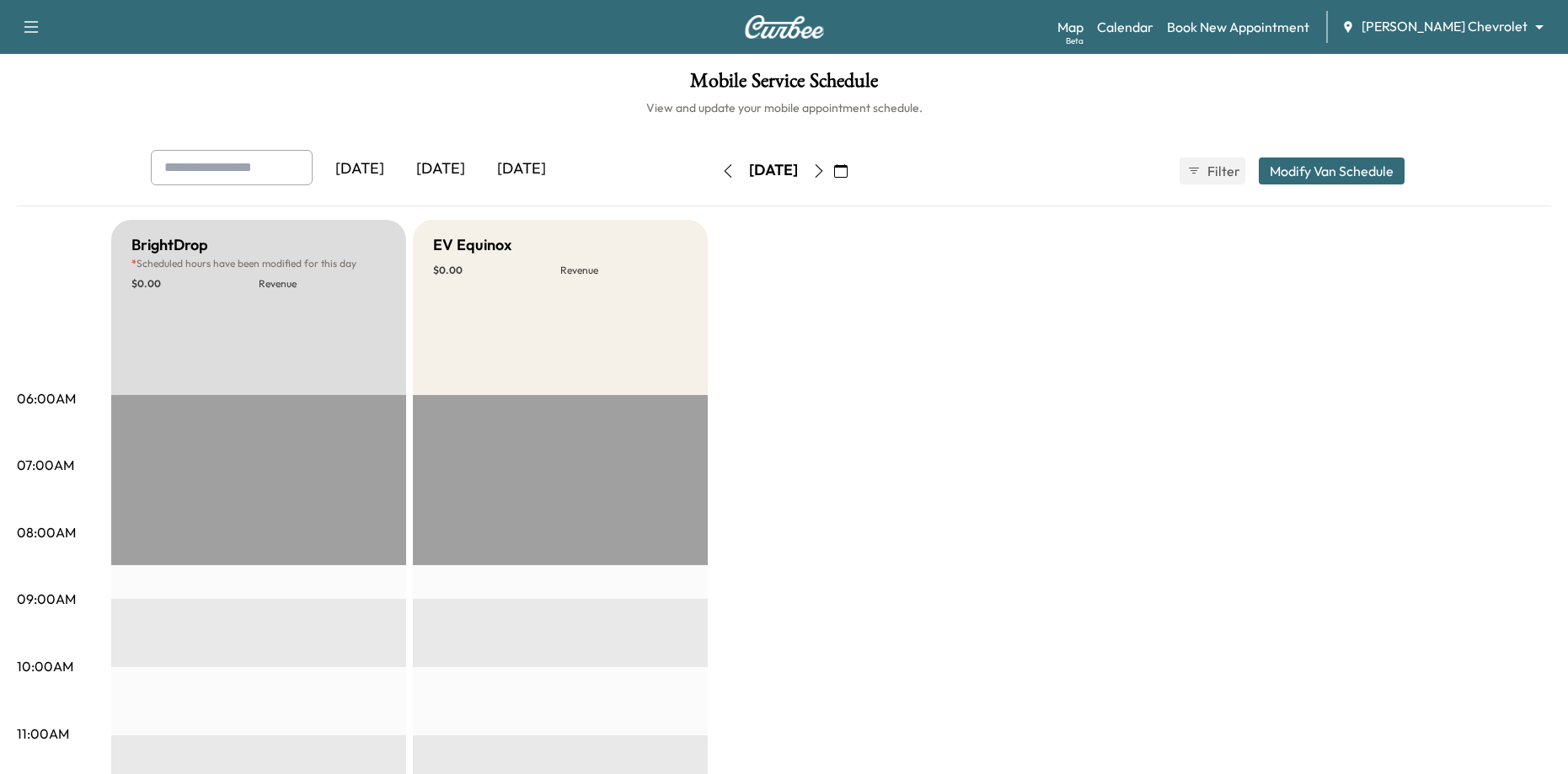
click at [826, 173] on icon "button" at bounding box center [819, 171] width 13 height 13
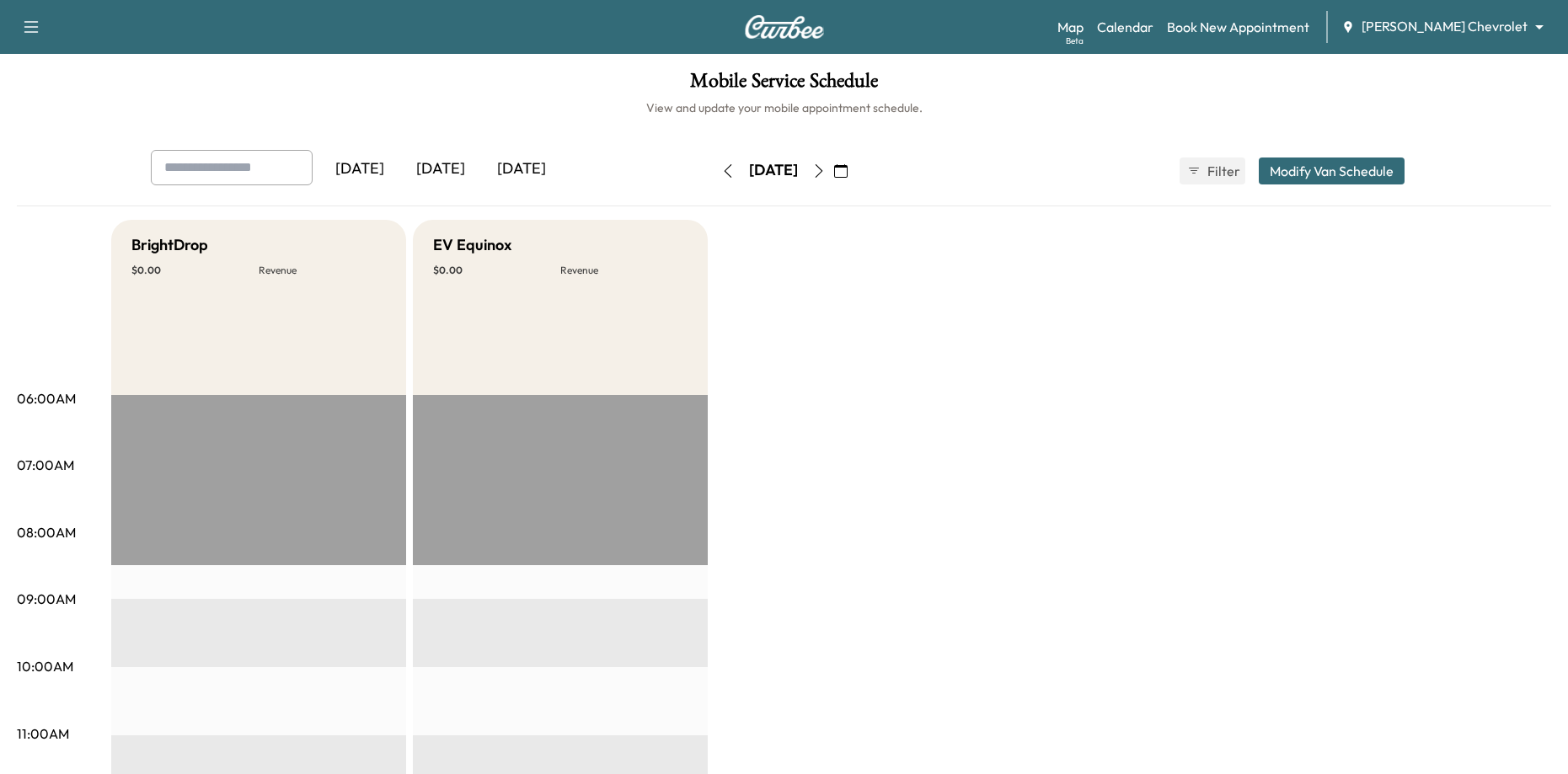
click at [826, 169] on icon "button" at bounding box center [819, 171] width 13 height 13
click at [826, 175] on icon "button" at bounding box center [819, 171] width 13 height 13
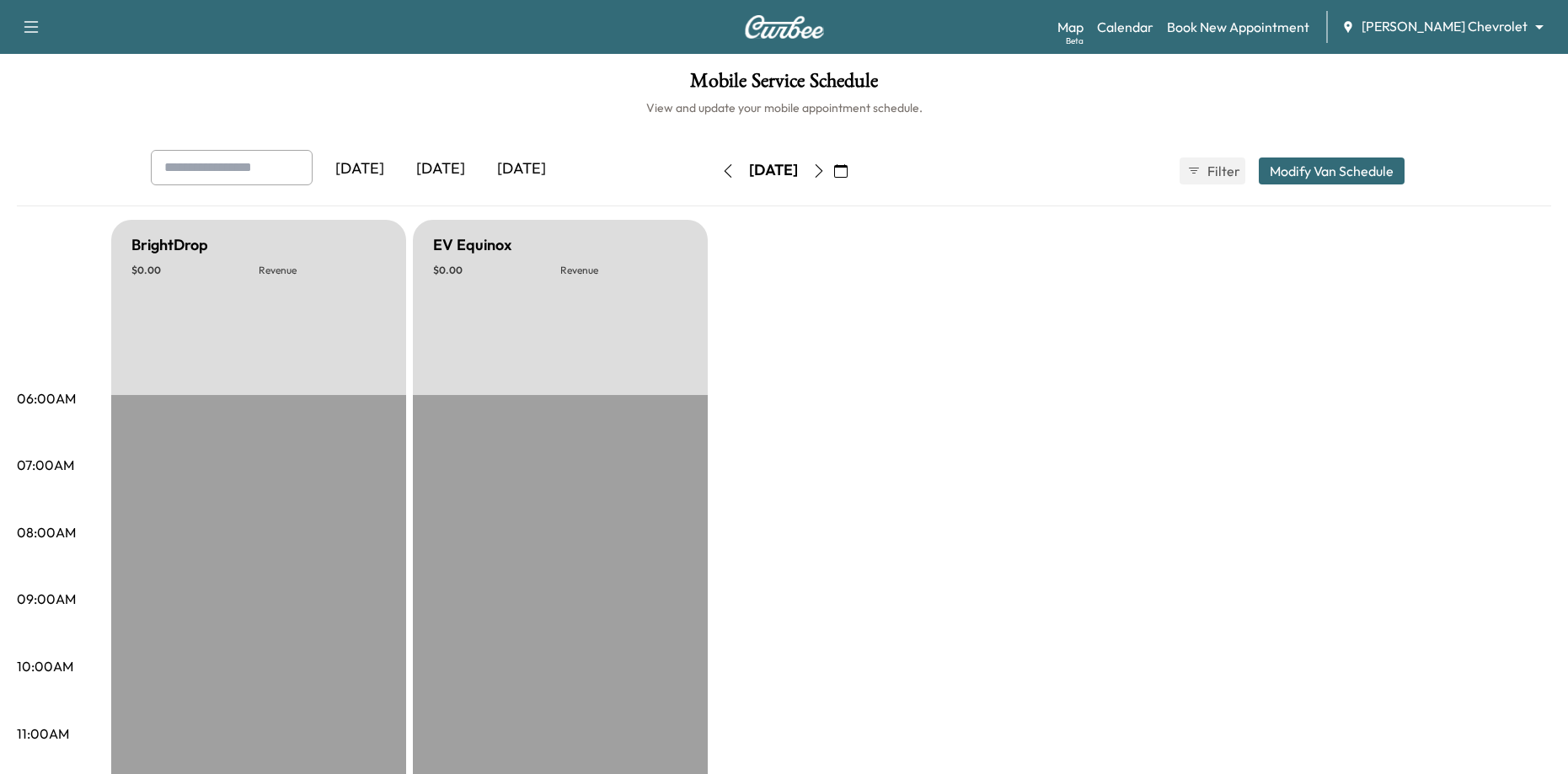
click at [826, 165] on icon "button" at bounding box center [819, 171] width 13 height 13
click at [833, 162] on button "button" at bounding box center [819, 171] width 28 height 27
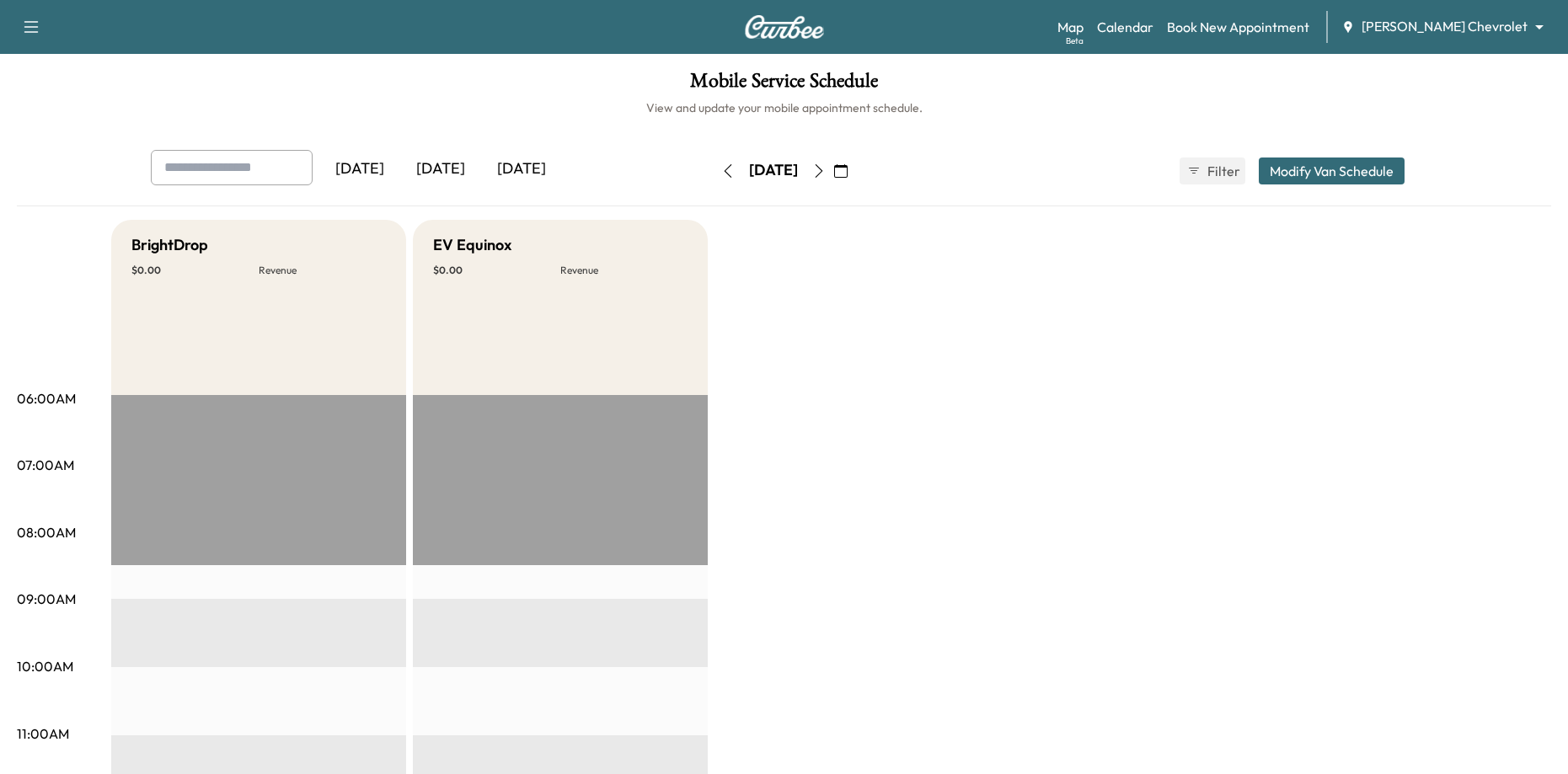
click at [826, 168] on icon "button" at bounding box center [819, 171] width 13 height 13
click at [822, 167] on icon "button" at bounding box center [818, 171] width 8 height 13
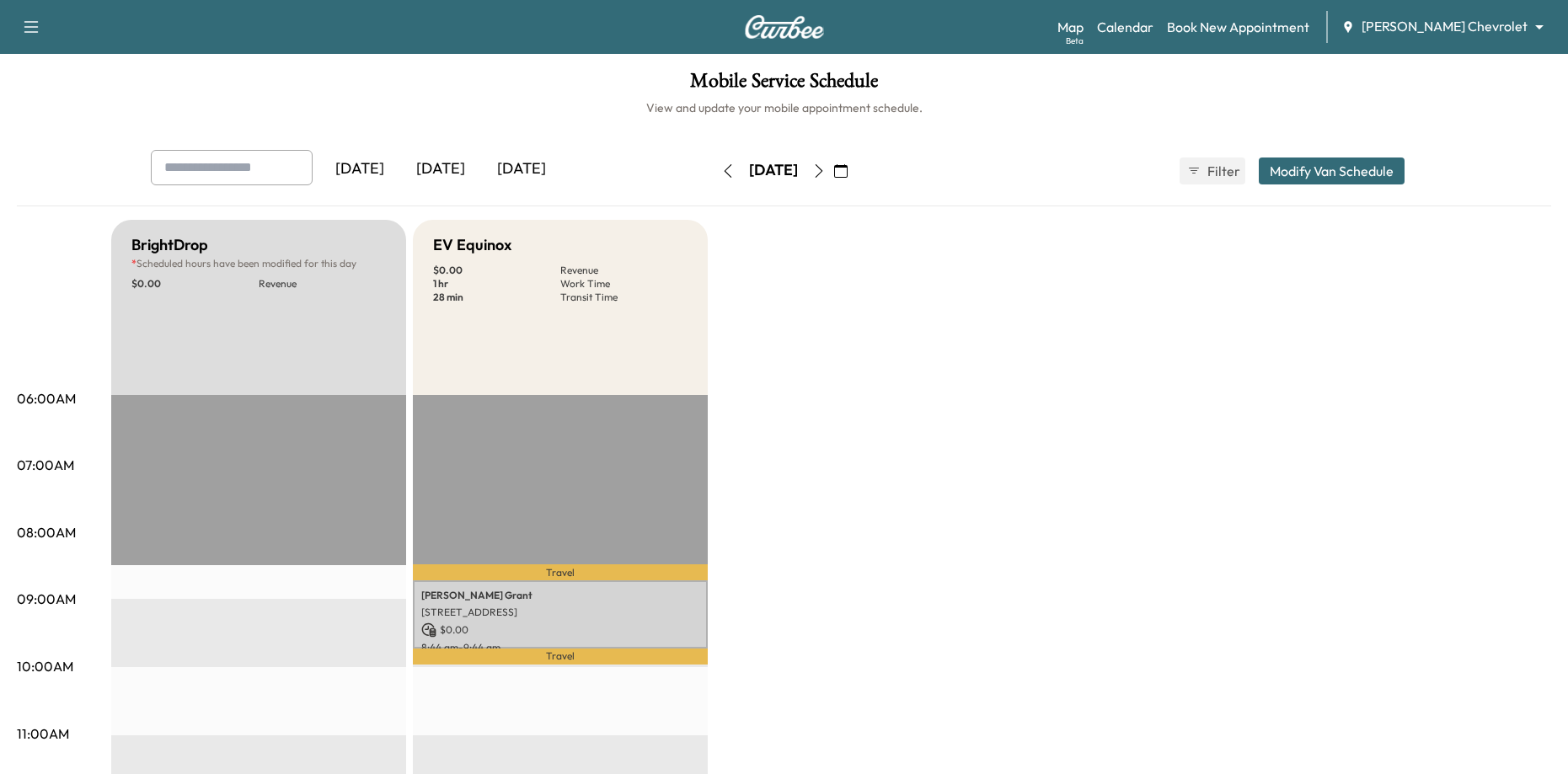
click at [826, 173] on icon "button" at bounding box center [819, 171] width 13 height 13
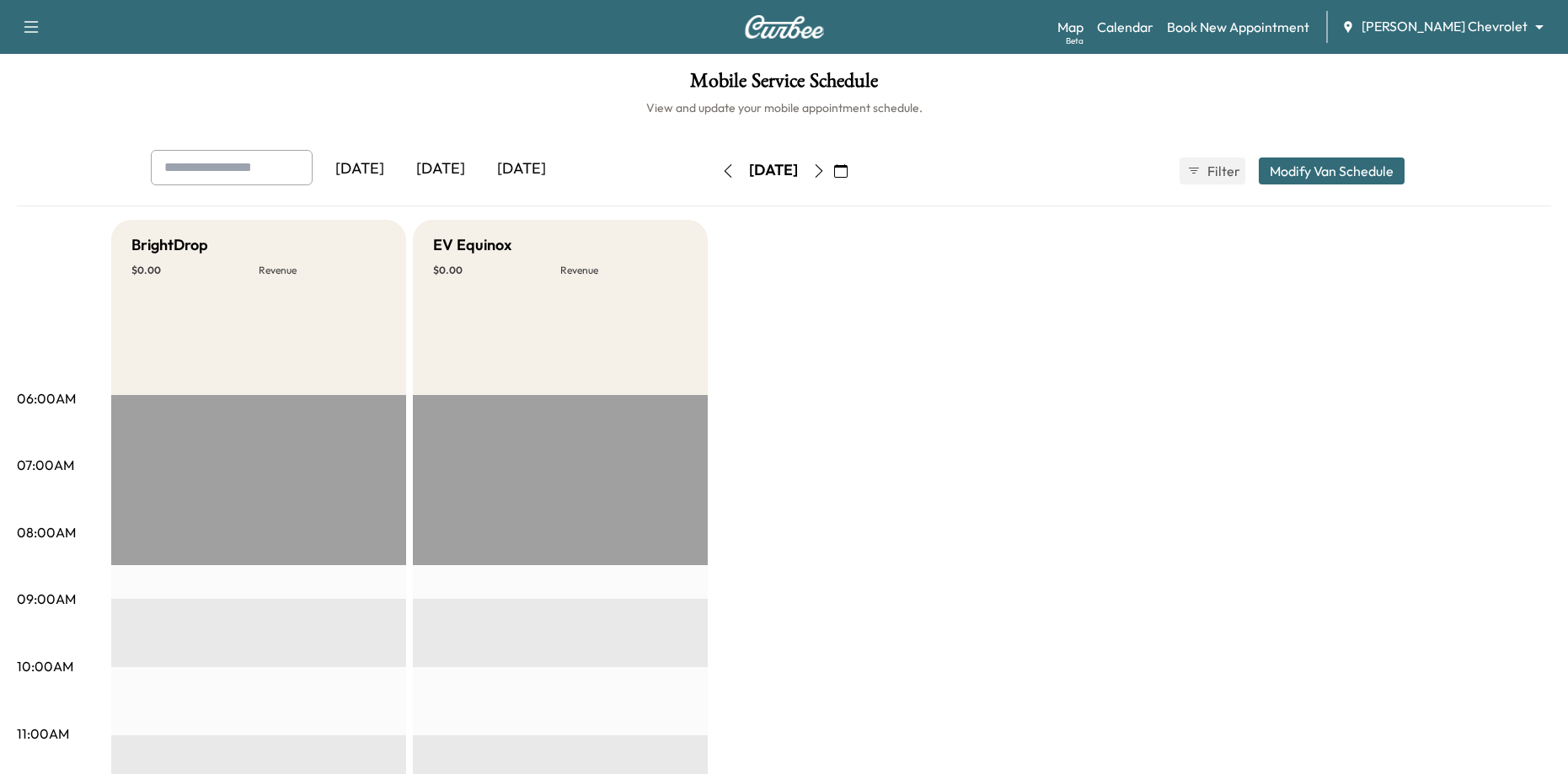
click at [833, 182] on button "button" at bounding box center [819, 171] width 28 height 27
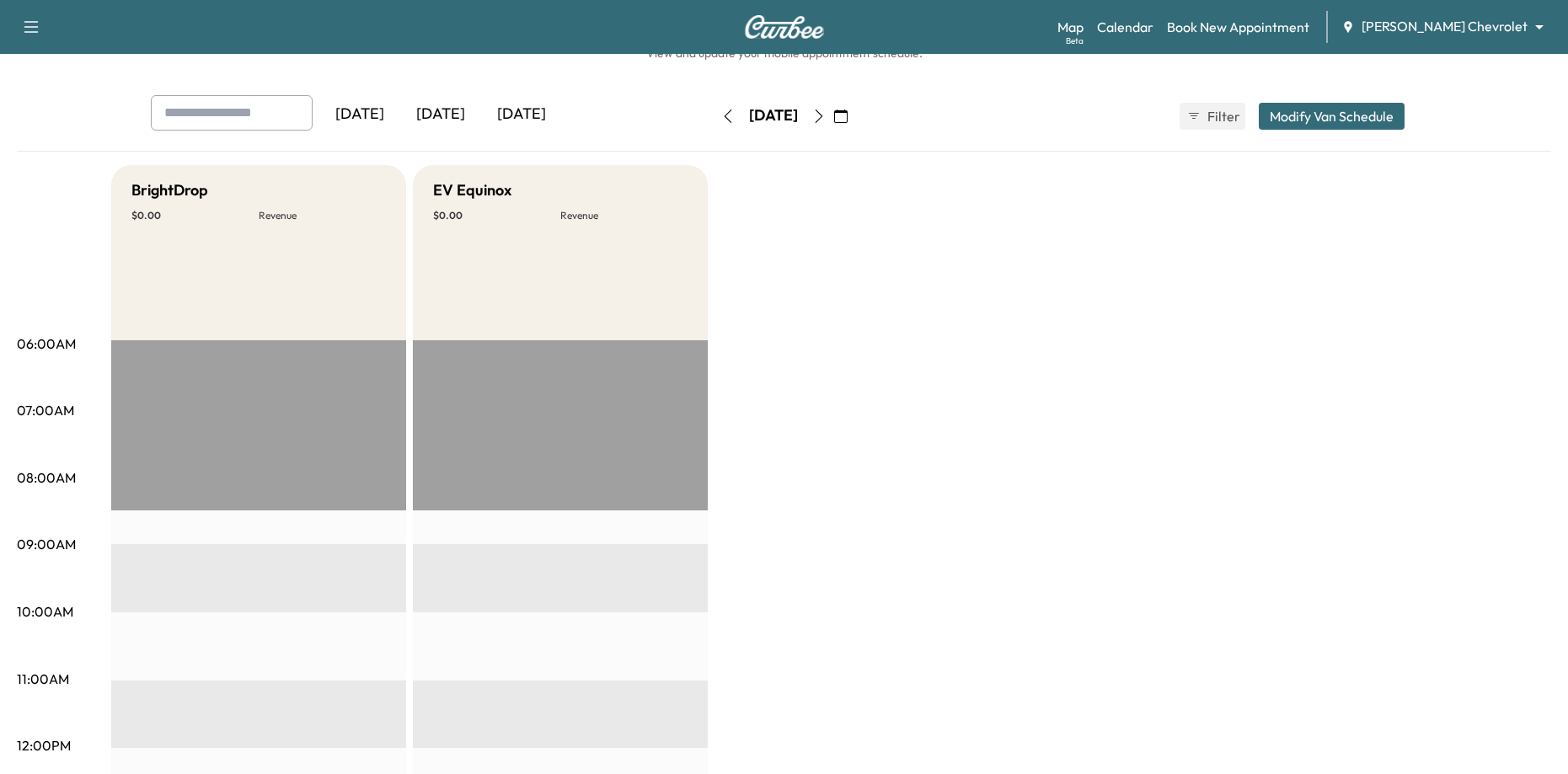
scroll to position [53, 0]
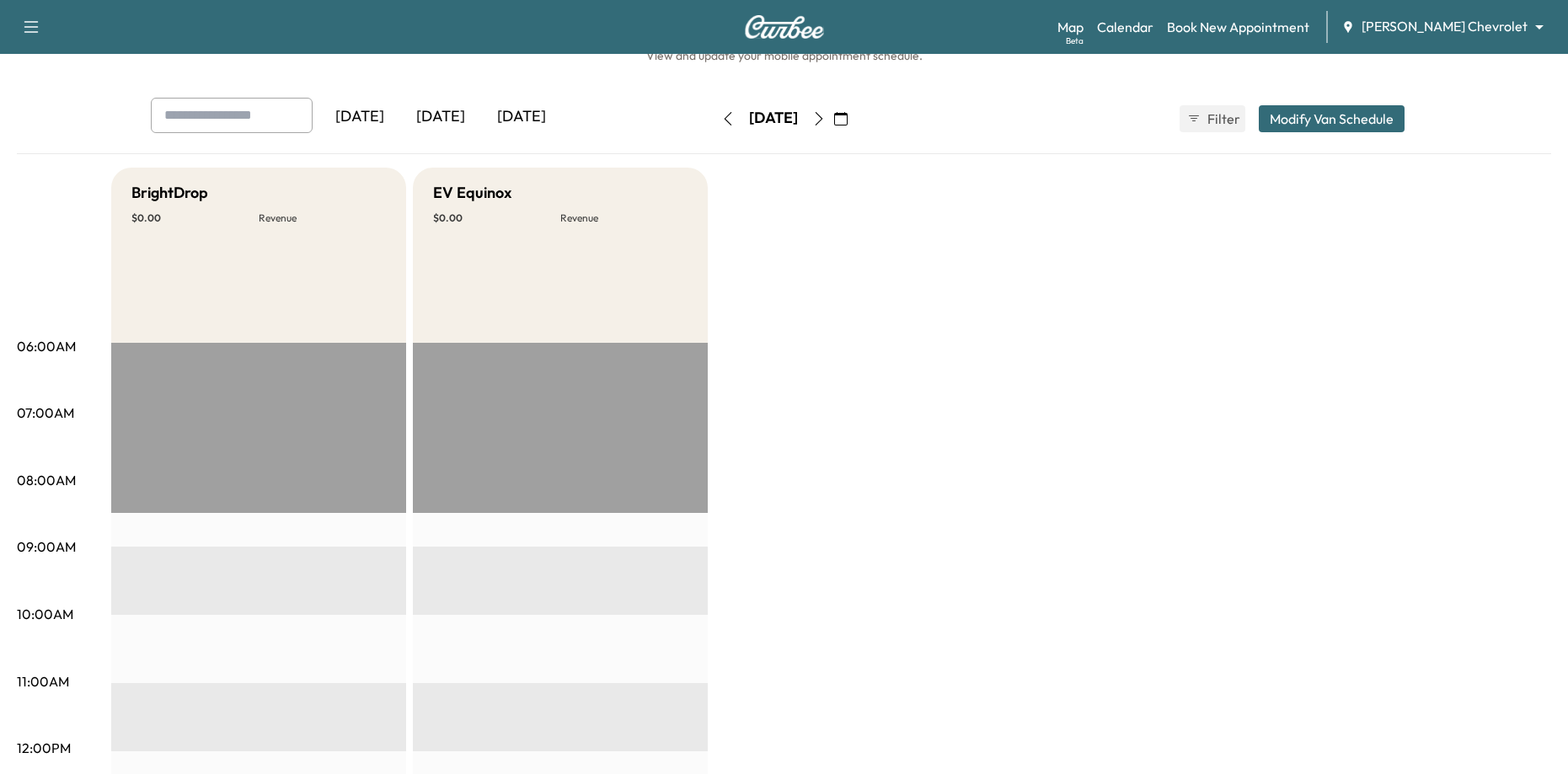
drag, startPoint x: 862, startPoint y: 189, endPoint x: 785, endPoint y: 253, distance: 100.1
click at [833, 109] on button "button" at bounding box center [819, 118] width 28 height 27
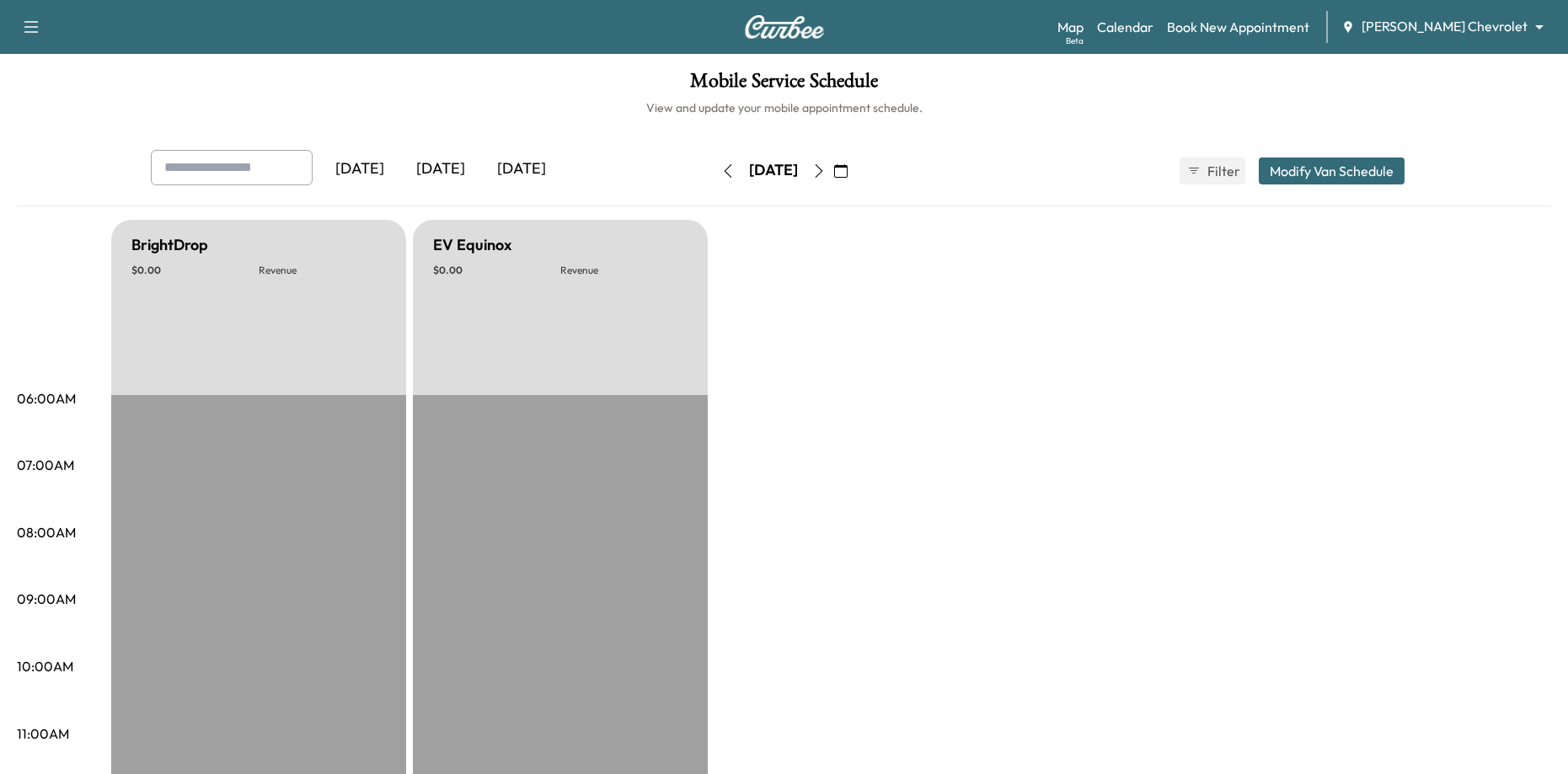
click at [826, 169] on icon "button" at bounding box center [819, 171] width 13 height 13
